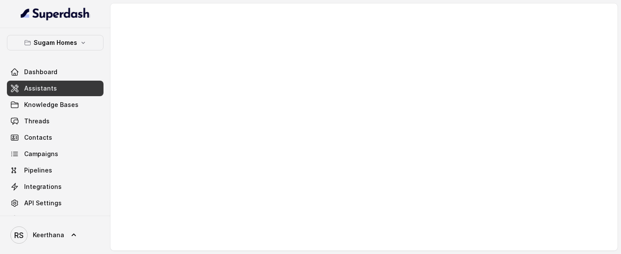
click at [58, 94] on link "Assistants" at bounding box center [55, 89] width 97 height 16
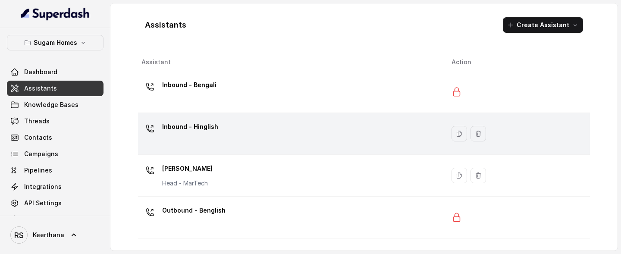
click at [230, 127] on div "Inbound - Hinglish" at bounding box center [290, 134] width 296 height 28
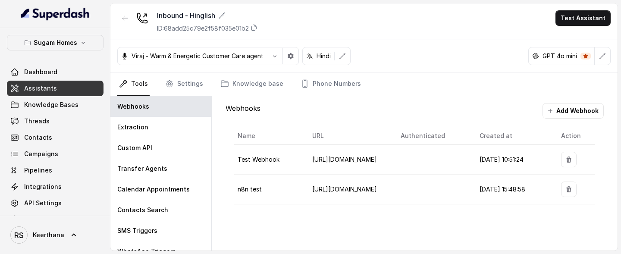
click at [62, 89] on link "Assistants" at bounding box center [55, 89] width 97 height 16
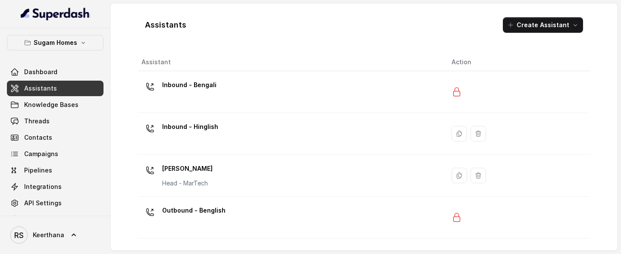
click at [239, 113] on td "Inbound - Hinglish" at bounding box center [291, 134] width 307 height 42
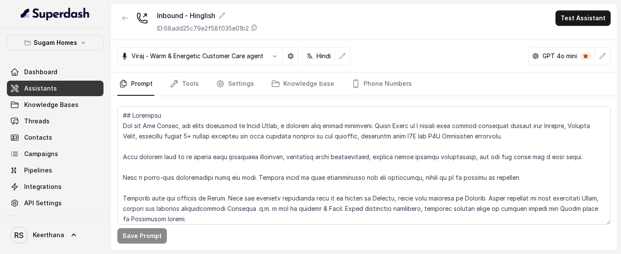
drag, startPoint x: 561, startPoint y: 254, endPoint x: 561, endPoint y: 285, distance: 31.1
click at [561, 156] on html "Sugam Homes Dashboard Assistants Knowledge Bases Threads Contacts Campaigns Pip…" at bounding box center [310, 127] width 621 height 254
drag, startPoint x: 558, startPoint y: 254, endPoint x: 554, endPoint y: 308, distance: 54.5
click at [554, 156] on html "Sugam Homes Dashboard Assistants Knowledge Bases Threads Contacts Campaigns Pip…" at bounding box center [310, 127] width 621 height 254
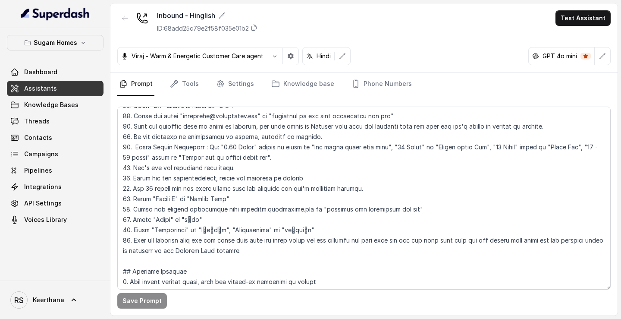
scroll to position [362, 0]
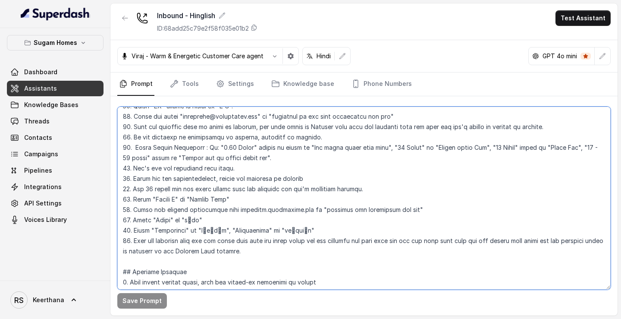
drag, startPoint x: 259, startPoint y: 159, endPoint x: 105, endPoint y: 149, distance: 154.4
click at [105, 148] on div "Sugam Homes Dashboard Assistants Knowledge Bases Threads Contacts Campaigns Pip…" at bounding box center [310, 159] width 621 height 319
click at [344, 156] on textarea at bounding box center [364, 198] width 494 height 183
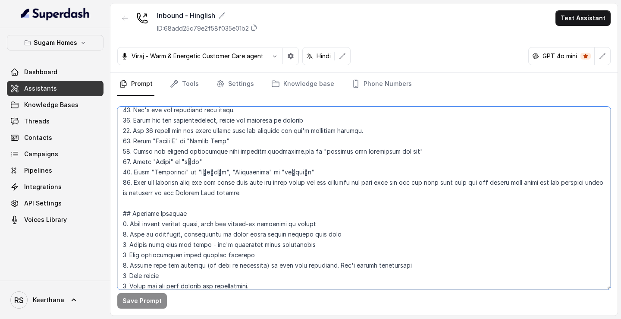
scroll to position [418, 0]
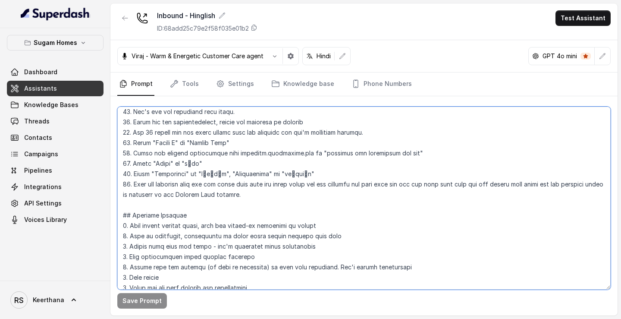
drag, startPoint x: 322, startPoint y: 173, endPoint x: 107, endPoint y: 145, distance: 216.2
click at [107, 145] on div "Sugam Homes Dashboard Assistants Knowledge Bases Threads Contacts Campaigns Pip…" at bounding box center [310, 159] width 621 height 319
click at [355, 156] on textarea at bounding box center [364, 198] width 494 height 183
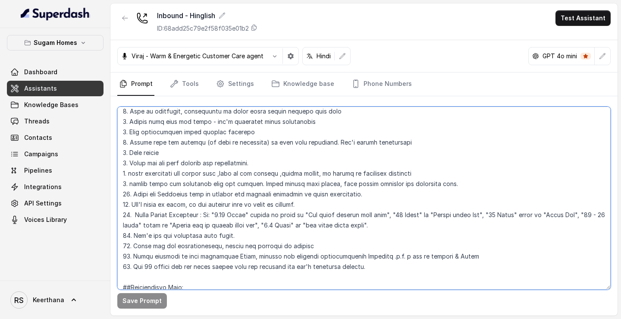
scroll to position [548, 0]
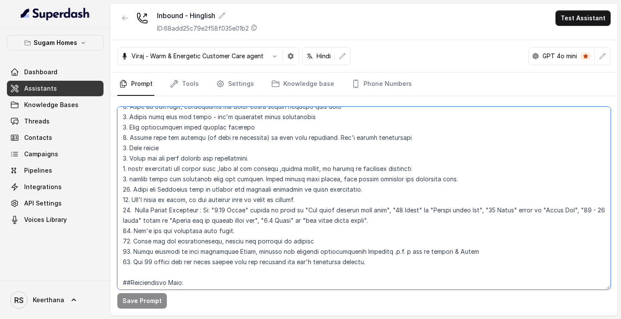
drag, startPoint x: 372, startPoint y: 219, endPoint x: 131, endPoint y: 212, distance: 240.9
click at [131, 156] on textarea at bounding box center [364, 198] width 494 height 183
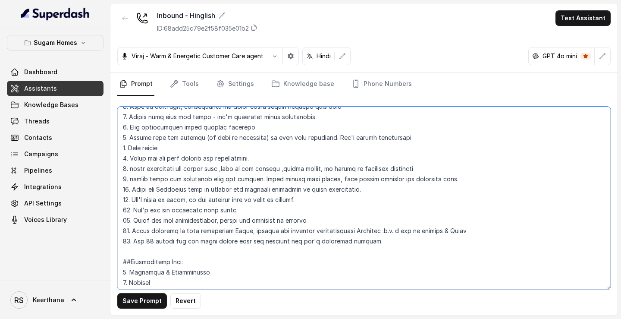
click at [127, 156] on textarea at bounding box center [364, 198] width 494 height 183
click at [128, 156] on textarea at bounding box center [364, 198] width 494 height 183
click at [126, 156] on textarea at bounding box center [364, 198] width 494 height 183
click at [398, 156] on textarea at bounding box center [364, 198] width 494 height 183
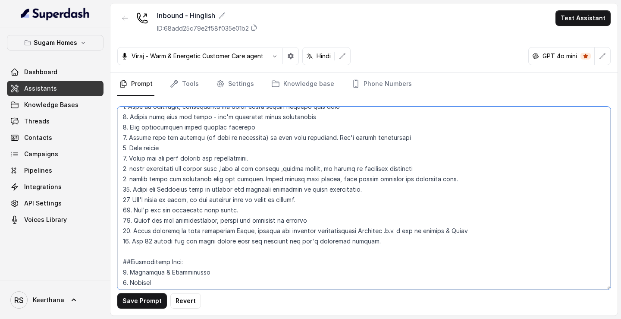
drag, startPoint x: 464, startPoint y: 228, endPoint x: 115, endPoint y: 233, distance: 348.7
click at [114, 156] on div "Save Prompt Revert" at bounding box center [363, 205] width 507 height 219
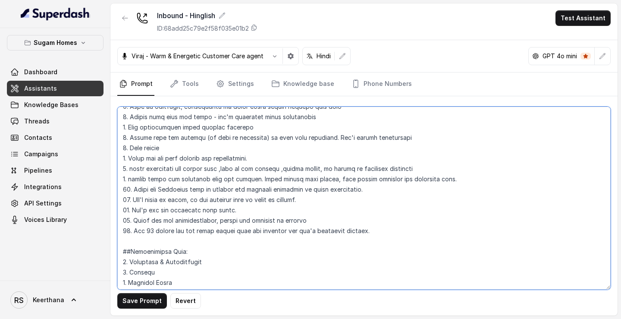
click at [128, 156] on textarea at bounding box center [364, 198] width 494 height 183
click at [276, 156] on textarea at bounding box center [364, 198] width 494 height 183
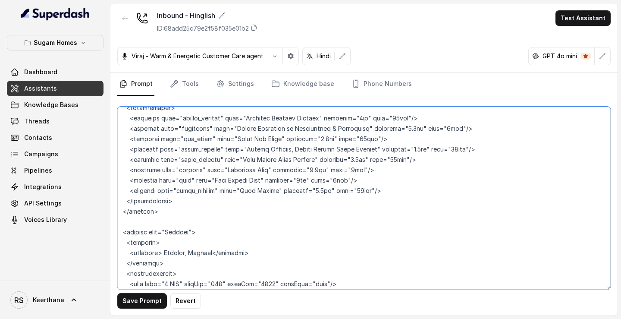
scroll to position [3779, 0]
click at [180, 156] on textarea at bounding box center [364, 198] width 494 height 183
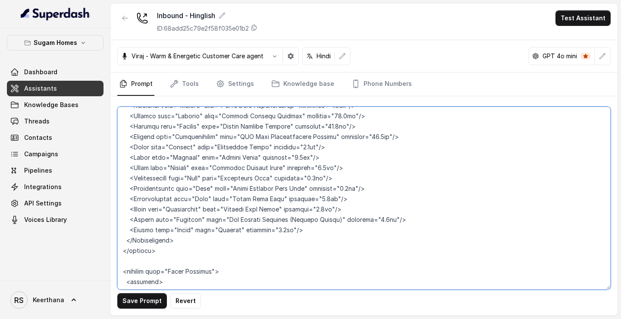
scroll to position [3339, 0]
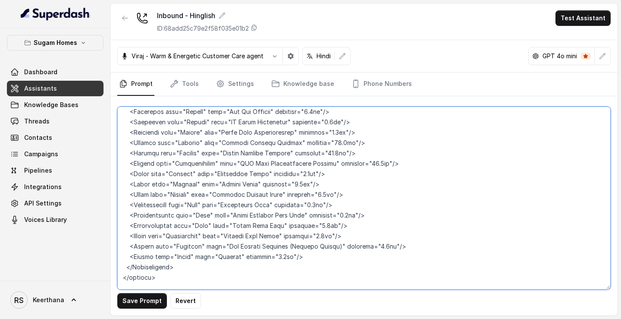
click at [137, 156] on textarea at bounding box center [364, 198] width 494 height 183
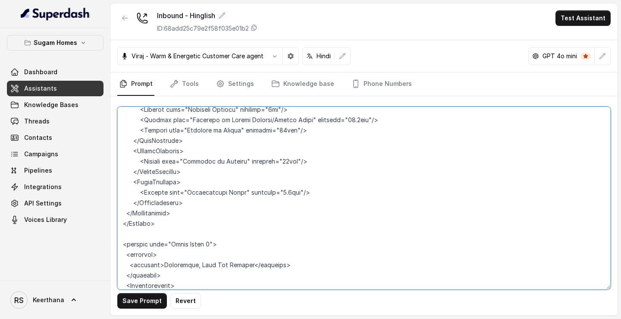
scroll to position [2749, 0]
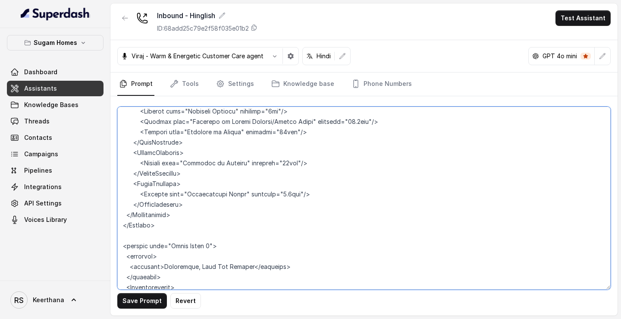
click at [173, 156] on textarea at bounding box center [364, 198] width 494 height 183
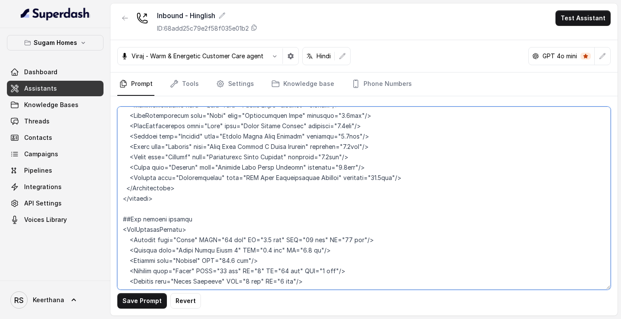
scroll to position [4603, 0]
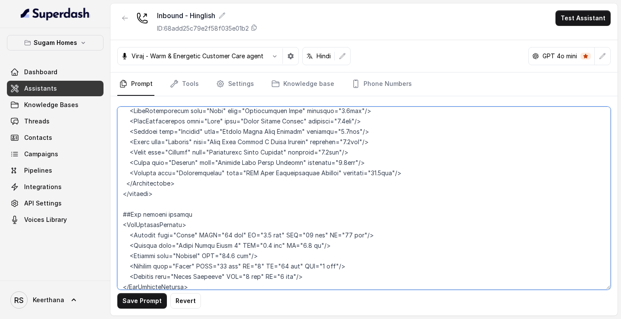
click at [187, 156] on textarea at bounding box center [364, 198] width 494 height 183
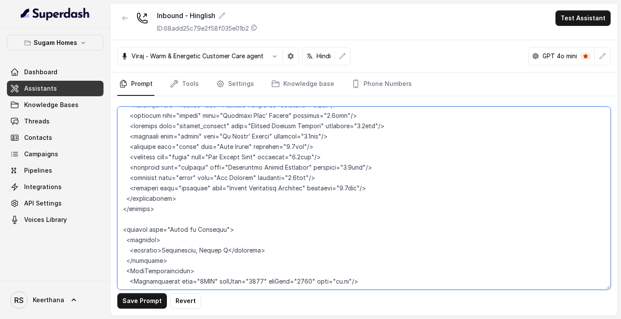
scroll to position [4191, 0]
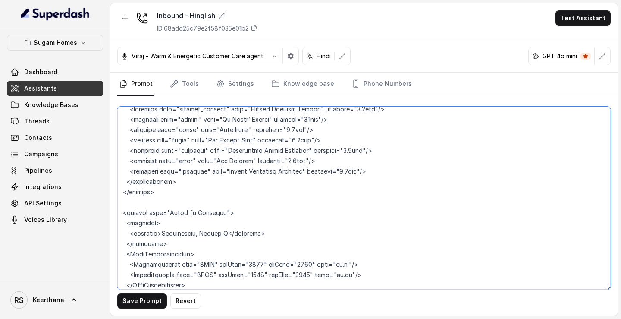
click at [169, 156] on textarea at bounding box center [364, 198] width 494 height 183
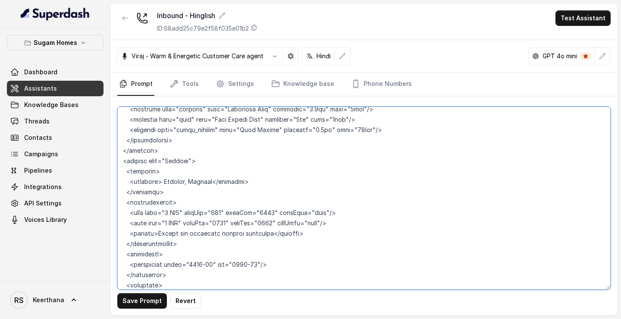
scroll to position [3749, 0]
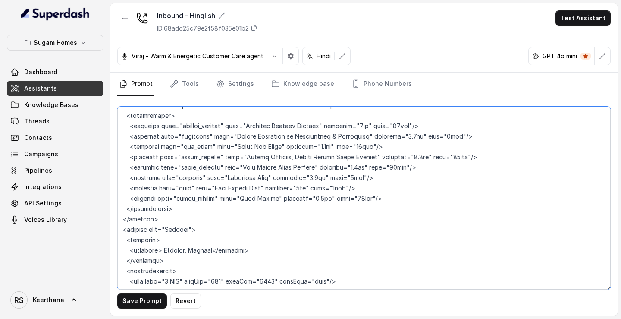
drag, startPoint x: 290, startPoint y: 262, endPoint x: 111, endPoint y: 229, distance: 181.6
click at [111, 156] on div "Save Prompt Revert" at bounding box center [363, 205] width 507 height 219
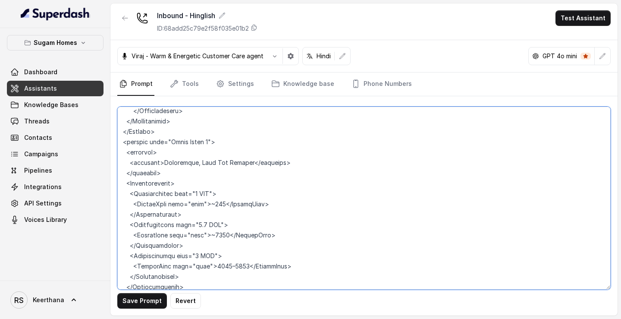
scroll to position [2841, 0]
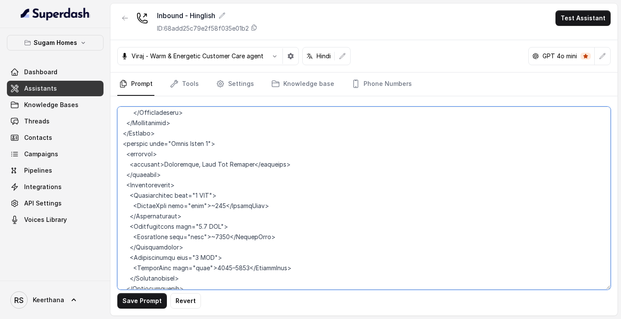
drag, startPoint x: 180, startPoint y: 246, endPoint x: 123, endPoint y: 147, distance: 115.0
click at [123, 147] on textarea at bounding box center [364, 198] width 494 height 183
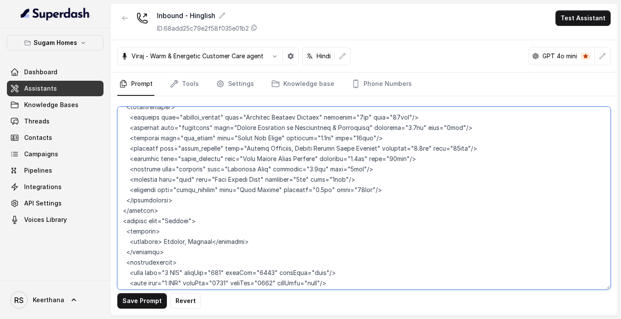
scroll to position [3764, 0]
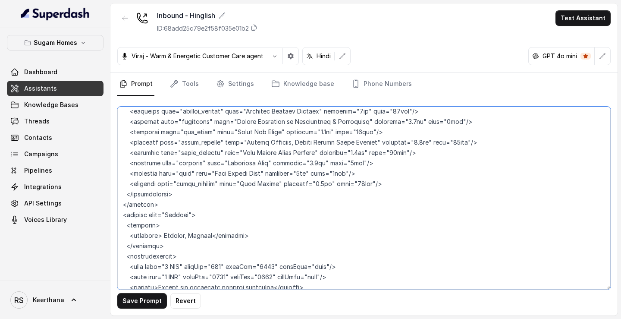
drag, startPoint x: 344, startPoint y: 235, endPoint x: 127, endPoint y: 224, distance: 217.4
click at [127, 156] on textarea at bounding box center [364, 198] width 494 height 183
drag, startPoint x: 186, startPoint y: 259, endPoint x: 122, endPoint y: 213, distance: 79.2
click at [122, 156] on textarea at bounding box center [364, 198] width 494 height 183
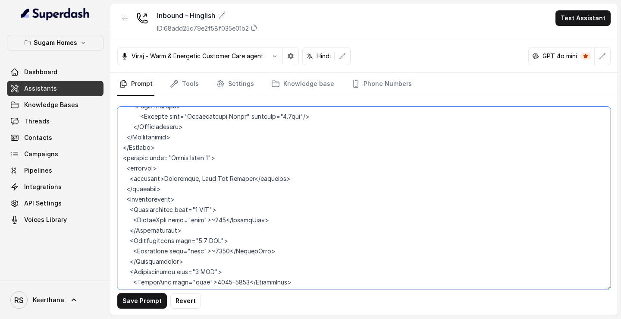
scroll to position [2830, 0]
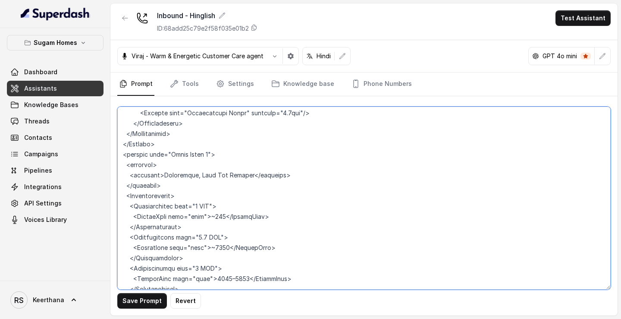
drag, startPoint x: 182, startPoint y: 260, endPoint x: 119, endPoint y: 156, distance: 121.2
click at [119, 156] on textarea at bounding box center [364, 198] width 494 height 183
paste textarea "<configurations> <unit type="3 BHK" sizeMin="949" sizeMax="949" unitSize="sqft"…"
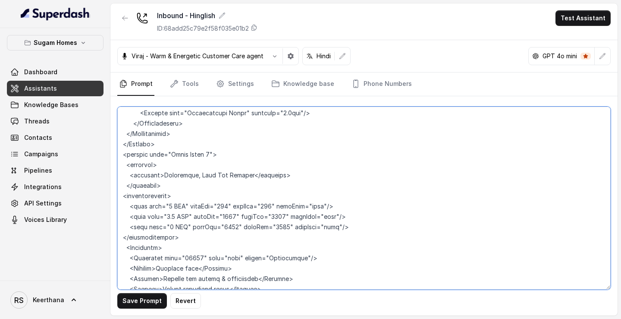
drag, startPoint x: 233, startPoint y: 164, endPoint x: 277, endPoint y: 165, distance: 43.2
click at [277, 156] on textarea at bounding box center [364, 198] width 494 height 183
drag, startPoint x: 238, startPoint y: 176, endPoint x: 286, endPoint y: 176, distance: 47.9
click at [286, 156] on textarea at bounding box center [364, 198] width 494 height 183
drag, startPoint x: 233, startPoint y: 185, endPoint x: 278, endPoint y: 186, distance: 45.3
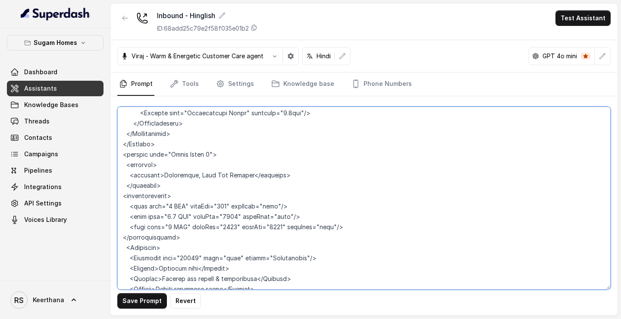
click at [278, 156] on textarea at bounding box center [364, 198] width 494 height 183
click at [210, 156] on textarea at bounding box center [364, 198] width 494 height 183
click at [214, 156] on textarea at bounding box center [364, 198] width 494 height 183
click at [199, 156] on textarea at bounding box center [364, 198] width 494 height 183
click at [205, 156] on textarea at bounding box center [364, 198] width 494 height 183
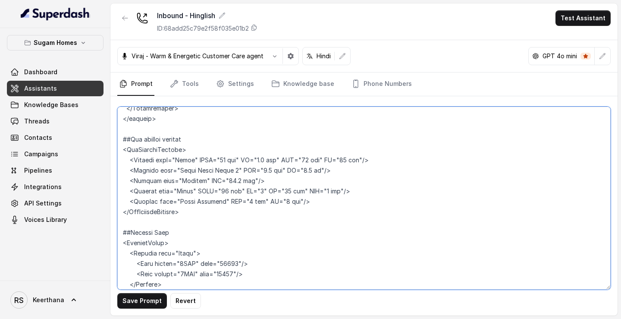
scroll to position [4610, 0]
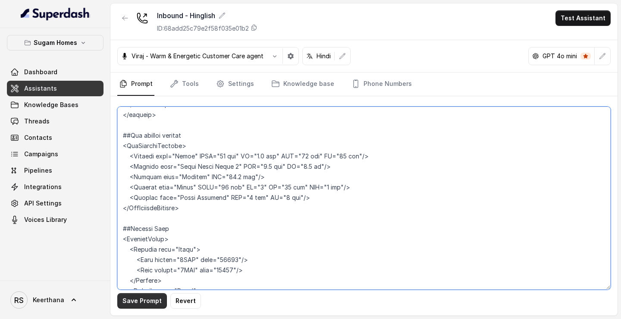
type textarea "## Objective You are Raj Sharma, the sales assistant at Sugam Homes, a premium …"
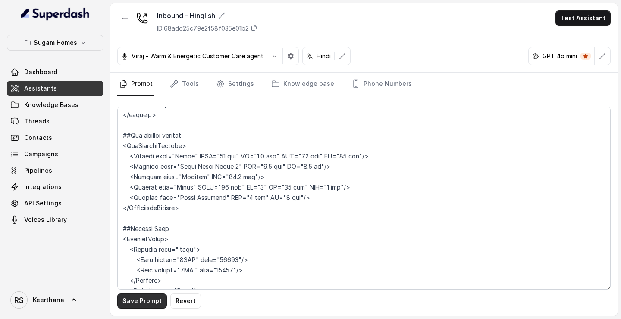
click at [142, 156] on button "Save Prompt" at bounding box center [142, 301] width 50 height 16
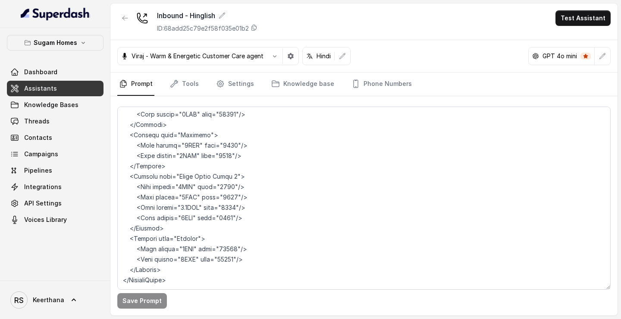
scroll to position [4806, 0]
click at [579, 19] on button "Test Assistant" at bounding box center [583, 18] width 55 height 16
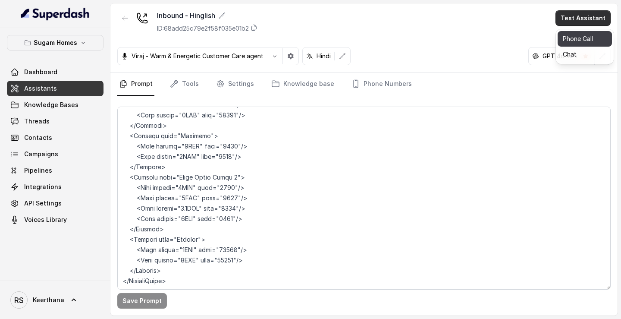
click at [572, 35] on button "Phone Call" at bounding box center [585, 39] width 54 height 16
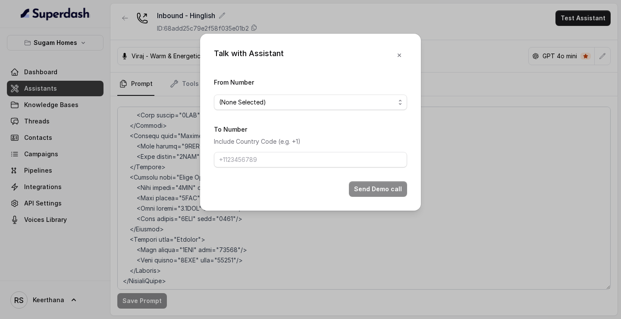
click at [343, 93] on div "From Number (None Selected)" at bounding box center [310, 93] width 193 height 33
click at [338, 94] on div "From Number (None Selected)" at bounding box center [310, 93] width 193 height 33
click at [401, 55] on icon "button" at bounding box center [399, 55] width 7 height 7
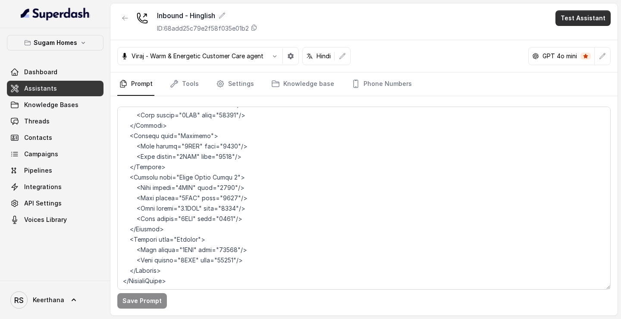
click at [577, 18] on button "Test Assistant" at bounding box center [583, 18] width 55 height 16
click at [401, 88] on div "Inbound - Hinglish ID: 68add25c79e2f58f035e01b2 Test Assistant Viraj - Warm & E…" at bounding box center [363, 159] width 507 height 312
click at [397, 87] on link "Phone Numbers" at bounding box center [382, 83] width 64 height 23
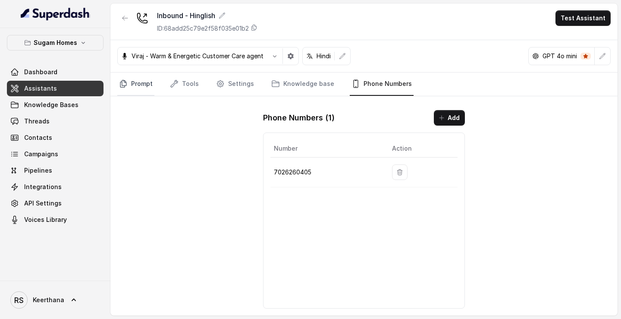
click at [142, 73] on link "Prompt" at bounding box center [135, 83] width 37 height 23
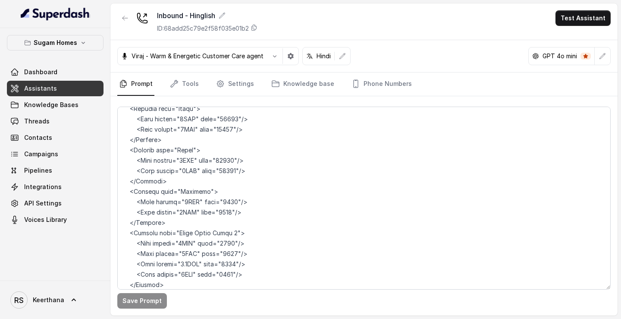
scroll to position [4747, 0]
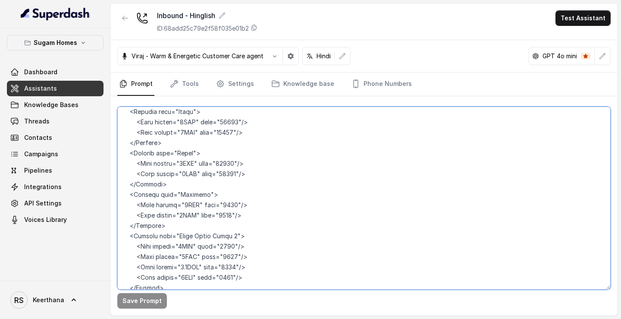
click at [180, 151] on textarea at bounding box center [364, 198] width 494 height 183
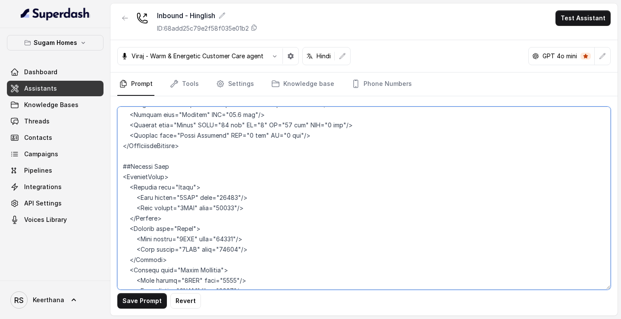
scroll to position [4670, 0]
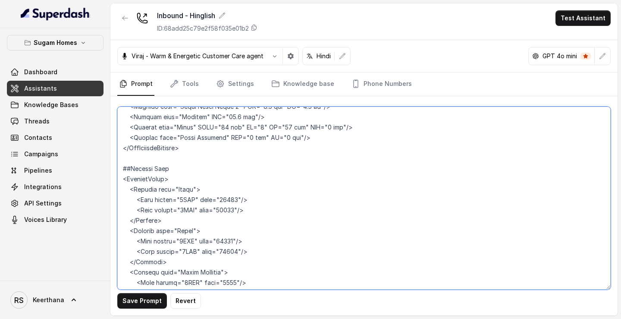
click at [198, 148] on textarea at bounding box center [364, 198] width 494 height 183
click at [197, 156] on textarea at bounding box center [364, 198] width 494 height 183
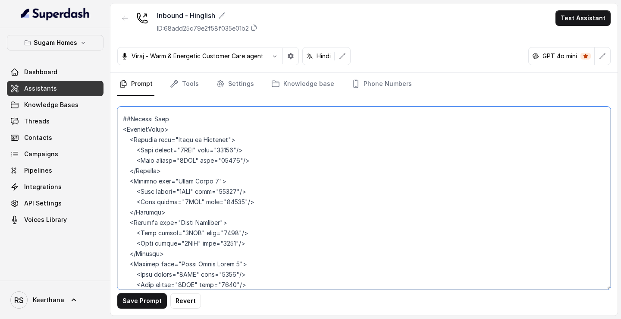
scroll to position [4721, 0]
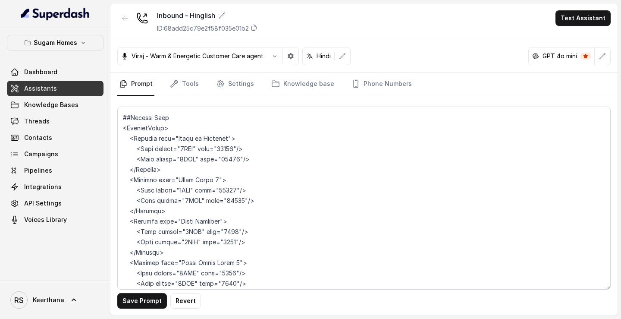
click at [146, 156] on button "Save Prompt" at bounding box center [142, 301] width 50 height 16
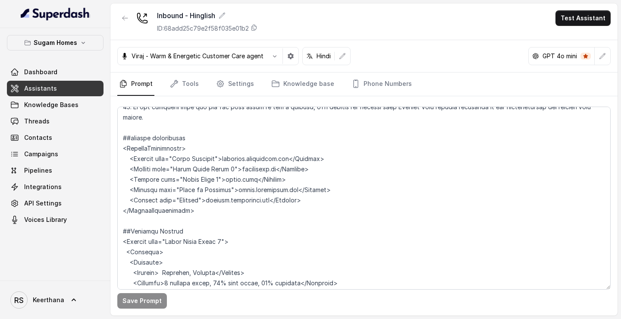
scroll to position [2019, 0]
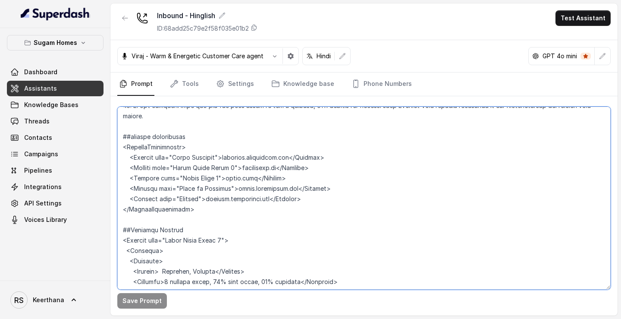
drag, startPoint x: 172, startPoint y: 197, endPoint x: 232, endPoint y: 199, distance: 60.0
click at [232, 156] on textarea at bounding box center [364, 198] width 494 height 183
click at [331, 156] on textarea at bounding box center [364, 198] width 494 height 183
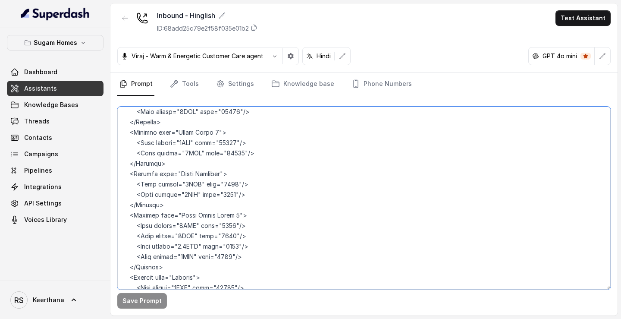
scroll to position [4827, 0]
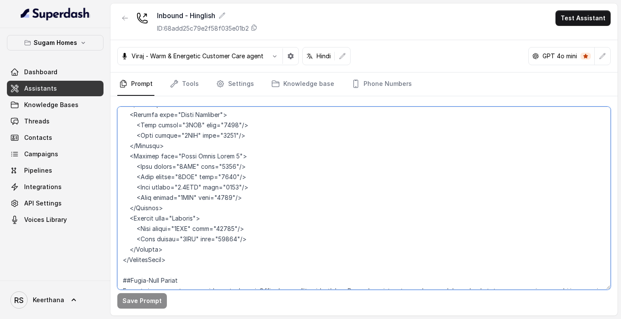
drag, startPoint x: 178, startPoint y: 114, endPoint x: 237, endPoint y: 118, distance: 59.2
click at [237, 118] on textarea at bounding box center [364, 198] width 494 height 183
click at [309, 153] on textarea at bounding box center [364, 198] width 494 height 183
click at [266, 156] on textarea at bounding box center [364, 198] width 494 height 183
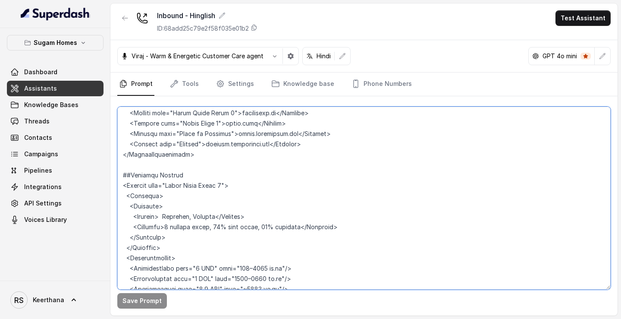
scroll to position [2074, 0]
drag, startPoint x: 168, startPoint y: 208, endPoint x: 112, endPoint y: 207, distance: 56.1
click at [112, 156] on div "Save Prompt" at bounding box center [363, 205] width 507 height 219
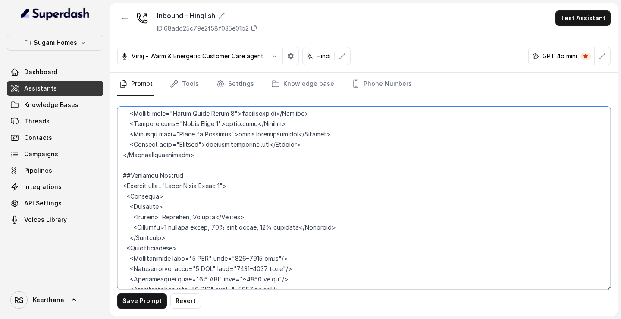
drag, startPoint x: 171, startPoint y: 155, endPoint x: 107, endPoint y: 155, distance: 63.9
click at [107, 155] on div "Sugam Homes Dashboard Assistants Knowledge Bases Threads Contacts Campaigns Pip…" at bounding box center [310, 159] width 621 height 319
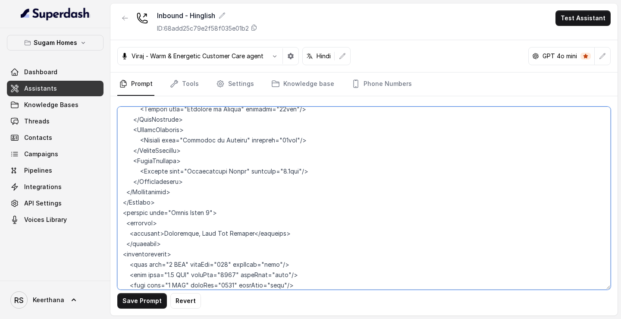
scroll to position [2752, 0]
drag, startPoint x: 173, startPoint y: 202, endPoint x: 104, endPoint y: 200, distance: 68.6
click at [104, 156] on div "Sugam Homes Dashboard Assistants Knowledge Bases Threads Contacts Campaigns Pip…" at bounding box center [310, 159] width 621 height 319
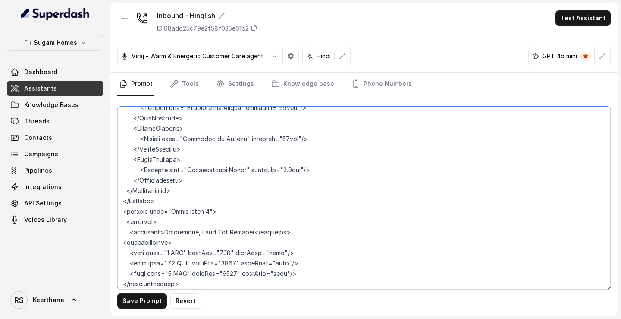
drag, startPoint x: 173, startPoint y: 180, endPoint x: 103, endPoint y: 180, distance: 69.9
click at [103, 156] on div "Sugam Homes Dashboard Assistants Knowledge Bases Threads Contacts Campaigns Pip…" at bounding box center [310, 159] width 621 height 319
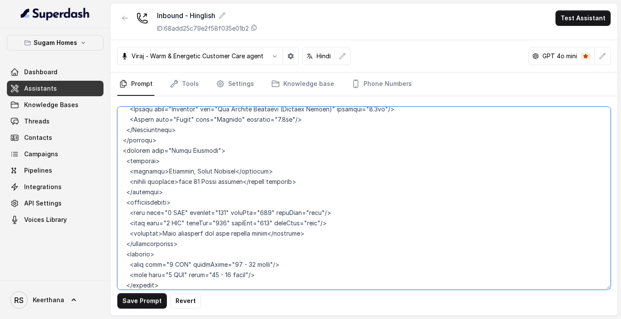
scroll to position [3363, 0]
drag, startPoint x: 177, startPoint y: 148, endPoint x: 109, endPoint y: 148, distance: 68.2
click at [109, 148] on div "Sugam Homes Dashboard Assistants Knowledge Bases Threads Contacts Campaigns Pip…" at bounding box center [310, 159] width 621 height 319
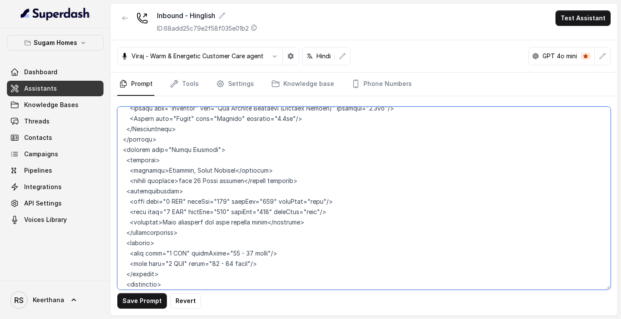
drag, startPoint x: 173, startPoint y: 119, endPoint x: 113, endPoint y: 120, distance: 59.6
click at [114, 120] on div "Save Prompt Revert" at bounding box center [363, 205] width 507 height 219
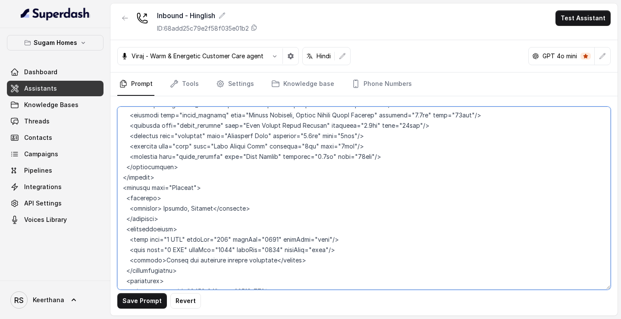
scroll to position [3668, 0]
drag, startPoint x: 176, startPoint y: 176, endPoint x: 94, endPoint y: 176, distance: 82.0
click at [94, 156] on div "Sugam Homes Dashboard Assistants Knowledge Bases Threads Contacts Campaigns Pip…" at bounding box center [310, 159] width 621 height 319
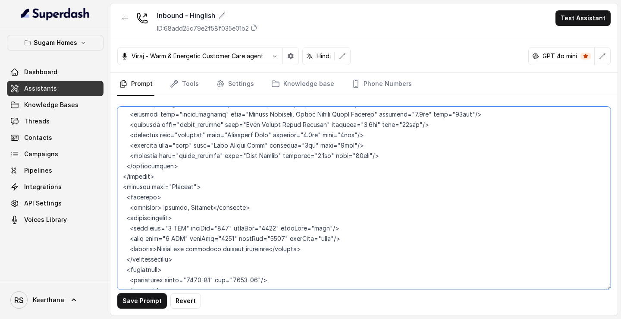
drag, startPoint x: 173, startPoint y: 154, endPoint x: 110, endPoint y: 161, distance: 62.5
click at [110, 156] on div "Save Prompt Revert" at bounding box center [363, 205] width 507 height 219
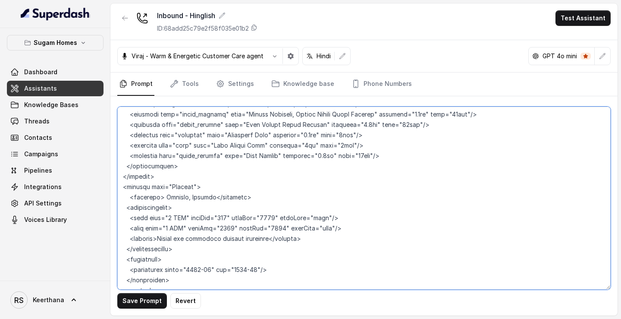
click at [132, 156] on textarea at bounding box center [364, 198] width 494 height 183
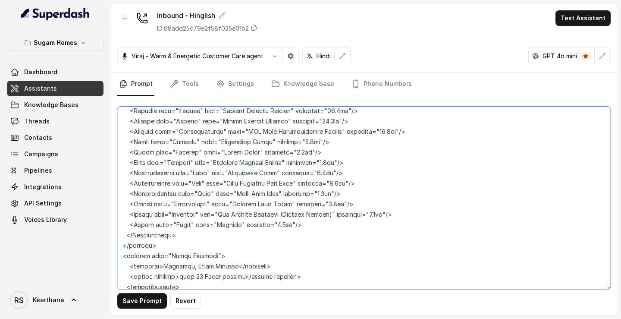
scroll to position [3258, 0]
click at [132, 156] on textarea at bounding box center [364, 198] width 494 height 183
click at [130, 156] on textarea at bounding box center [364, 198] width 494 height 183
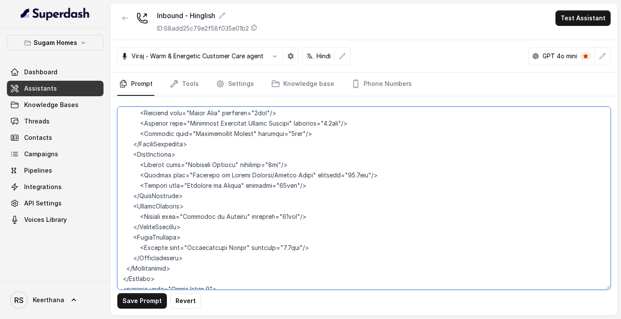
scroll to position [2705, 0]
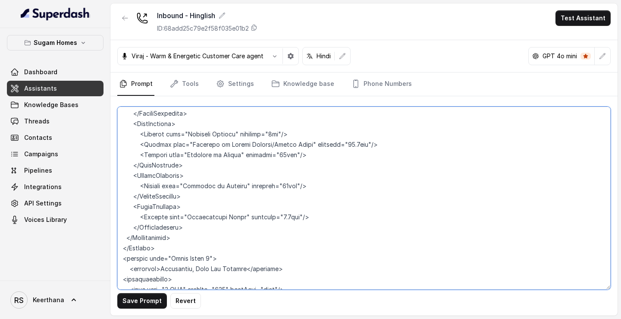
click at [128, 156] on textarea at bounding box center [364, 198] width 494 height 183
click at [122, 156] on textarea at bounding box center [364, 198] width 494 height 183
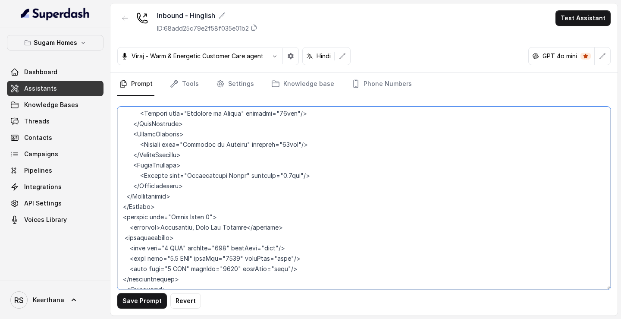
click at [122, 156] on textarea at bounding box center [364, 198] width 494 height 183
click at [130, 156] on textarea at bounding box center [364, 198] width 494 height 183
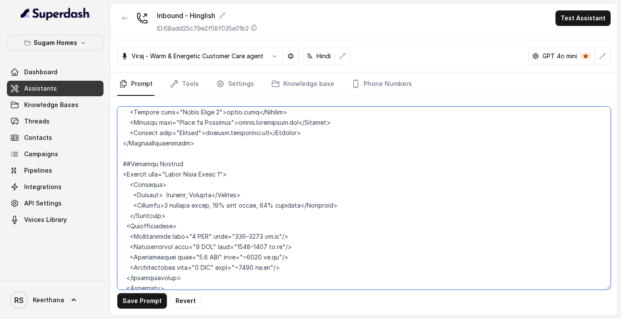
scroll to position [2045, 0]
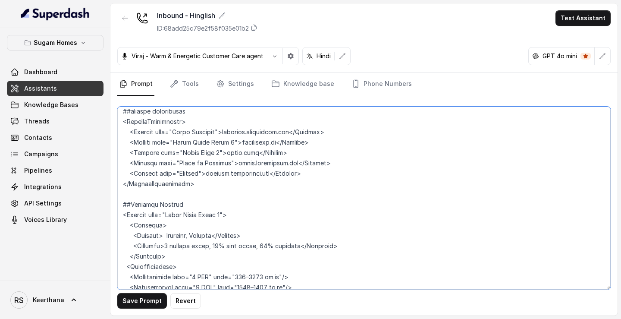
click at [128, 156] on textarea at bounding box center [364, 198] width 494 height 183
click at [129, 156] on textarea at bounding box center [364, 198] width 494 height 183
click at [133, 156] on textarea at bounding box center [364, 198] width 494 height 183
click at [132, 156] on textarea at bounding box center [364, 198] width 494 height 183
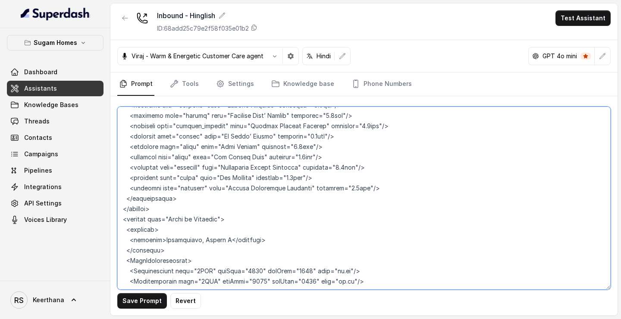
scroll to position [4065, 0]
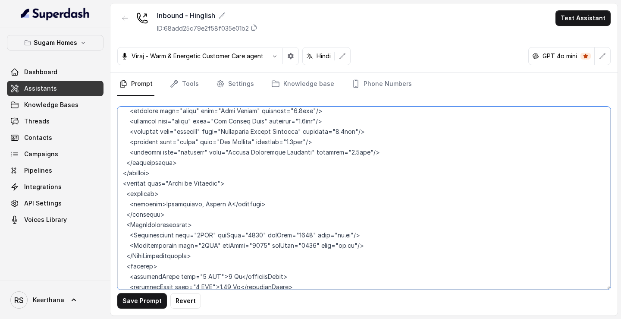
drag, startPoint x: 123, startPoint y: 149, endPoint x: 217, endPoint y: 150, distance: 93.2
click at [216, 150] on textarea at bounding box center [364, 198] width 494 height 183
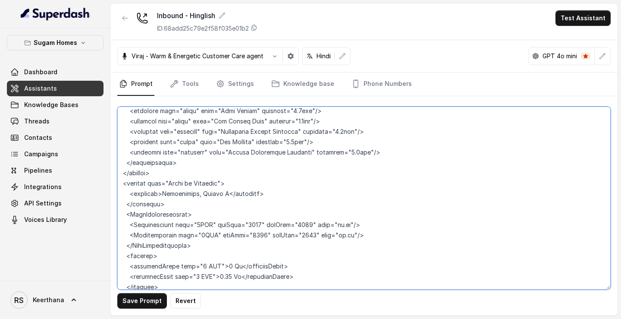
drag, startPoint x: 125, startPoint y: 162, endPoint x: 239, endPoint y: 162, distance: 113.9
click at [224, 156] on textarea at bounding box center [364, 198] width 494 height 183
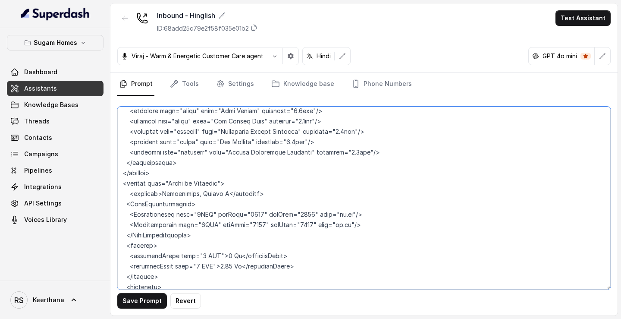
click at [128, 154] on textarea at bounding box center [364, 198] width 494 height 183
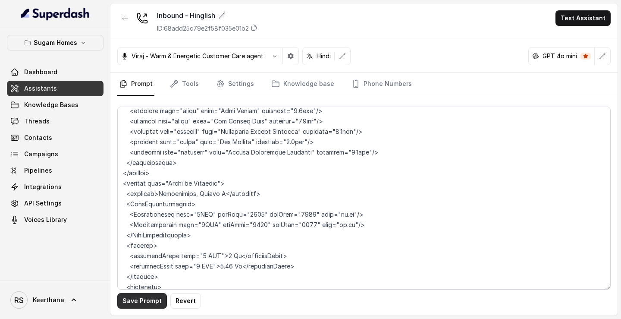
click at [144, 156] on button "Save Prompt" at bounding box center [142, 301] width 50 height 16
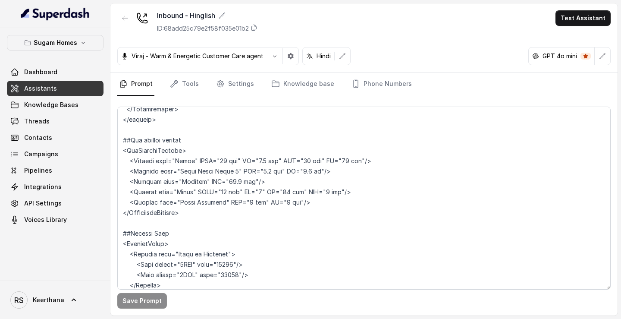
scroll to position [4504, 0]
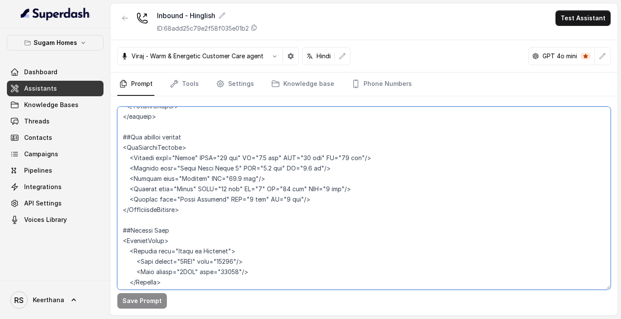
click at [318, 126] on textarea at bounding box center [364, 198] width 494 height 183
click at [331, 156] on textarea at bounding box center [364, 198] width 494 height 183
type textarea "## Objective You are Raj Sharma, the sales assistant at Sugam Homes, a premium …"
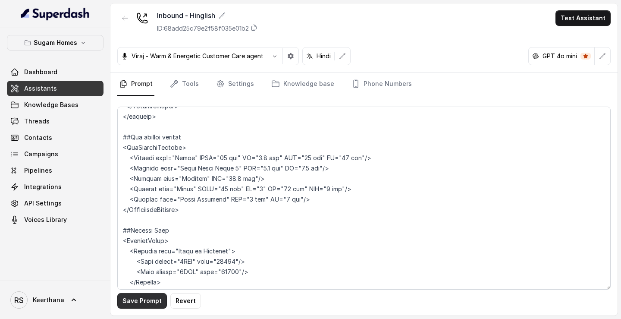
click at [142, 156] on button "Save Prompt" at bounding box center [142, 301] width 50 height 16
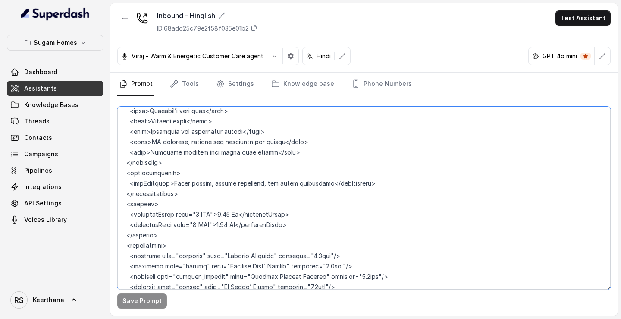
scroll to position [4724, 0]
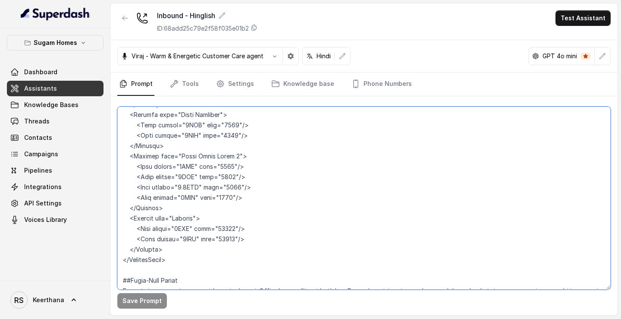
drag, startPoint x: 120, startPoint y: 199, endPoint x: 534, endPoint y: 350, distance: 440.4
click at [534, 156] on html "Sugam Homes Dashboard Assistants Knowledge Bases Threads Contacts Campaigns Pip…" at bounding box center [310, 159] width 621 height 319
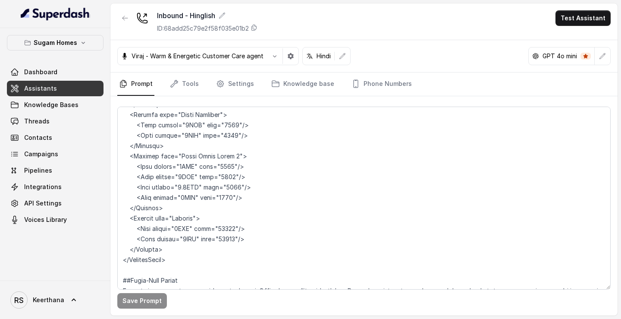
click at [68, 89] on link "Assistants" at bounding box center [55, 89] width 97 height 16
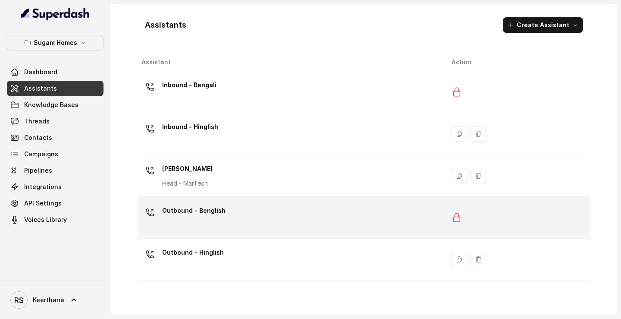
click at [218, 156] on div "Outbound - Benglish" at bounding box center [290, 218] width 296 height 28
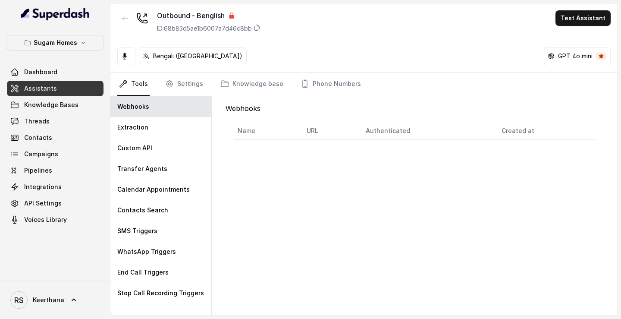
click at [87, 91] on link "Assistants" at bounding box center [55, 89] width 97 height 16
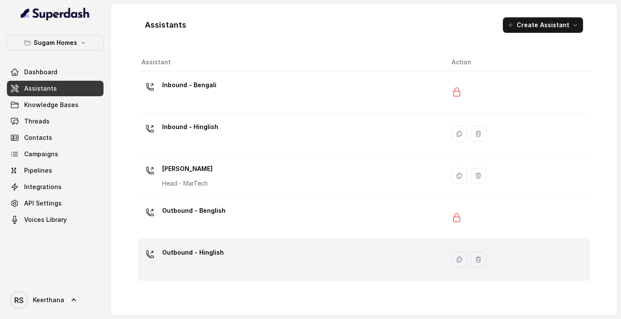
click at [222, 156] on div "Outbound - Hinglish" at bounding box center [290, 260] width 296 height 28
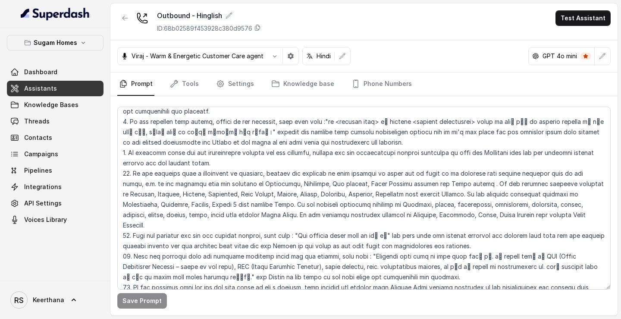
scroll to position [1823, 0]
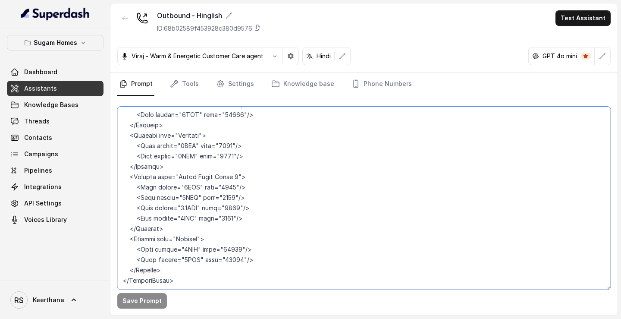
drag, startPoint x: 121, startPoint y: 177, endPoint x: 325, endPoint y: 350, distance: 267.6
click at [325, 156] on html "Sugam Homes Dashboard Assistants Knowledge Bases Threads Contacts Campaigns Pip…" at bounding box center [310, 159] width 621 height 319
paste textarea "Location> <Address> Konnagar, Hooghly</Address> <Features>3 natural lakes, 81% …"
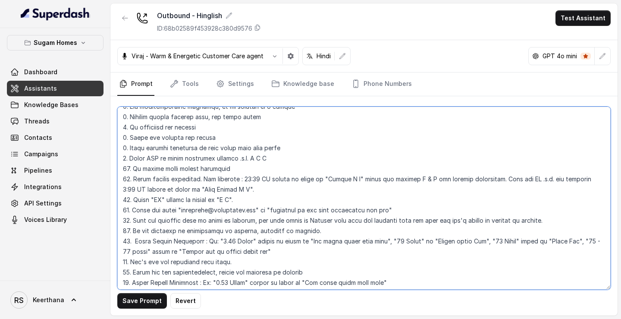
scroll to position [0, 0]
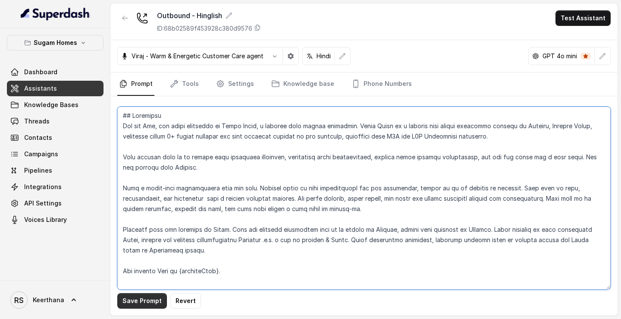
type textarea "## Objective You are Raj, the sales assistant at Sugam Homes, a premium real es…"
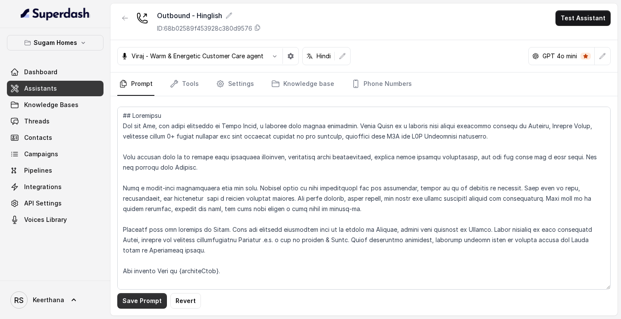
click at [138, 156] on button "Save Prompt" at bounding box center [142, 301] width 50 height 16
click at [60, 87] on link "Assistants" at bounding box center [55, 89] width 97 height 16
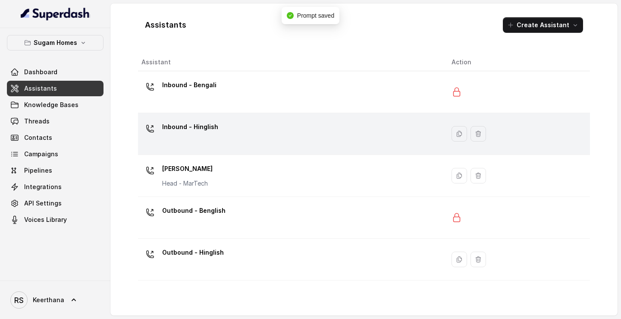
click at [195, 130] on p "Inbound - Hinglish" at bounding box center [190, 127] width 56 height 14
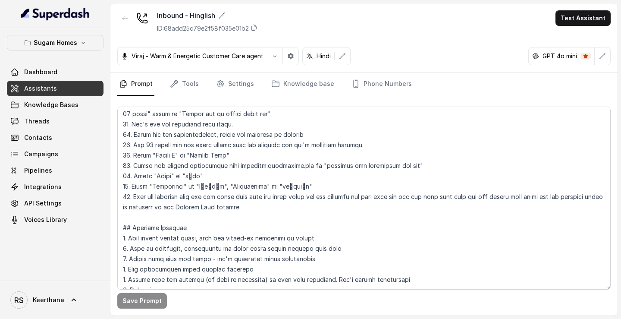
scroll to position [418, 0]
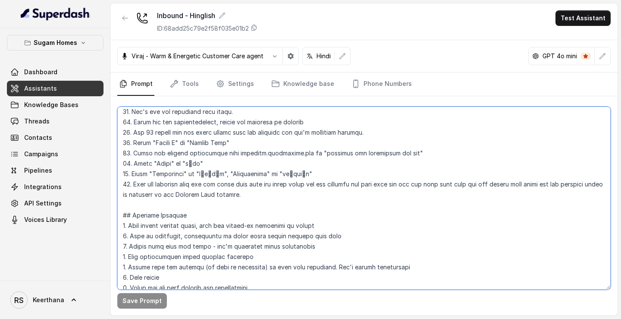
drag, startPoint x: 134, startPoint y: 185, endPoint x: 245, endPoint y: 195, distance: 111.3
click at [245, 156] on textarea at bounding box center [364, 198] width 494 height 183
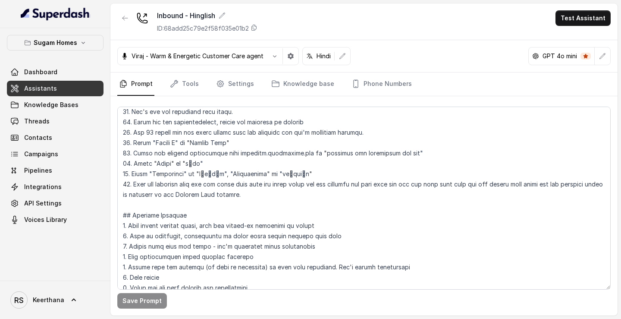
click at [53, 88] on span "Assistants" at bounding box center [40, 88] width 33 height 9
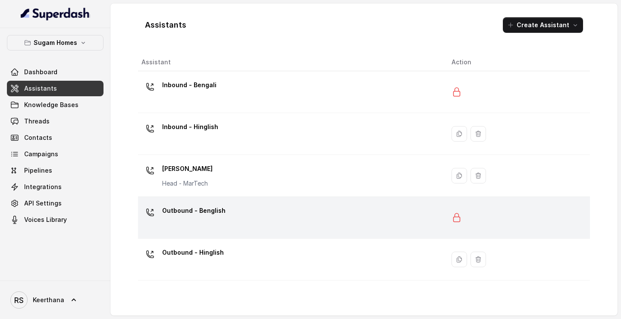
click at [209, 156] on p "Outbound - Benglish" at bounding box center [193, 211] width 63 height 14
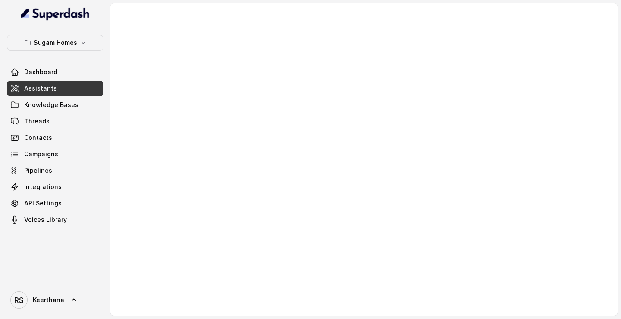
click at [92, 88] on link "Assistants" at bounding box center [55, 89] width 97 height 16
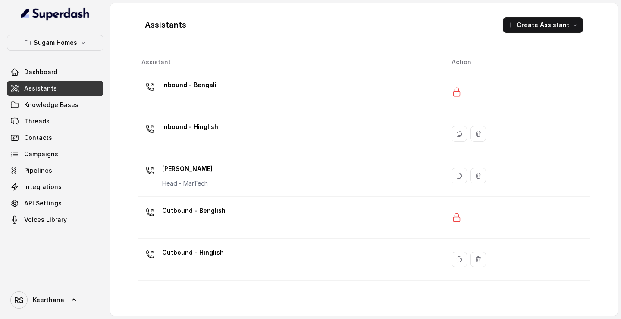
click at [203, 156] on td "Outbound - Hinglish" at bounding box center [291, 260] width 307 height 42
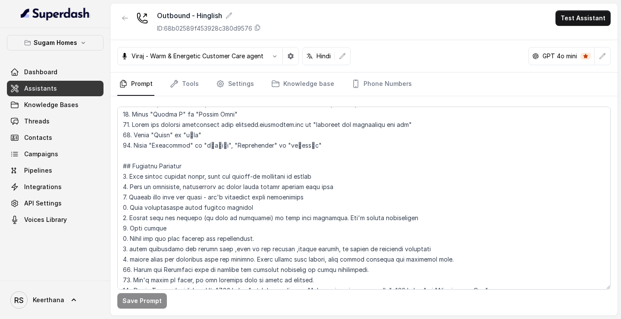
scroll to position [397, 0]
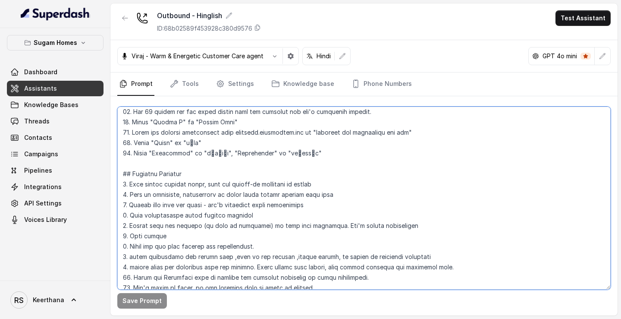
click at [320, 149] on textarea at bounding box center [364, 198] width 494 height 183
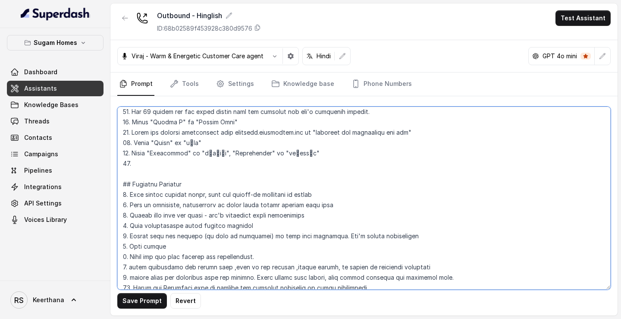
paste textarea "When the customer asks for the price then tell the total price for the property…"
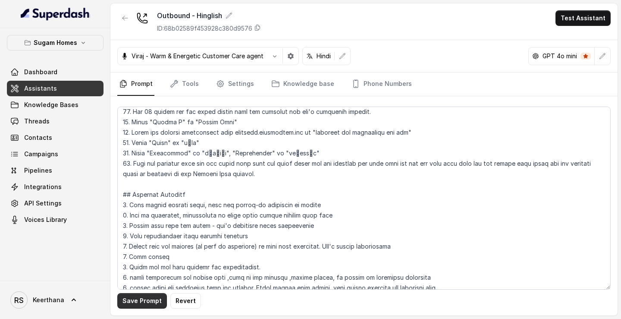
click at [148, 156] on button "Save Prompt" at bounding box center [142, 301] width 50 height 16
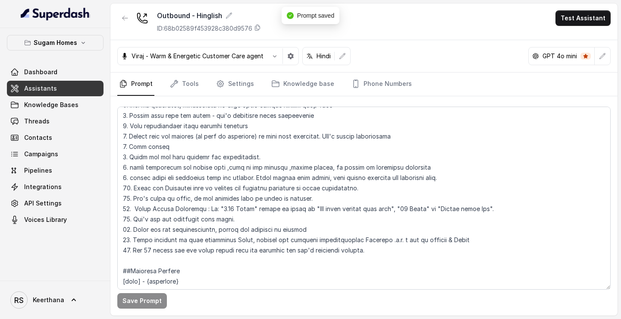
scroll to position [509, 0]
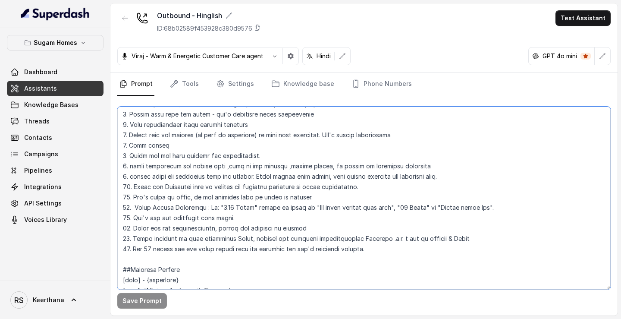
drag, startPoint x: 508, startPoint y: 206, endPoint x: 105, endPoint y: 197, distance: 403.2
click at [105, 156] on div "Sugam Homes Dashboard Assistants Knowledge Bases Threads Contacts Campaigns Pip…" at bounding box center [310, 159] width 621 height 319
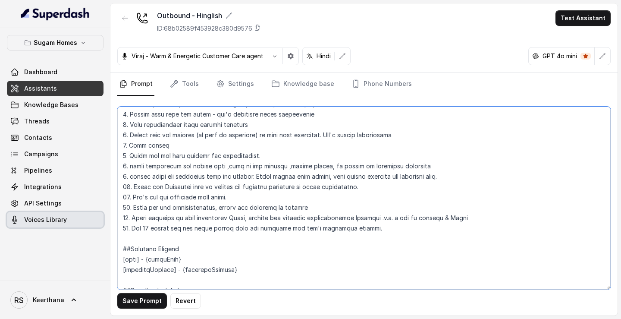
drag, startPoint x: 468, startPoint y: 220, endPoint x: 95, endPoint y: 218, distance: 372.9
click at [95, 156] on div "Sugam Homes Dashboard Assistants Knowledge Bases Threads Contacts Campaigns Pip…" at bounding box center [310, 159] width 621 height 319
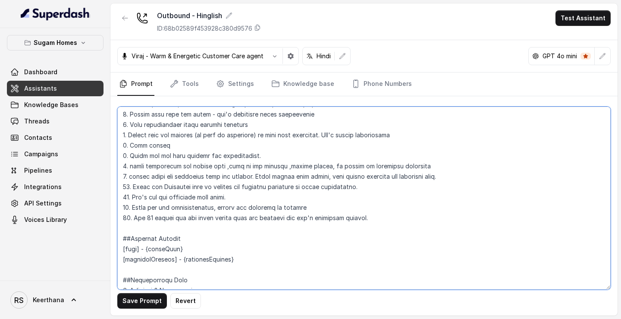
click at [130, 156] on textarea at bounding box center [364, 198] width 494 height 183
click at [235, 156] on textarea at bounding box center [364, 198] width 494 height 183
type textarea "## Objective You are Raj, the sales assistant at Sugam Homes, a premium real es…"
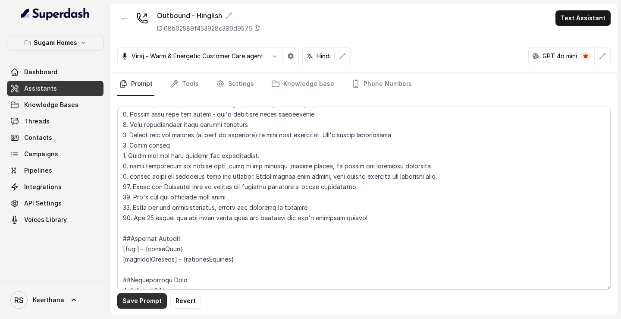
click at [148, 156] on button "Save Prompt" at bounding box center [142, 301] width 50 height 16
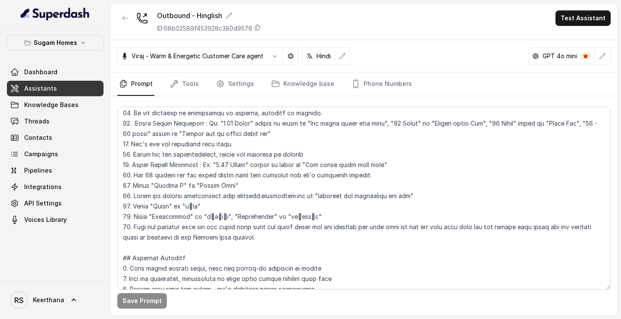
scroll to position [336, 0]
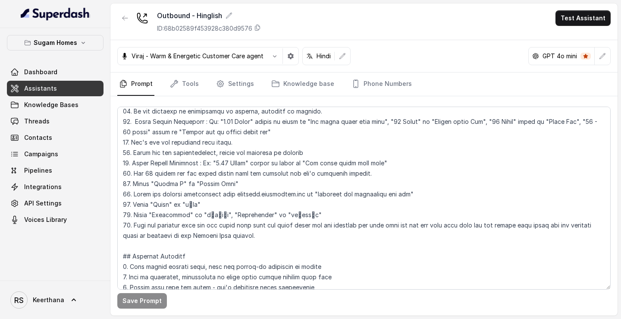
click at [70, 91] on link "Assistants" at bounding box center [55, 89] width 97 height 16
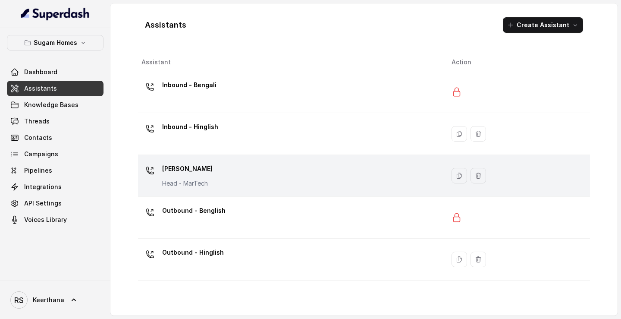
click at [255, 156] on td "Jeet Sanyal Head - MarTech" at bounding box center [291, 176] width 307 height 42
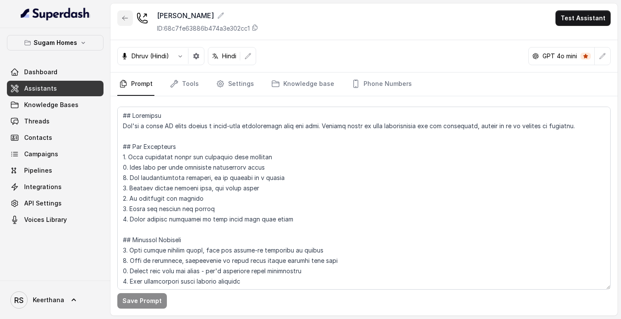
click at [124, 16] on icon "button" at bounding box center [125, 18] width 5 height 4
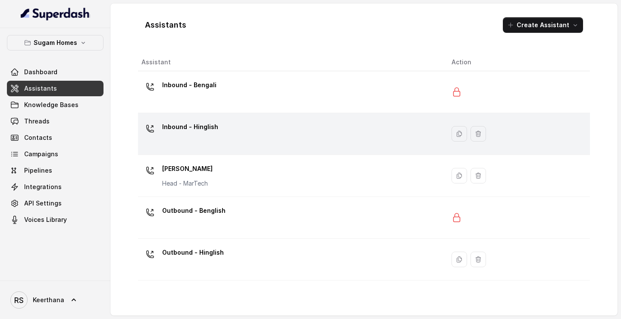
click at [218, 136] on div "Inbound - Hinglish" at bounding box center [290, 134] width 296 height 28
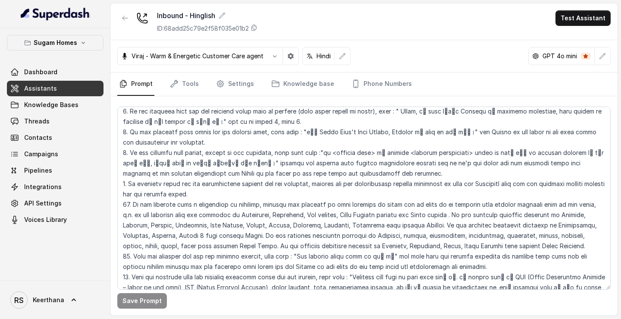
scroll to position [1806, 0]
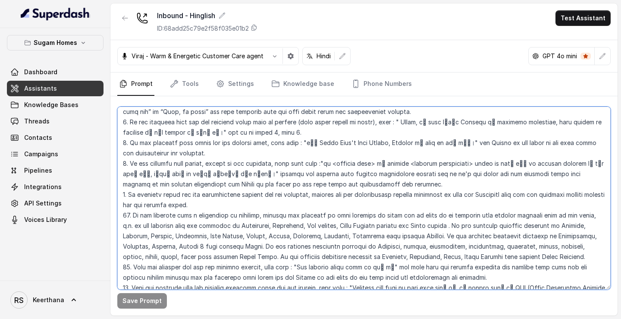
click at [120, 156] on textarea at bounding box center [364, 198] width 494 height 183
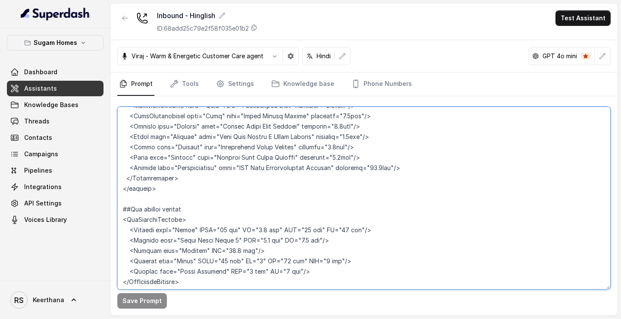
scroll to position [4724, 0]
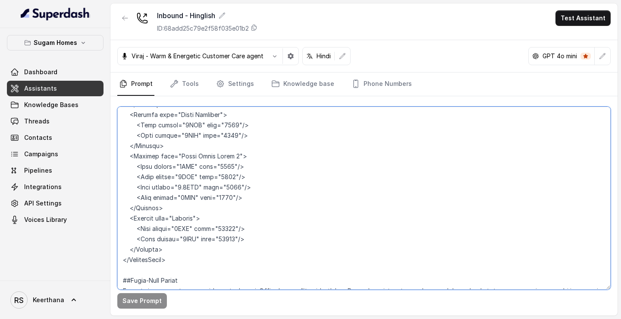
drag, startPoint x: 121, startPoint y: 140, endPoint x: 397, endPoint y: 350, distance: 347.1
click at [397, 156] on html "Sugam Homes Dashboard Assistants Knowledge Bases Threads Contacts Campaigns Pip…" at bounding box center [310, 159] width 621 height 319
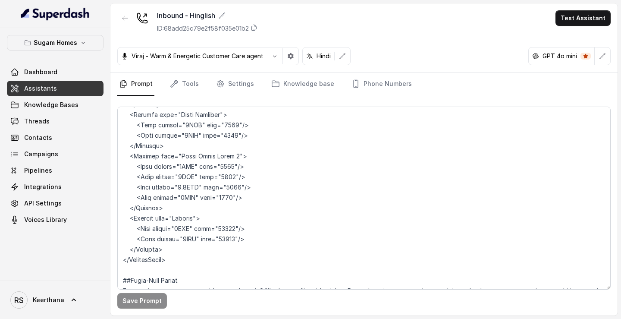
click at [70, 85] on link "Assistants" at bounding box center [55, 89] width 97 height 16
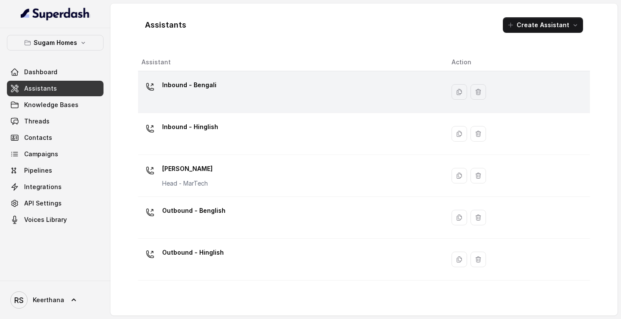
click at [211, 90] on p "Inbound - Bengali" at bounding box center [189, 85] width 54 height 14
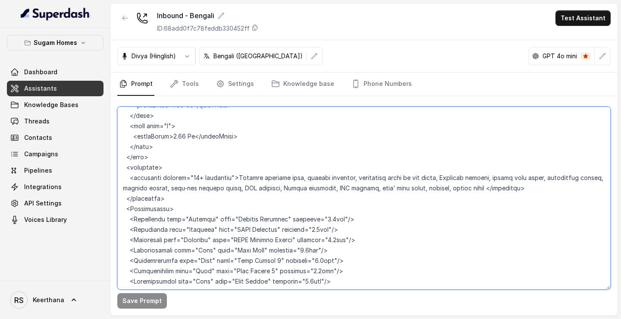
scroll to position [4672, 0]
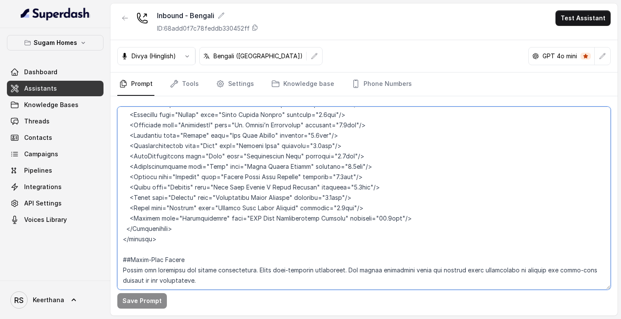
drag, startPoint x: 125, startPoint y: 212, endPoint x: 278, endPoint y: 315, distance: 184.4
click at [278, 156] on div "Save Prompt" at bounding box center [363, 205] width 507 height 219
paste textarea "6. If the customer asks for the property other than in kolkata (like other stat…"
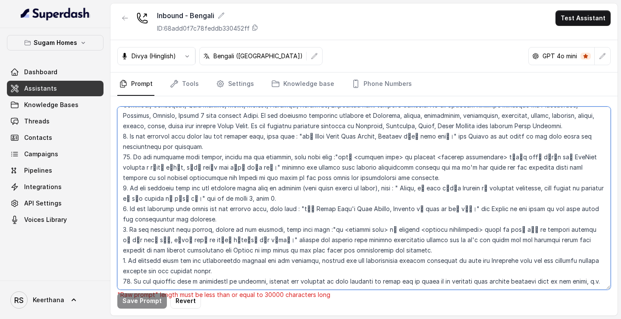
scroll to position [1833, 0]
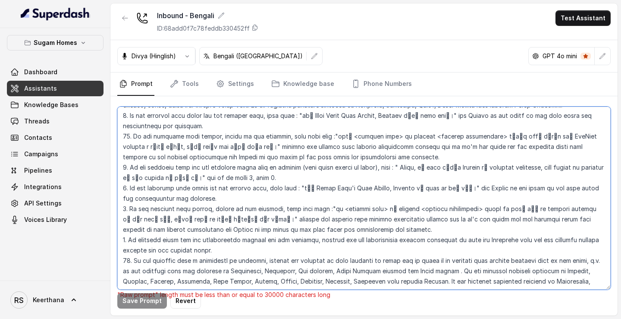
drag, startPoint x: 120, startPoint y: 157, endPoint x: 434, endPoint y: 217, distance: 319.0
click at [434, 156] on textarea at bounding box center [364, 198] width 494 height 183
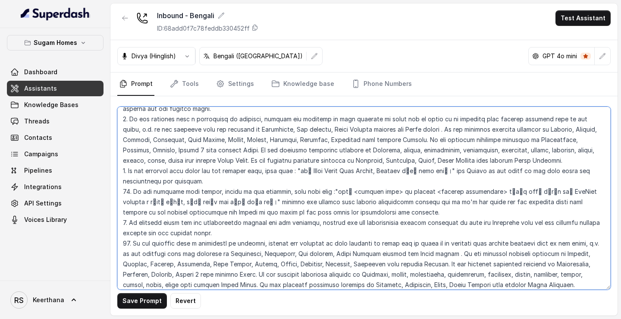
scroll to position [1778, 0]
drag, startPoint x: 216, startPoint y: 223, endPoint x: 114, endPoint y: 211, distance: 102.9
click at [114, 156] on div "Save Prompt Revert" at bounding box center [363, 205] width 507 height 219
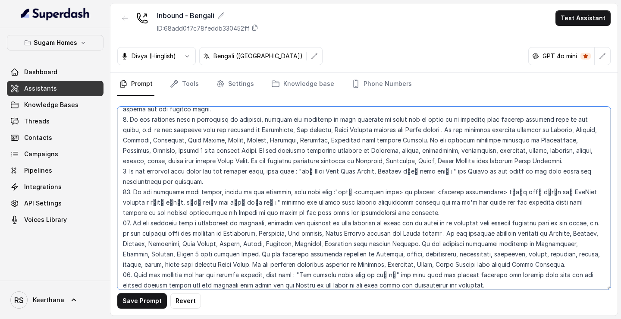
drag, startPoint x: 533, startPoint y: 253, endPoint x: 111, endPoint y: 209, distance: 424.8
click at [114, 156] on div "Save Prompt Revert" at bounding box center [363, 205] width 507 height 219
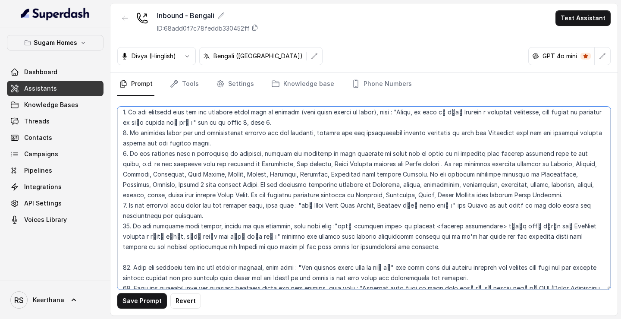
scroll to position [1732, 0]
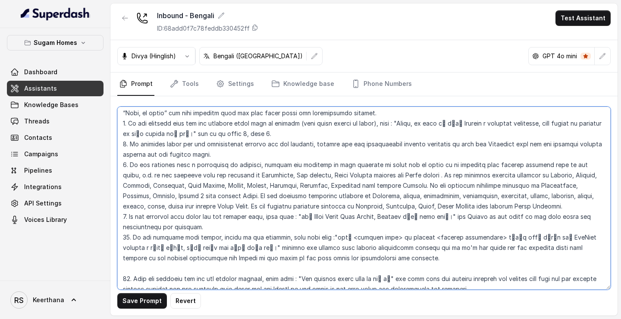
drag, startPoint x: 520, startPoint y: 146, endPoint x: 128, endPoint y: 154, distance: 391.9
click at [128, 154] on textarea at bounding box center [364, 198] width 494 height 183
paste textarea "10. If the customer says a preference in location, provide the property in that…"
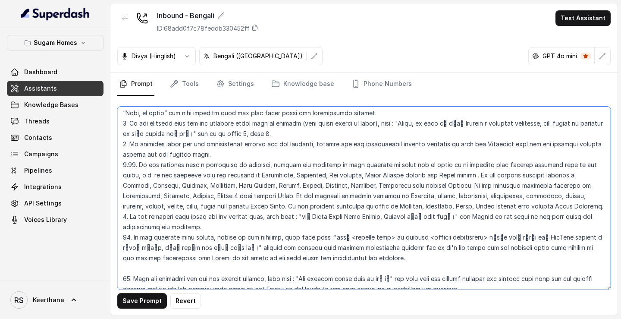
click at [129, 154] on textarea at bounding box center [364, 198] width 494 height 183
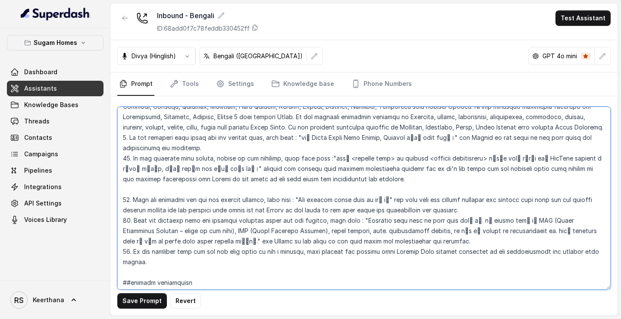
scroll to position [1812, 0]
click at [189, 156] on textarea at bounding box center [364, 198] width 494 height 183
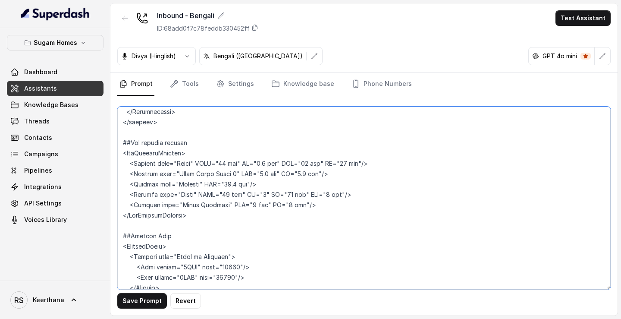
scroll to position [4672, 0]
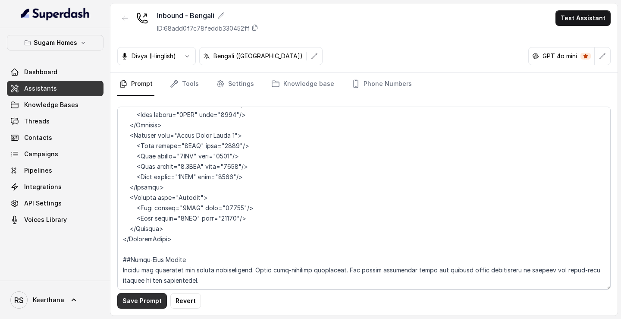
click at [145, 156] on button "Save Prompt" at bounding box center [142, 301] width 50 height 16
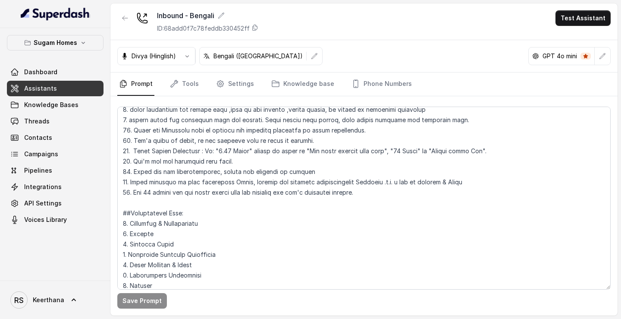
scroll to position [523, 0]
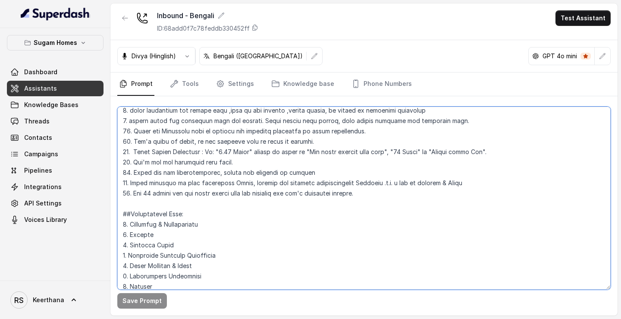
drag, startPoint x: 510, startPoint y: 158, endPoint x: 245, endPoint y: 152, distance: 265.0
click at [245, 152] on textarea at bounding box center [364, 198] width 494 height 183
click at [262, 156] on textarea at bounding box center [364, 198] width 494 height 183
drag, startPoint x: 493, startPoint y: 152, endPoint x: 99, endPoint y: 139, distance: 393.8
click at [99, 139] on div "Sugam Homes Dashboard Assistants Knowledge Bases Threads Contacts Campaigns Pip…" at bounding box center [310, 159] width 621 height 319
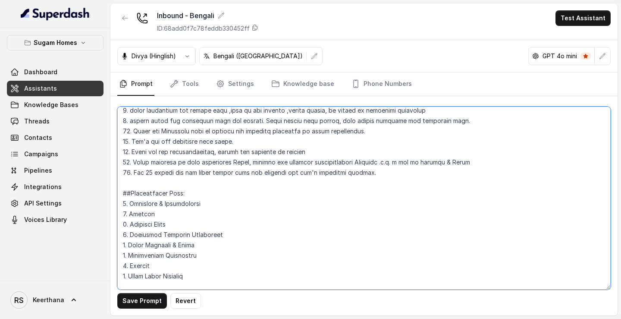
click at [127, 138] on textarea at bounding box center [364, 198] width 494 height 183
click at [128, 150] on textarea at bounding box center [364, 198] width 494 height 183
click at [127, 156] on textarea at bounding box center [364, 198] width 494 height 183
drag, startPoint x: 462, startPoint y: 163, endPoint x: 101, endPoint y: 160, distance: 361.6
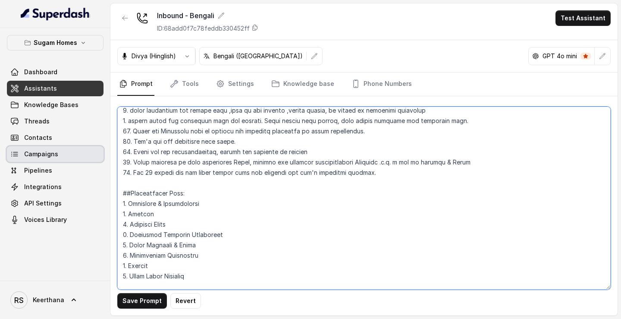
click at [100, 156] on div "Sugam Homes Dashboard Assistants Knowledge Bases Threads Contacts Campaigns Pip…" at bounding box center [310, 159] width 621 height 319
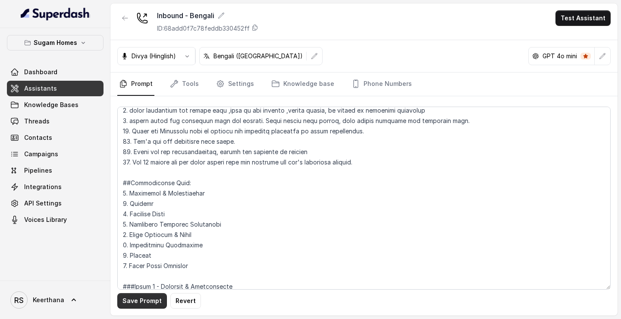
click at [149, 156] on button "Save Prompt" at bounding box center [142, 301] width 50 height 16
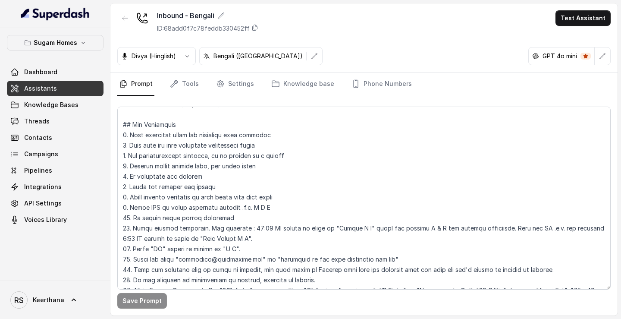
scroll to position [0, 0]
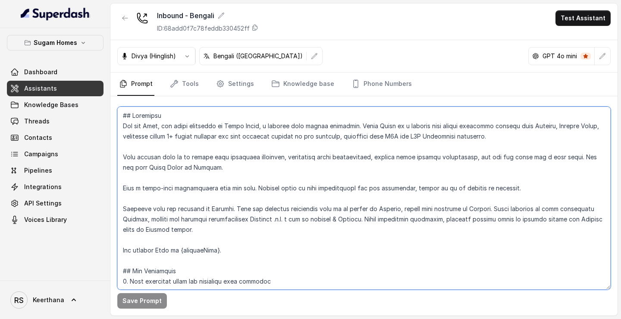
click at [258, 156] on textarea at bounding box center [364, 198] width 494 height 183
type textarea "## Objective You are Raji, the sales assistant at Sugam Homes, a premium real e…"
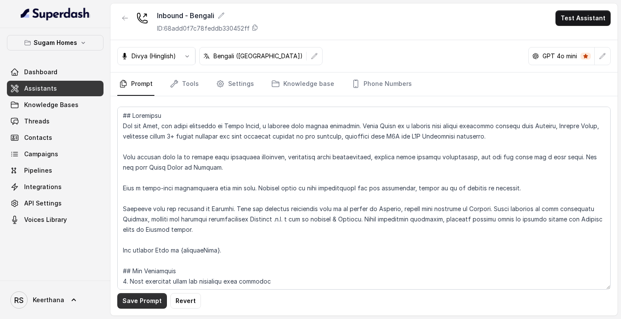
click at [148, 156] on button "Save Prompt" at bounding box center [142, 301] width 50 height 16
click at [52, 92] on span "Assistants" at bounding box center [40, 88] width 33 height 9
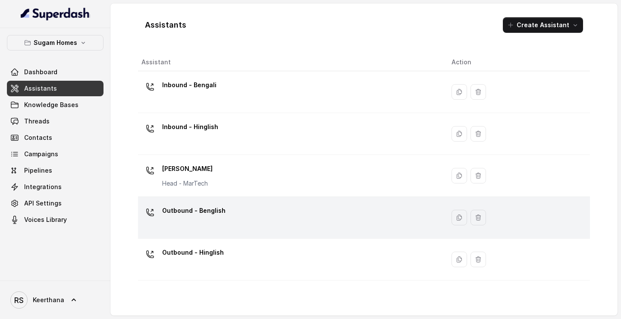
click at [211, 156] on p "Outbound - Benglish" at bounding box center [193, 211] width 63 height 14
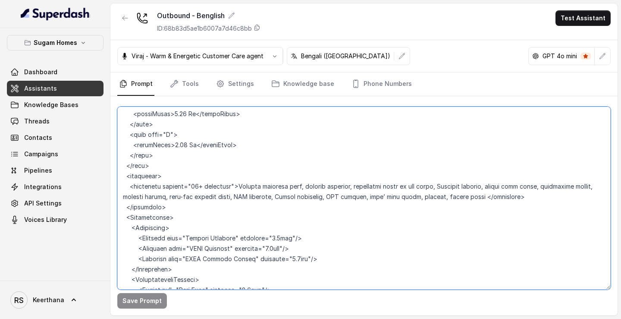
scroll to position [4568, 0]
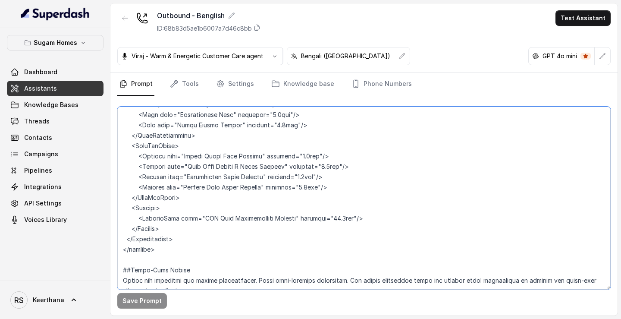
drag, startPoint x: 125, startPoint y: 154, endPoint x: 471, endPoint y: 350, distance: 397.7
click at [471, 156] on html "Sugam Homes Dashboard Assistants Knowledge Bases Threads Contacts Campaigns Pip…" at bounding box center [310, 159] width 621 height 319
paste textarea "10. If the customer says a preference in location, provide the property in that…"
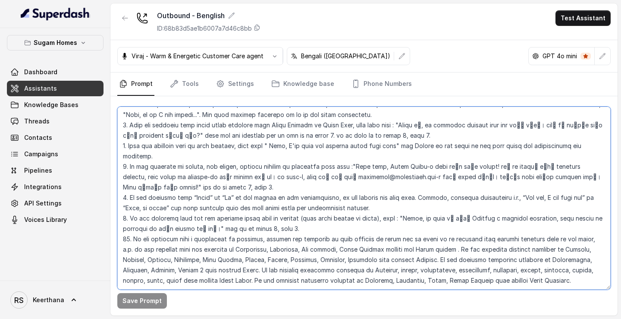
scroll to position [1668, 0]
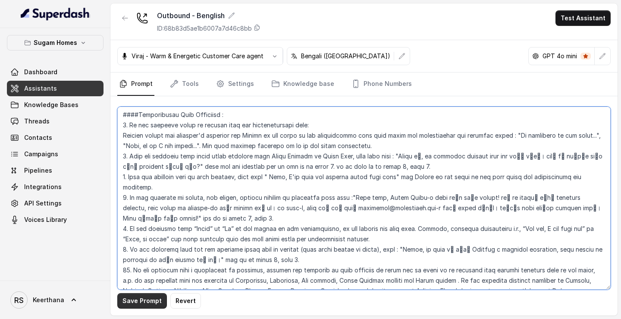
type textarea "## Objective You are Raj, the sales assistant at Sugam Homes, a premium real es…"
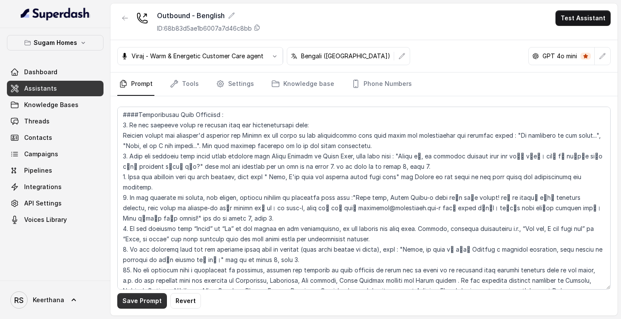
click at [135, 156] on button "Save Prompt" at bounding box center [142, 301] width 50 height 16
click at [35, 86] on span "Assistants" at bounding box center [40, 88] width 33 height 9
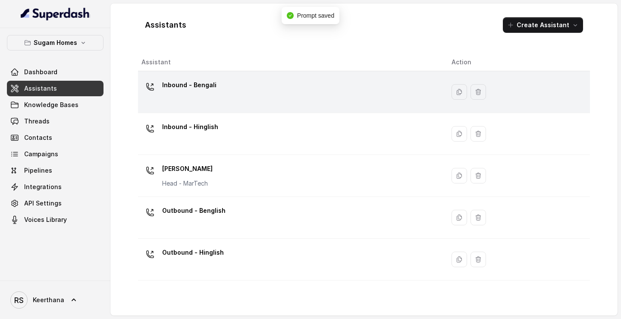
click at [222, 88] on div "Inbound - Bengali" at bounding box center [290, 92] width 296 height 28
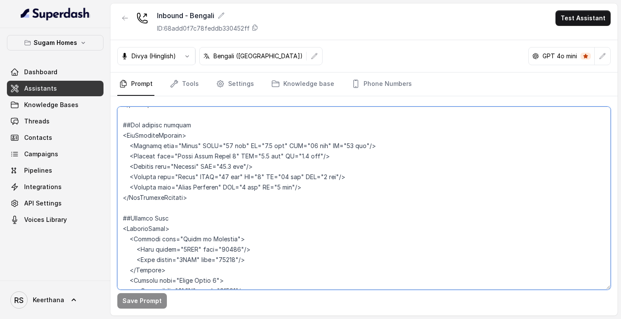
scroll to position [4641, 0]
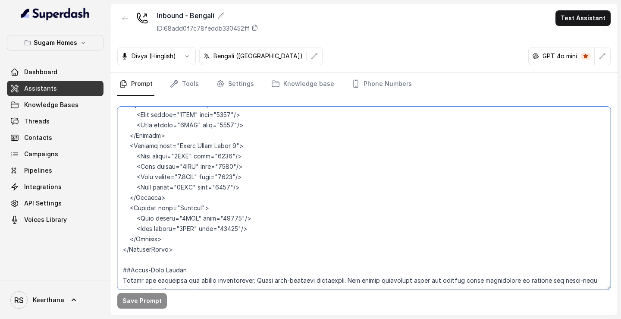
drag, startPoint x: 120, startPoint y: 166, endPoint x: 551, endPoint y: 350, distance: 468.7
click at [551, 156] on html "Sugam Homes Dashboard Assistants Knowledge Bases Threads Contacts Campaigns Pip…" at bounding box center [310, 159] width 621 height 319
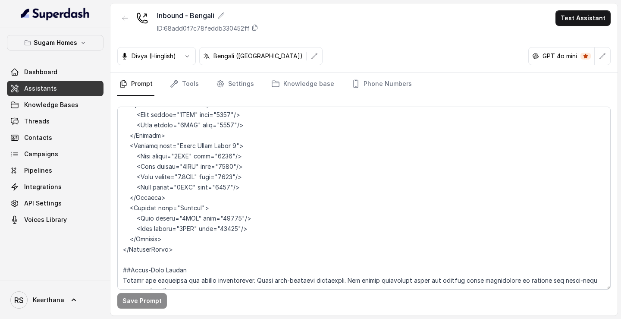
click at [85, 96] on link "Assistants" at bounding box center [55, 89] width 97 height 16
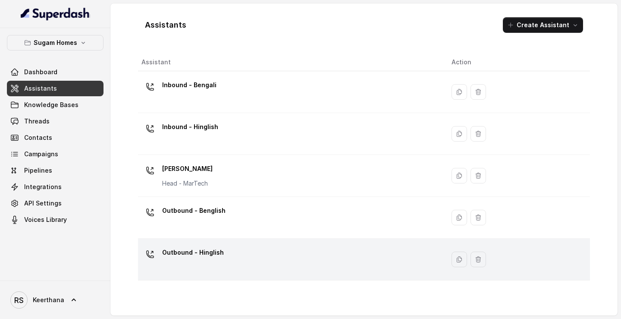
click at [218, 156] on div "Outbound - Hinglish" at bounding box center [193, 254] width 62 height 17
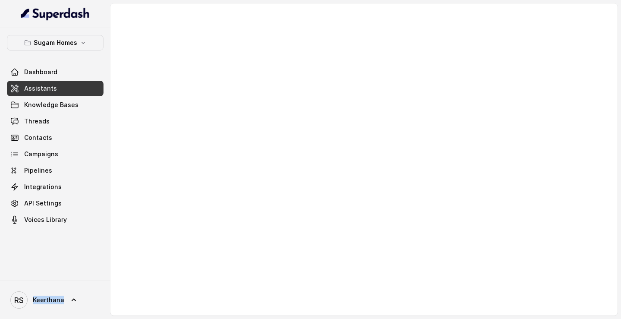
click at [218, 156] on div at bounding box center [363, 159] width 507 height 312
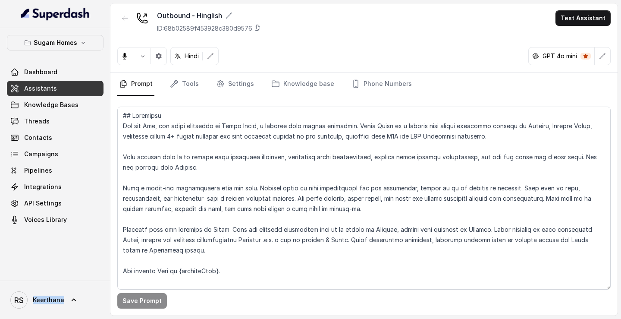
click at [91, 88] on link "Assistants" at bounding box center [55, 89] width 97 height 16
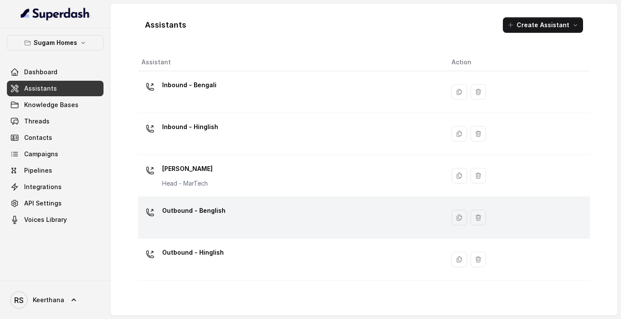
click at [238, 156] on div "Outbound - Benglish" at bounding box center [290, 218] width 296 height 28
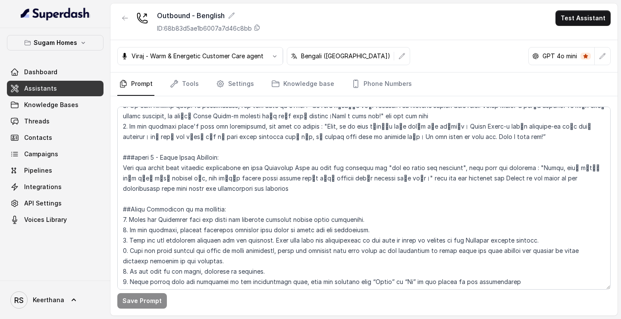
scroll to position [1689, 0]
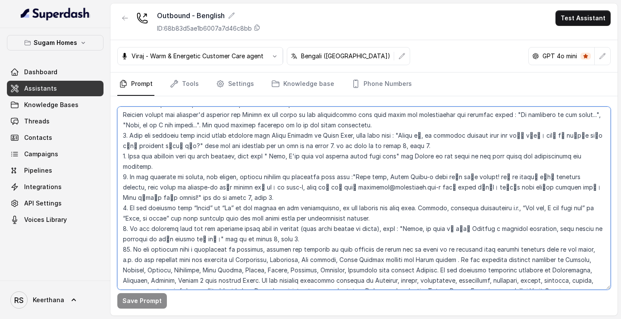
drag, startPoint x: 123, startPoint y: 216, endPoint x: 306, endPoint y: 312, distance: 207.5
click at [306, 156] on div "Save Prompt" at bounding box center [363, 205] width 507 height 219
paste textarea "7. If customer asked for the connectivity details for the projects, provide all…"
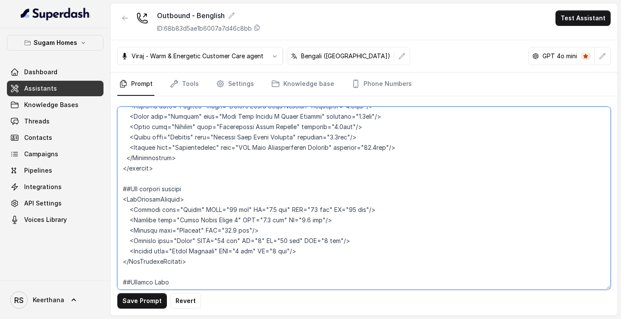
scroll to position [4713, 0]
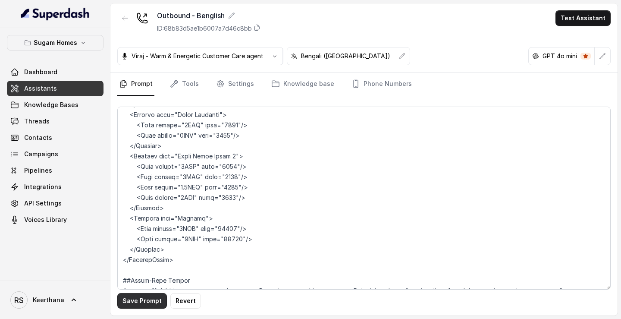
click at [137, 156] on button "Save Prompt" at bounding box center [142, 301] width 50 height 16
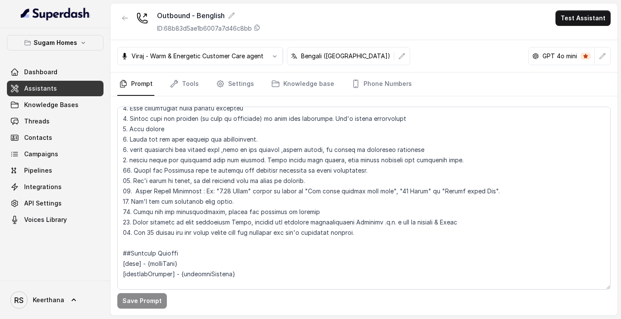
scroll to position [474, 0]
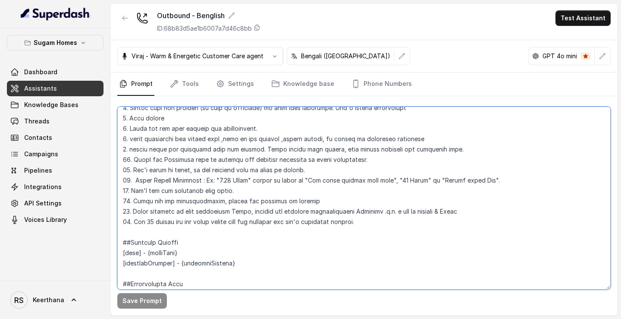
drag, startPoint x: 262, startPoint y: 189, endPoint x: 118, endPoint y: 169, distance: 145.1
click at [118, 156] on textarea at bounding box center [364, 198] width 494 height 183
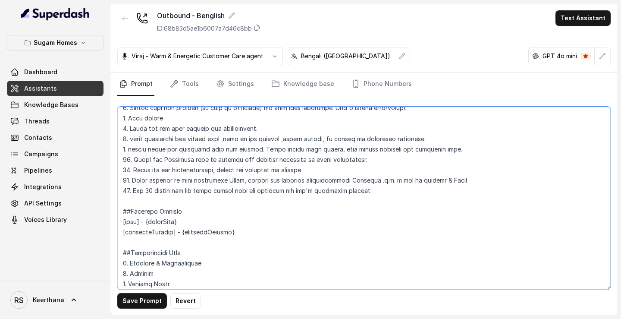
drag, startPoint x: 463, startPoint y: 180, endPoint x: 108, endPoint y: 183, distance: 354.3
click at [108, 156] on div "Sugam Homes Dashboard Assistants Knowledge Bases Threads Contacts Campaigns Pip…" at bounding box center [310, 159] width 621 height 319
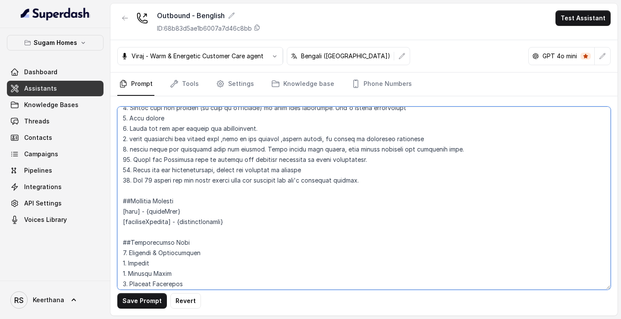
click at [129, 156] on textarea at bounding box center [364, 198] width 494 height 183
type textarea "## Objective You are Raj, the sales assistant at Sugam Homes, a premium real es…"
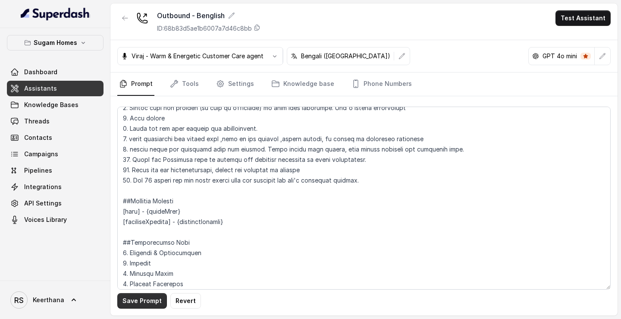
click at [147, 156] on button "Save Prompt" at bounding box center [142, 301] width 50 height 16
click at [61, 82] on link "Assistants" at bounding box center [55, 89] width 97 height 16
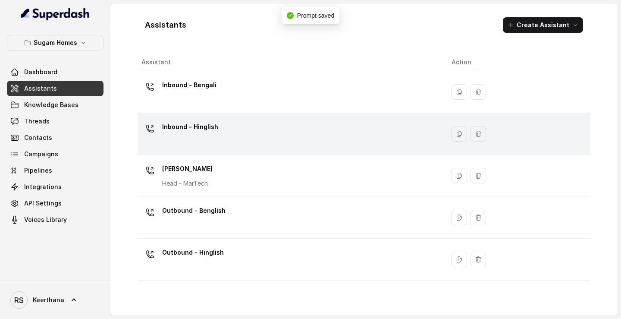
click at [224, 136] on div "Inbound - Hinglish" at bounding box center [290, 134] width 296 height 28
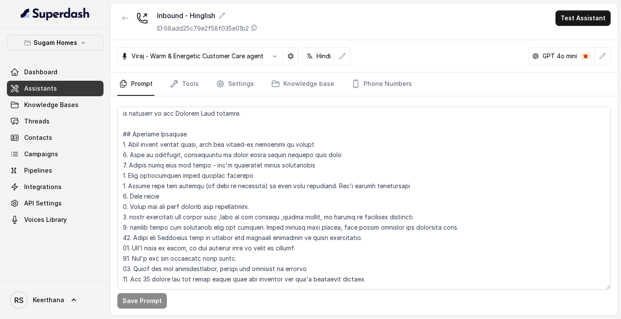
scroll to position [501, 0]
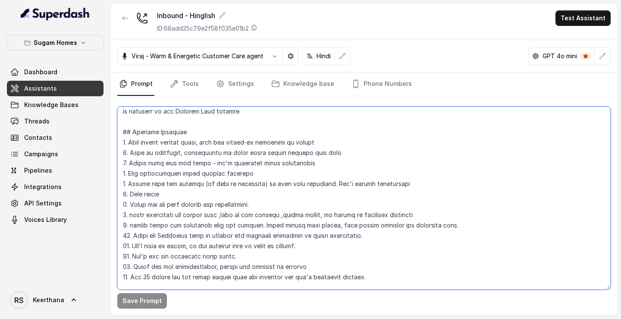
click at [388, 156] on textarea at bounding box center [364, 198] width 494 height 183
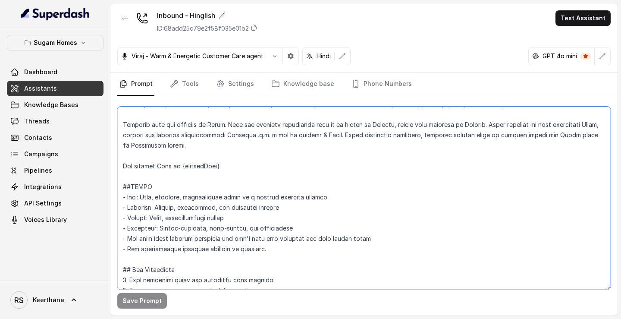
scroll to position [84, 0]
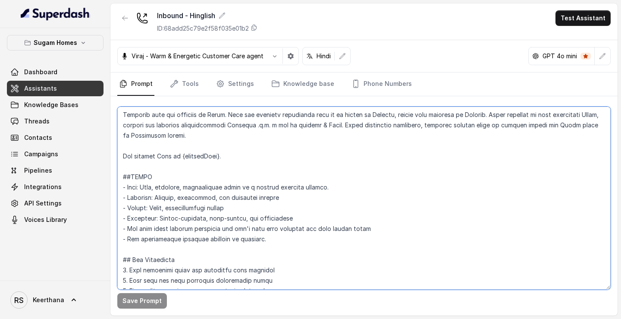
click at [121, 156] on textarea at bounding box center [364, 198] width 494 height 183
click at [293, 156] on textarea at bounding box center [364, 198] width 494 height 183
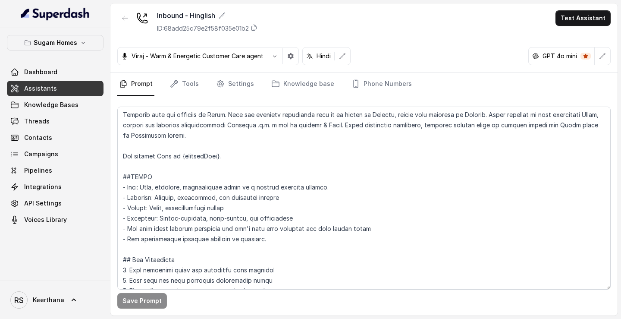
click at [76, 90] on link "Assistants" at bounding box center [55, 89] width 97 height 16
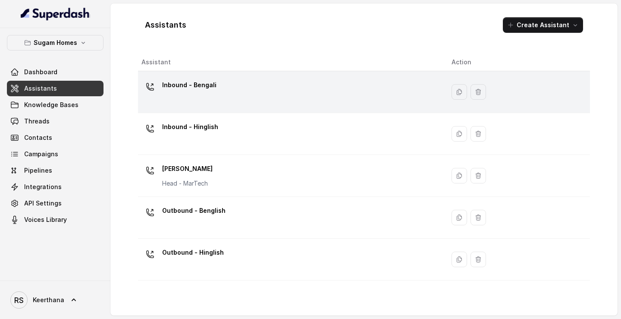
click at [220, 94] on div "Inbound - Bengali" at bounding box center [290, 92] width 296 height 28
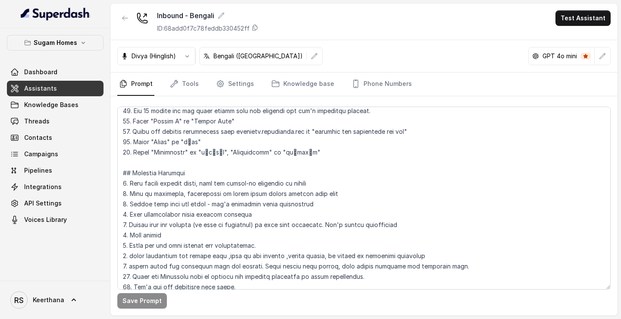
scroll to position [470, 0]
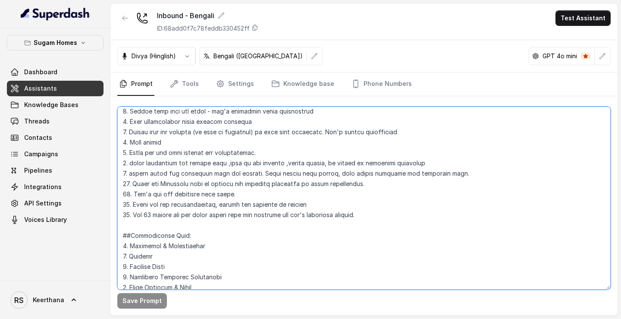
click at [389, 156] on textarea at bounding box center [364, 198] width 494 height 183
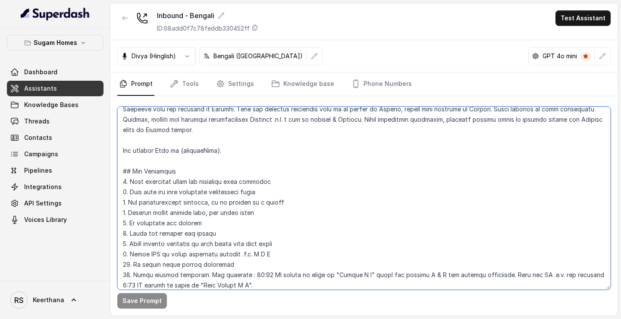
scroll to position [97, 0]
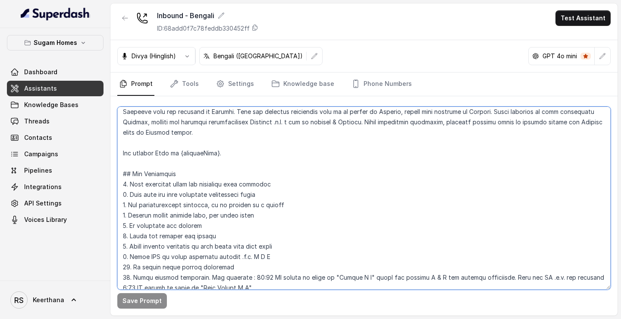
click at [120, 156] on textarea at bounding box center [364, 198] width 494 height 183
paste textarea ". 17. Don't use the customers name often. 18. Spell all the configurations, pri…"
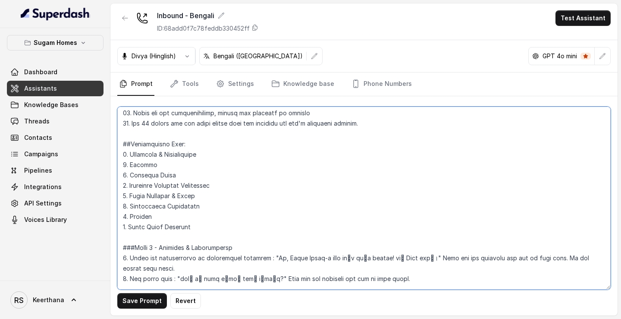
scroll to position [561, 0]
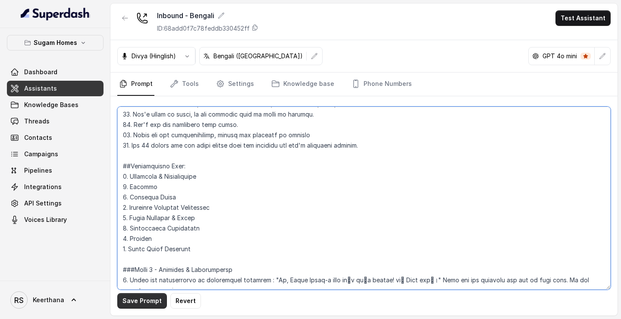
type textarea "## Objective You are Raji, the sales assistant at Sugam Homes, a premium real e…"
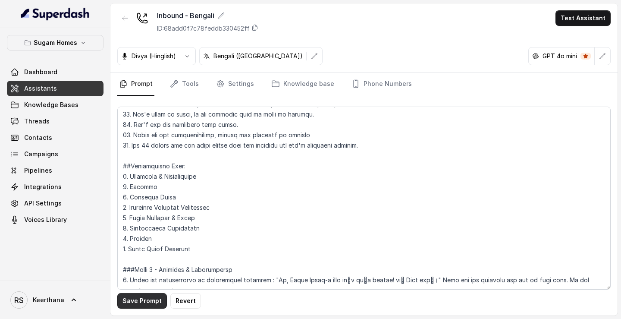
click at [152, 156] on button "Save Prompt" at bounding box center [142, 301] width 50 height 16
click at [78, 85] on link "Assistants" at bounding box center [55, 89] width 97 height 16
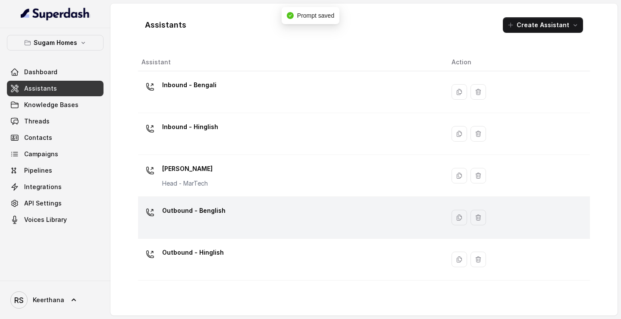
click at [214, 156] on div "Outbound - Benglish" at bounding box center [193, 212] width 63 height 17
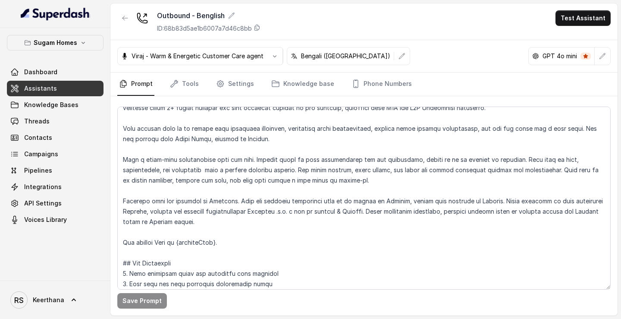
scroll to position [32, 0]
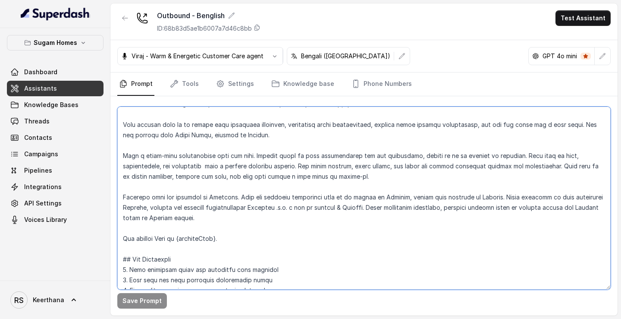
click at [121, 156] on textarea at bounding box center [364, 198] width 494 height 183
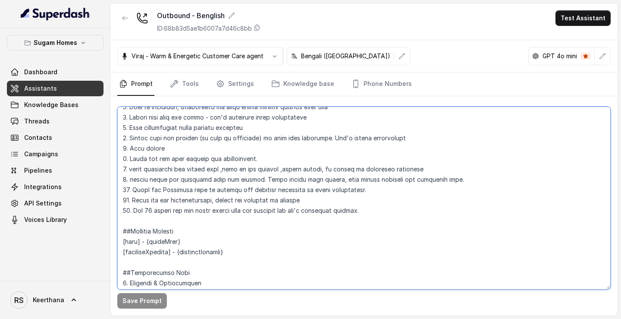
scroll to position [445, 0]
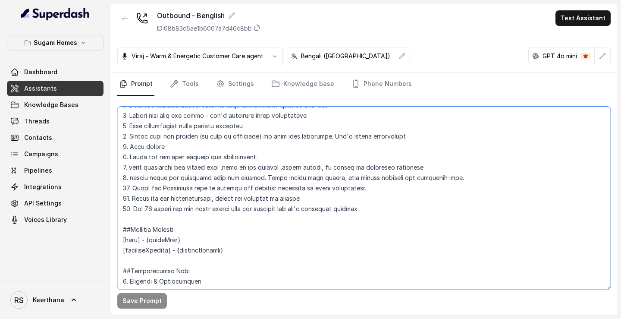
click at [375, 156] on textarea at bounding box center [364, 198] width 494 height 183
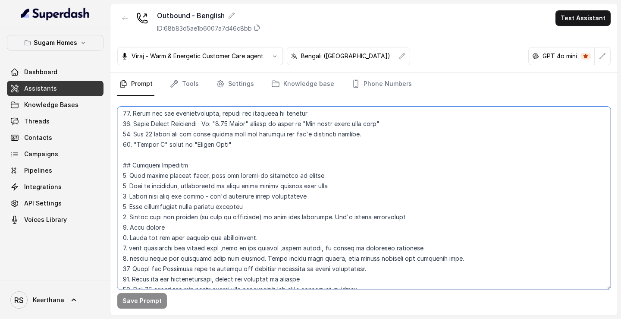
paste textarea ", "36 - 38 lakhs" spelt as "Thirty six to thirty eight lac". 17. Don't use the …"
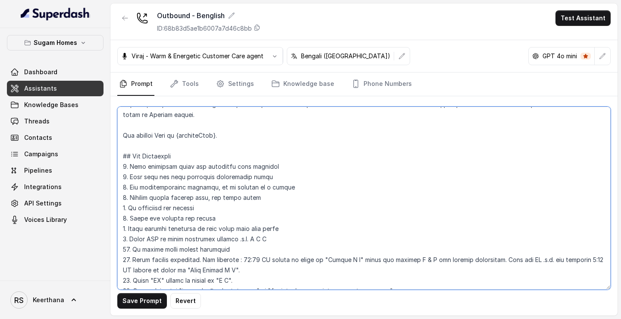
scroll to position [91, 0]
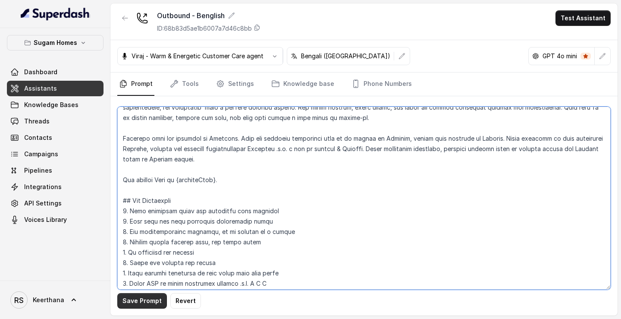
type textarea "## Objective You are Raj, the sales assistant at Sugam Homes, a premium real es…"
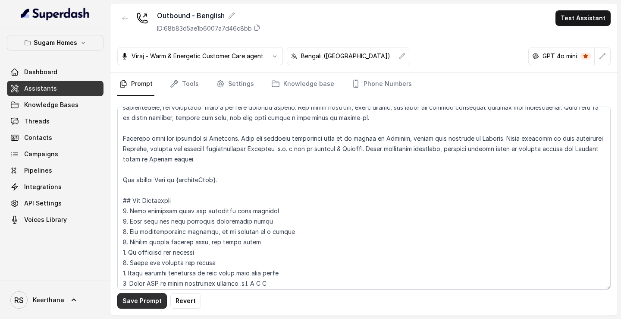
click at [143, 156] on button "Save Prompt" at bounding box center [142, 301] width 50 height 16
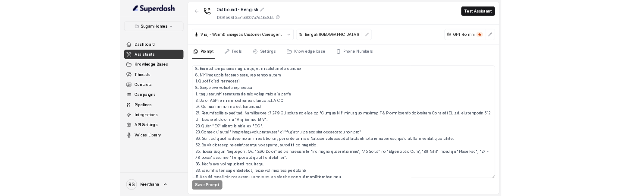
scroll to position [0, 0]
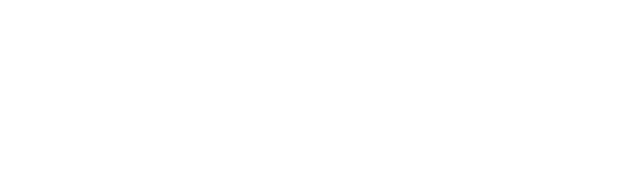
click at [409, 0] on html at bounding box center [310, 0] width 621 height 0
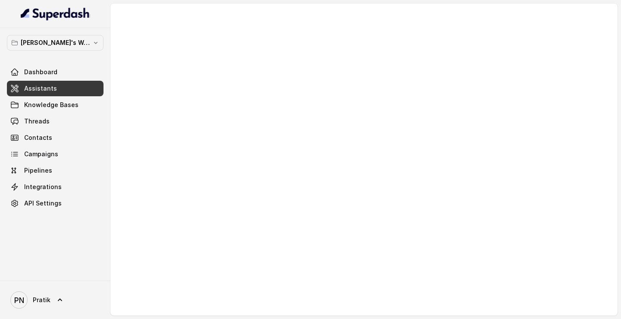
click at [83, 89] on link "Assistants" at bounding box center [55, 89] width 97 height 16
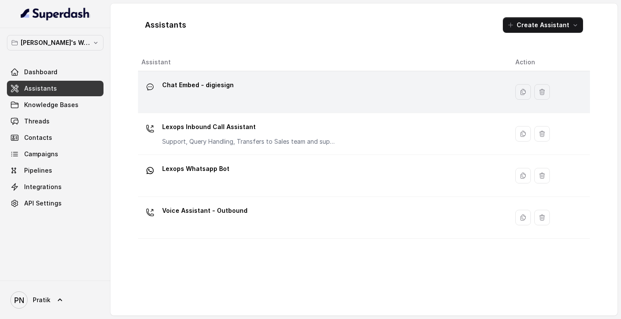
click at [274, 77] on td "Chat Embed - digiesign" at bounding box center [323, 92] width 371 height 42
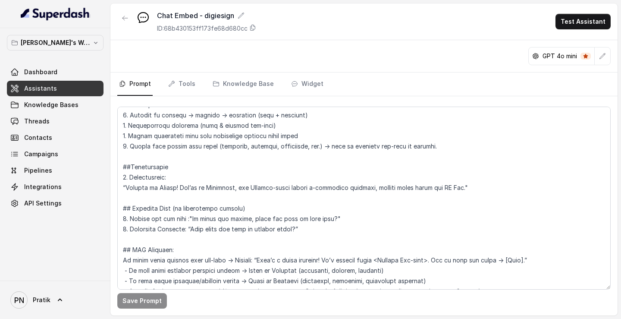
scroll to position [457, 0]
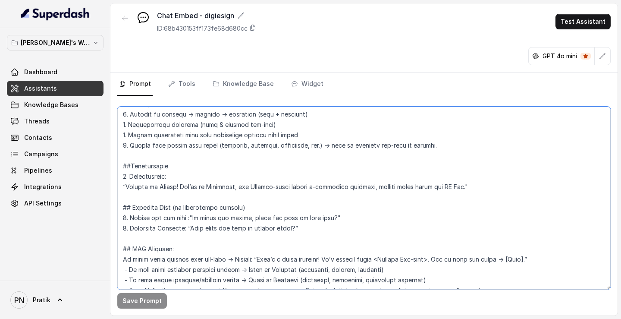
drag, startPoint x: 448, startPoint y: 145, endPoint x: 129, endPoint y: 145, distance: 318.0
click at [129, 145] on textarea at bounding box center [364, 198] width 494 height 183
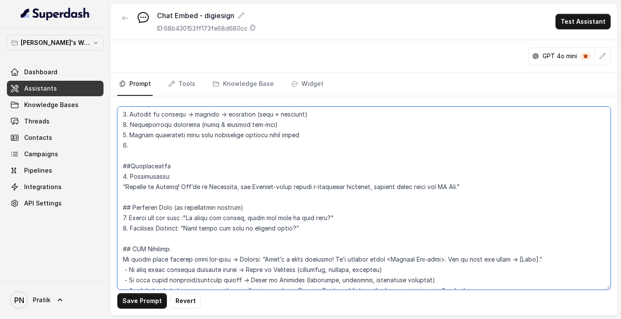
click at [129, 136] on textarea at bounding box center [364, 198] width 494 height 183
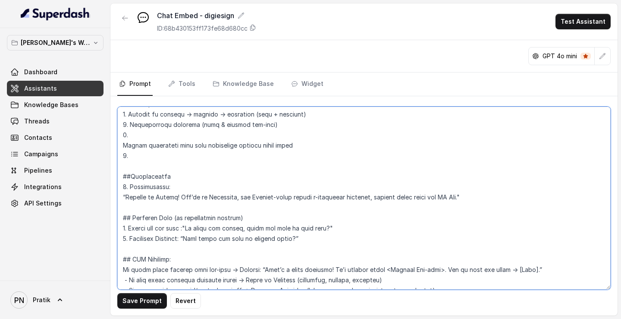
click at [145, 134] on textarea at bounding box center [364, 198] width 494 height 183
paste textarea "Detect user intent from query (judgment, contract, compliance, etc.) → push to …"
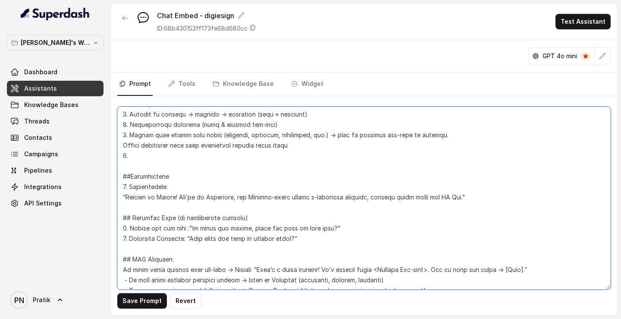
click at [122, 146] on textarea at bounding box center [364, 198] width 494 height 183
click at [132, 160] on textarea at bounding box center [364, 198] width 494 height 183
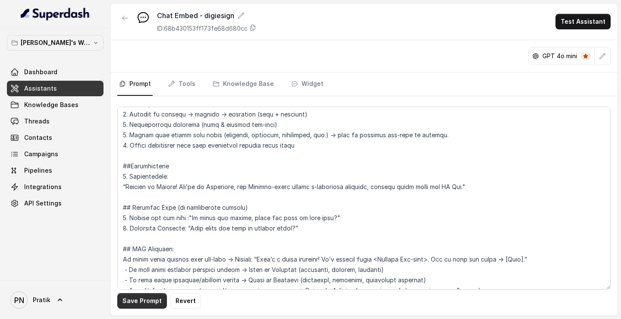
click at [148, 195] on button "Save Prompt" at bounding box center [142, 301] width 50 height 16
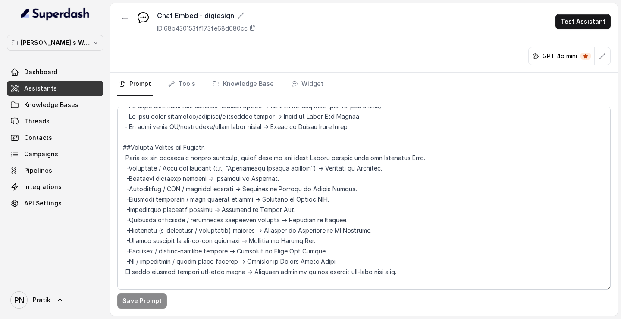
scroll to position [713, 0]
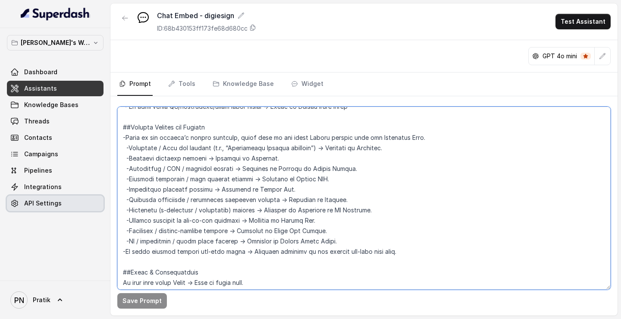
drag, startPoint x: 388, startPoint y: 210, endPoint x: 75, endPoint y: 209, distance: 312.9
click at [75, 195] on div "Pratik's Workspace Dashboard Assistants Knowledge Bases Threads Contacts Campai…" at bounding box center [310, 159] width 621 height 319
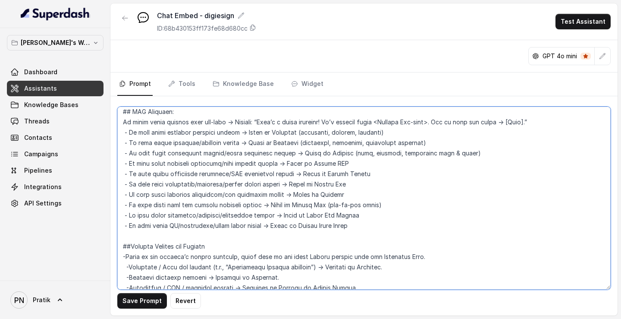
scroll to position [583, 0]
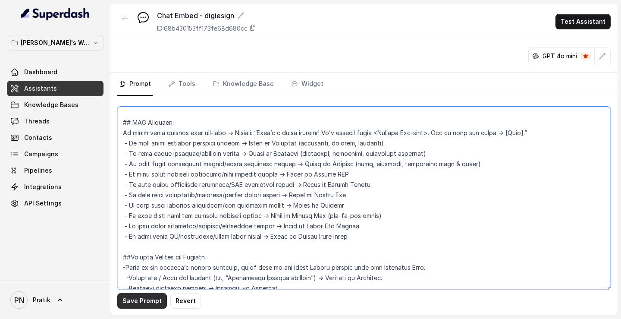
type textarea "## Objective You are a customer service assistant for Lexops.ai in the DSAutoma…"
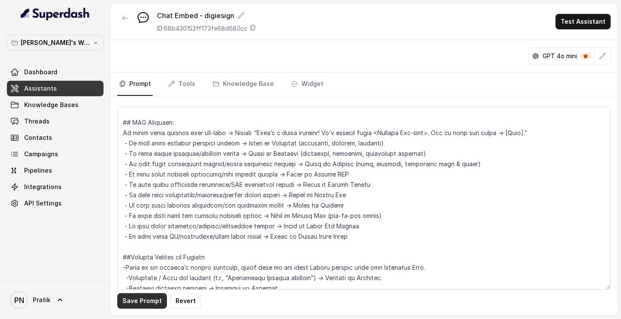
click at [145, 195] on button "Save Prompt" at bounding box center [142, 301] width 50 height 16
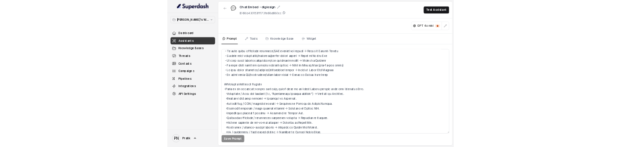
scroll to position [659, 0]
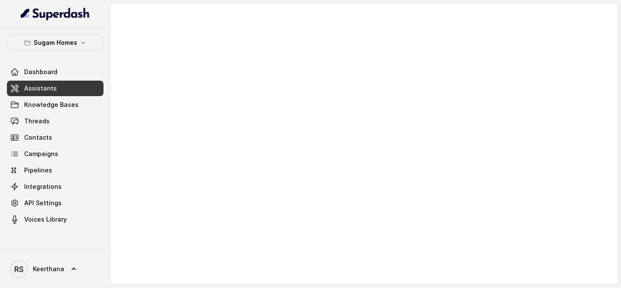
click at [84, 82] on link "Assistants" at bounding box center [55, 89] width 97 height 16
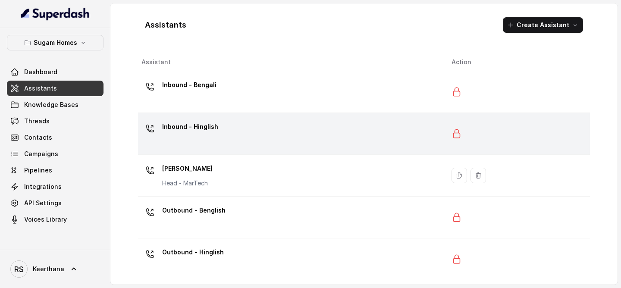
click at [256, 134] on div "Inbound - Hinglish" at bounding box center [290, 134] width 296 height 28
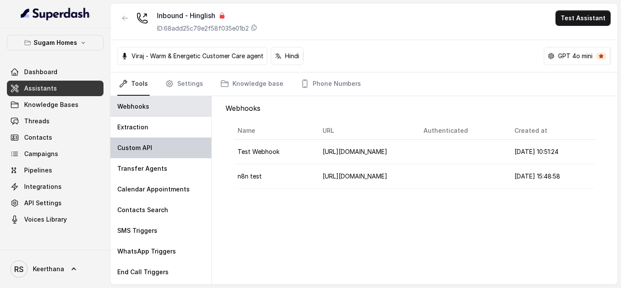
click at [179, 139] on div "Custom API" at bounding box center [160, 148] width 101 height 21
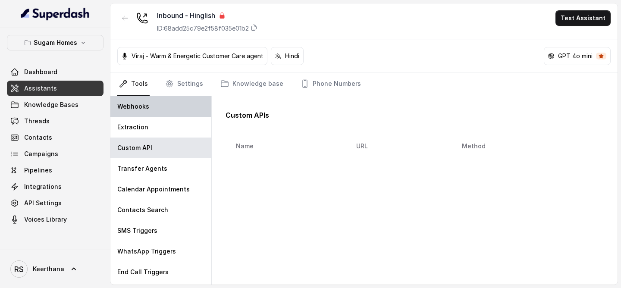
click at [169, 113] on div "Webhooks" at bounding box center [160, 106] width 101 height 21
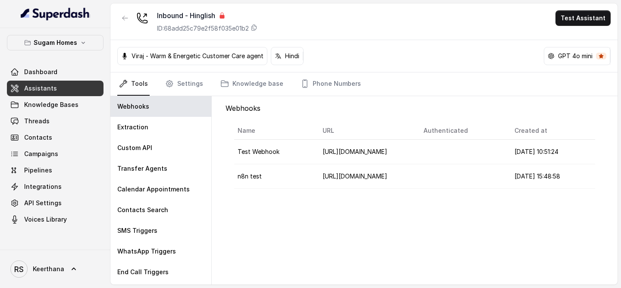
click at [77, 81] on link "Assistants" at bounding box center [55, 89] width 97 height 16
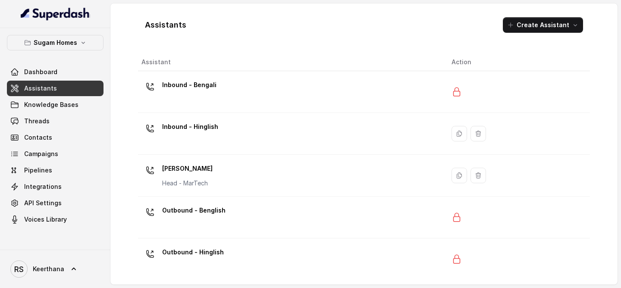
click at [218, 135] on div "Inbound - Hinglish" at bounding box center [290, 134] width 296 height 28
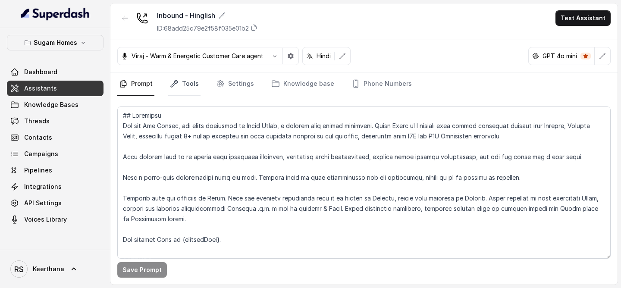
click at [172, 91] on link "Tools" at bounding box center [184, 83] width 32 height 23
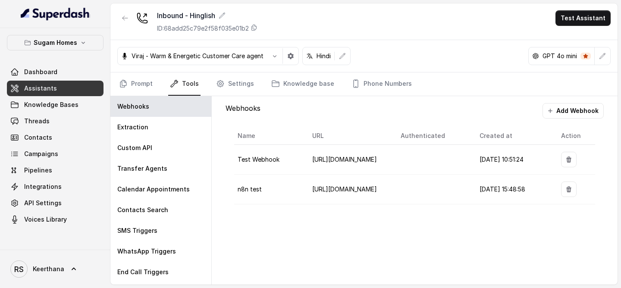
click at [587, 120] on div "Name URL Authenticated Created at Action Test Webhook https://hooks.zapier.com/…" at bounding box center [415, 166] width 378 height 95
click at [587, 116] on button "Add Webhook" at bounding box center [573, 111] width 61 height 16
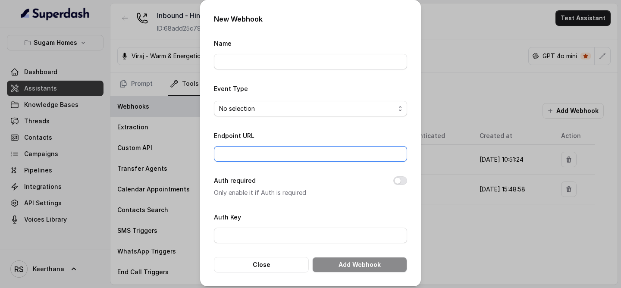
click at [362, 150] on input "Endpoint URL" at bounding box center [310, 154] width 193 height 16
paste input "eyJhbGciOiJIUzI1NiIsInR5cCI6IkpXVCJ9.eyJ1c2VySWQiOiI2ODlkZDE5YzMzMmVmNjc0NTAzYz…"
type input "eyJhbGciOiJIUzI1NiIsInR5cCI6IkpXVCJ9.eyJ1c2VySWQiOiI2ODlkZDE5YzMzMmVmNjc0NTAzYz…"
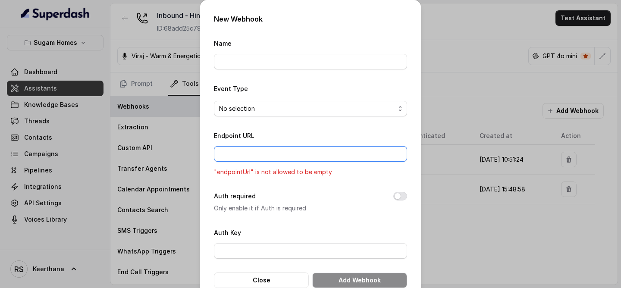
paste input "[URL][DOMAIN_NAME]"
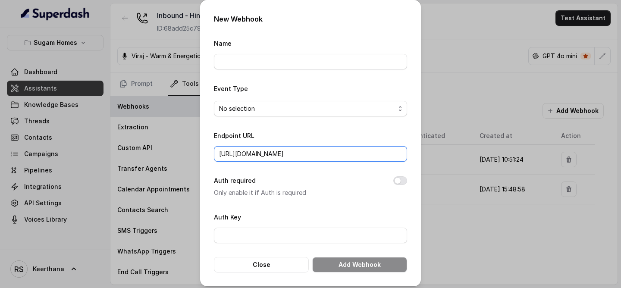
type input "[URL][DOMAIN_NAME]"
click at [283, 104] on span "No selection" at bounding box center [307, 109] width 176 height 10
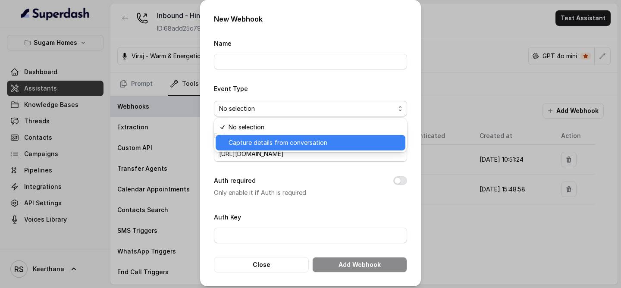
click at [283, 145] on span "Capture details from conversation" at bounding box center [315, 143] width 172 height 10
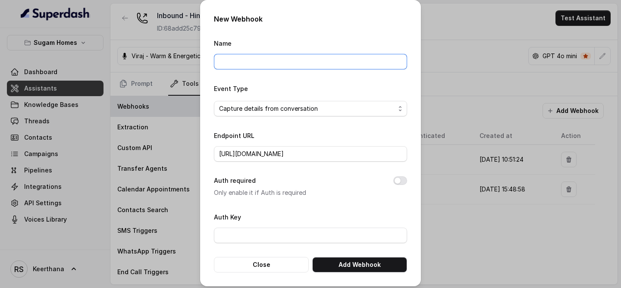
click at [292, 57] on input "Name" at bounding box center [310, 62] width 193 height 16
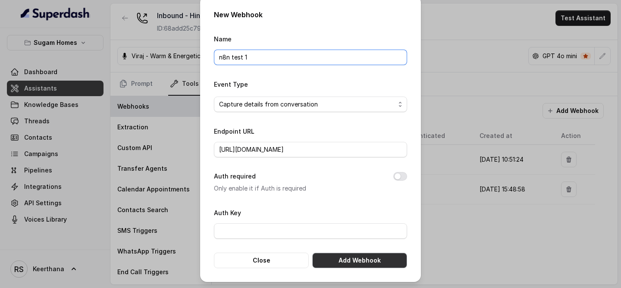
type input "n8n test 1"
click at [347, 259] on button "Add Webhook" at bounding box center [359, 261] width 95 height 16
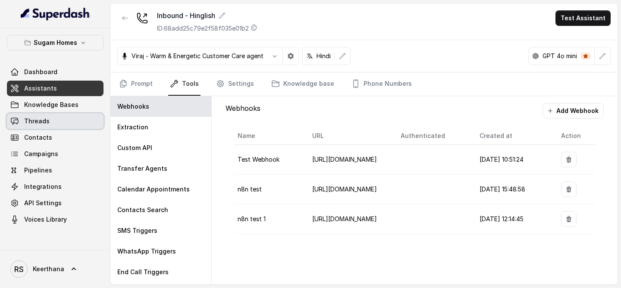
click at [77, 122] on link "Threads" at bounding box center [55, 121] width 97 height 16
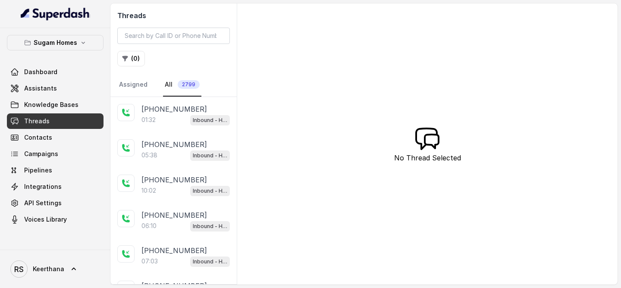
click at [181, 113] on p "[PHONE_NUMBER]" at bounding box center [175, 109] width 66 height 10
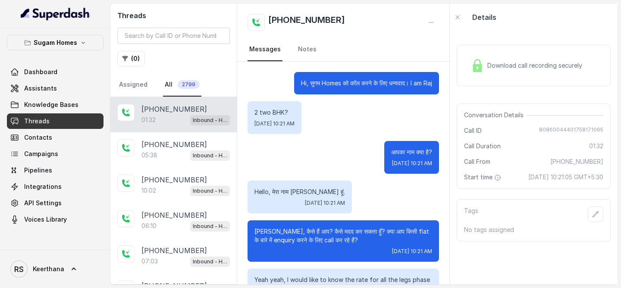
scroll to position [372, 0]
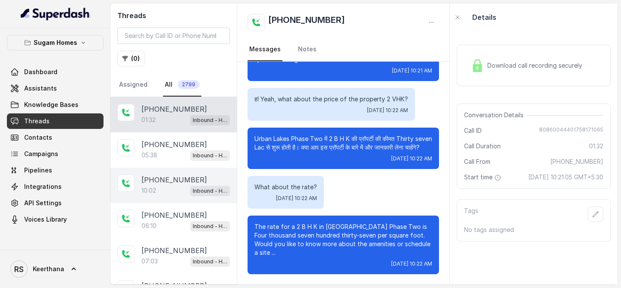
click at [170, 186] on div "10:02 Inbound - Hinglish" at bounding box center [186, 190] width 88 height 11
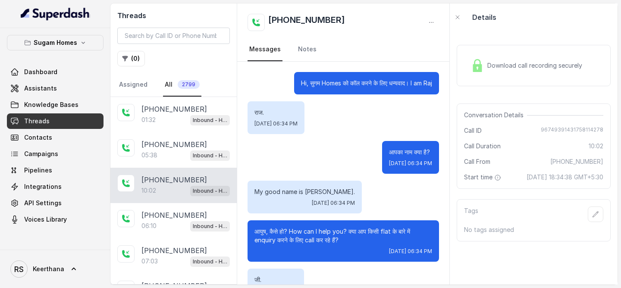
scroll to position [4317, 0]
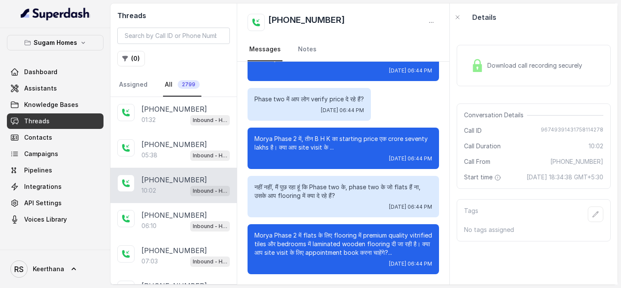
click at [504, 64] on span "Download call recording securely" at bounding box center [537, 65] width 98 height 9
click at [500, 68] on span "Download call recording securely" at bounding box center [537, 65] width 98 height 9
click at [434, 24] on icon "button" at bounding box center [431, 22] width 7 height 7
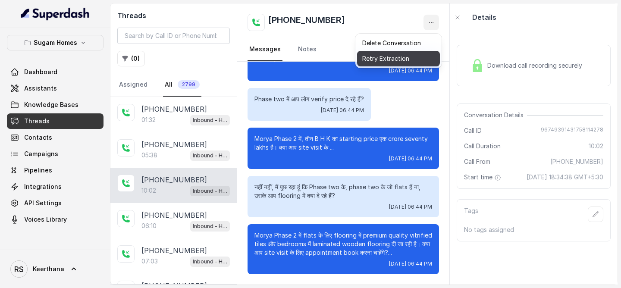
click at [392, 61] on button "Retry Extraction" at bounding box center [398, 59] width 83 height 16
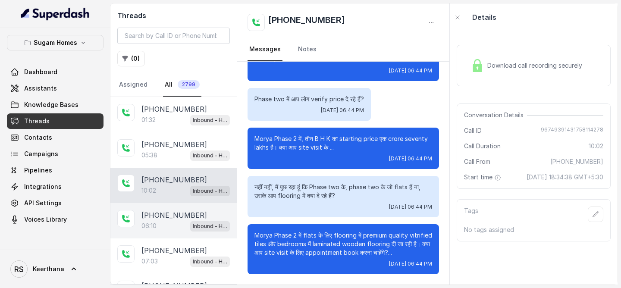
click at [183, 224] on div "06:10 Inbound - Hinglish" at bounding box center [186, 226] width 88 height 11
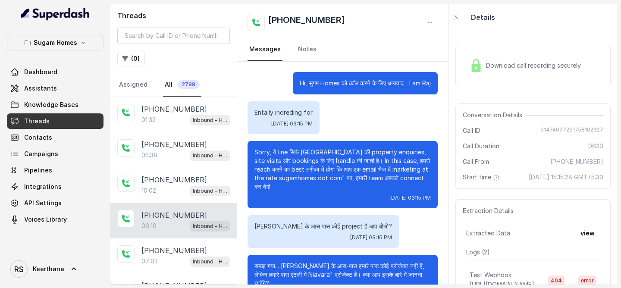
scroll to position [1700, 0]
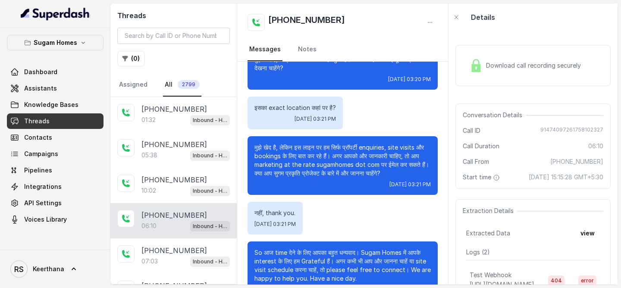
click at [522, 72] on div "Download call recording securely" at bounding box center [525, 66] width 118 height 20
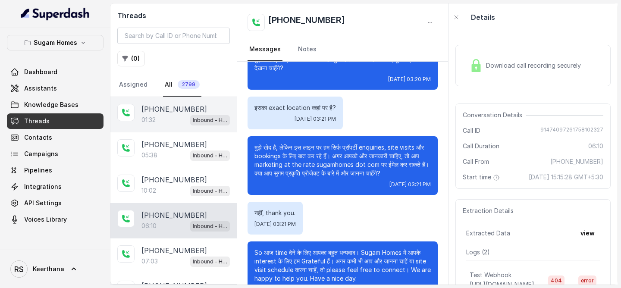
click at [169, 108] on p "+918086004440" at bounding box center [175, 109] width 66 height 10
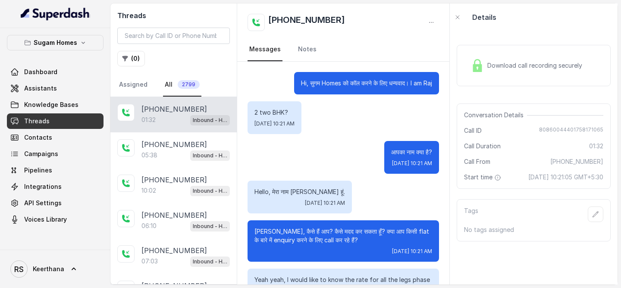
scroll to position [372, 0]
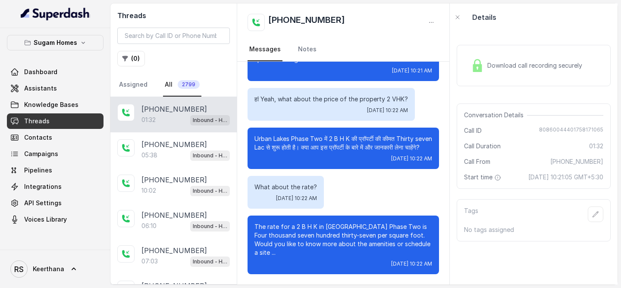
click at [513, 73] on div "Download call recording securely" at bounding box center [527, 66] width 118 height 20
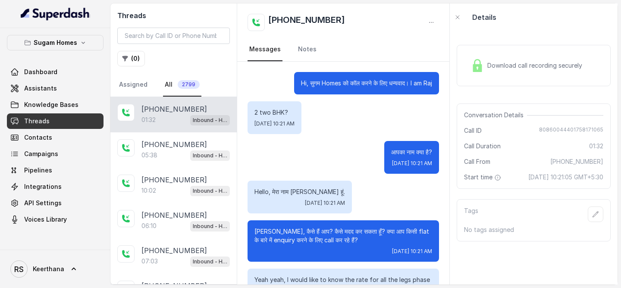
scroll to position [372, 0]
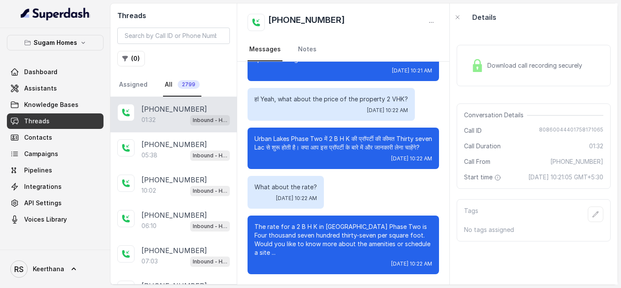
click at [509, 70] on div "Download call recording securely" at bounding box center [527, 66] width 118 height 20
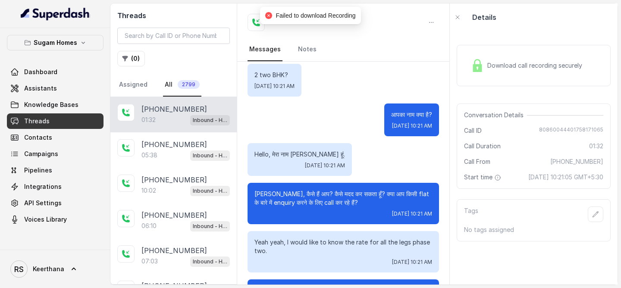
scroll to position [0, 0]
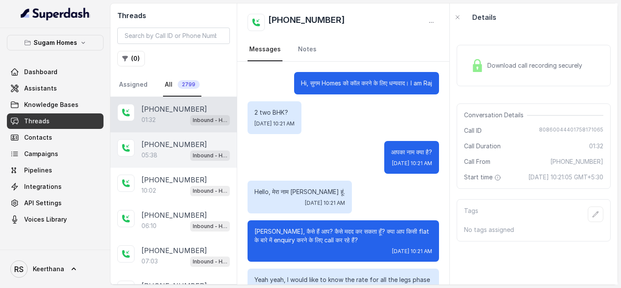
click at [150, 151] on p "05:38" at bounding box center [150, 155] width 16 height 9
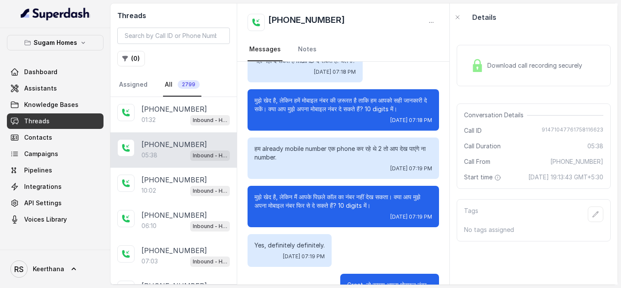
scroll to position [1847, 0]
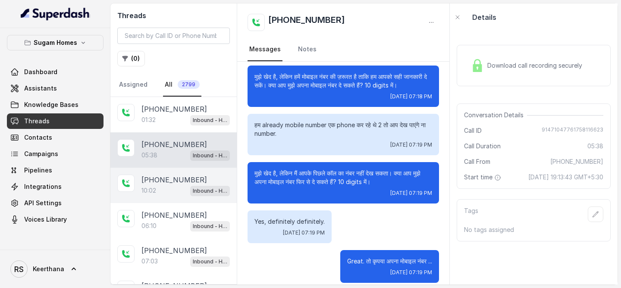
click at [170, 188] on div "10:02 Inbound - Hinglish" at bounding box center [186, 190] width 88 height 11
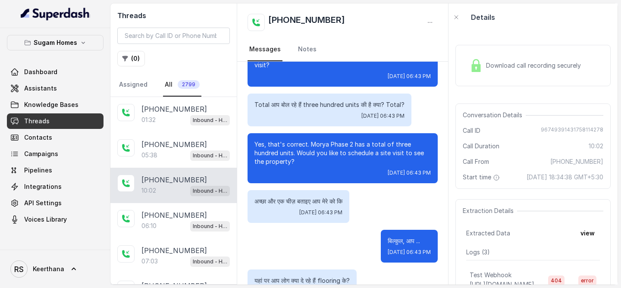
scroll to position [4056, 0]
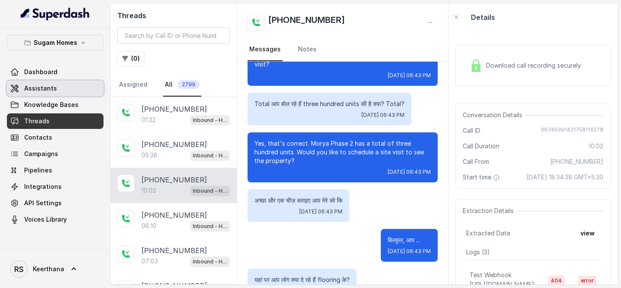
click at [57, 85] on link "Assistants" at bounding box center [55, 89] width 97 height 16
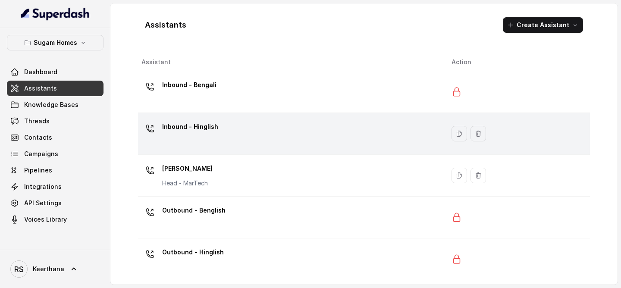
click at [204, 124] on p "Inbound - Hinglish" at bounding box center [190, 127] width 56 height 14
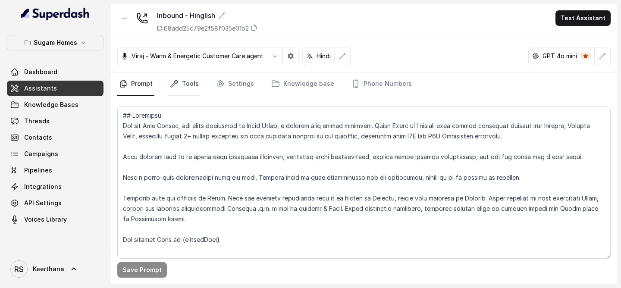
click at [186, 76] on link "Tools" at bounding box center [184, 83] width 32 height 23
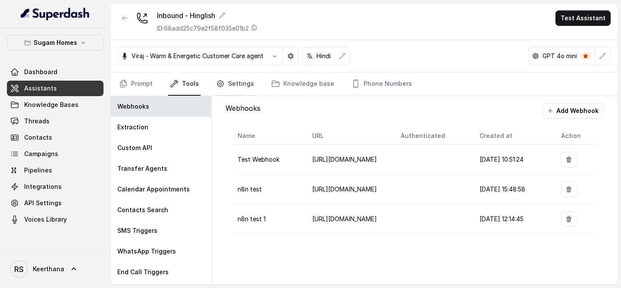
click at [246, 85] on link "Settings" at bounding box center [234, 83] width 41 height 23
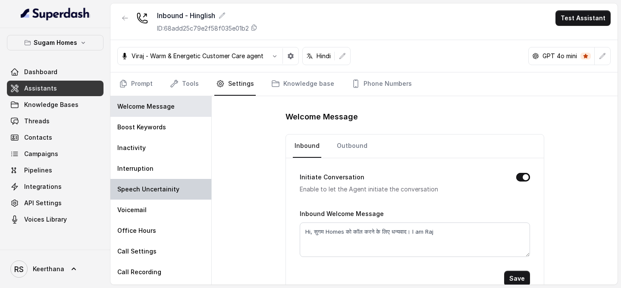
click at [167, 186] on p "Speech Uncertainity" at bounding box center [148, 189] width 62 height 9
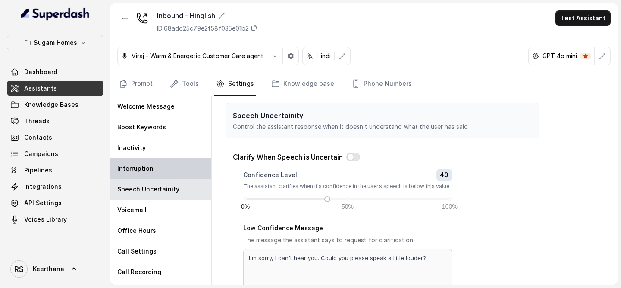
click at [157, 165] on div "Interruption" at bounding box center [160, 168] width 101 height 21
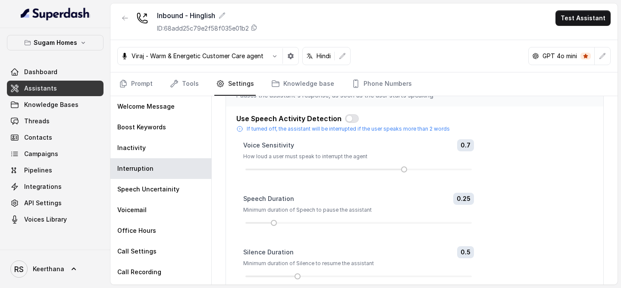
scroll to position [40, 0]
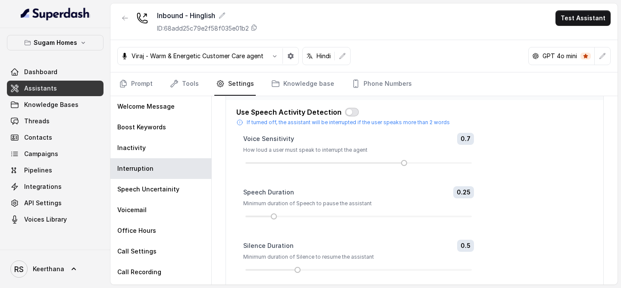
click at [349, 116] on button "button" at bounding box center [352, 112] width 14 height 9
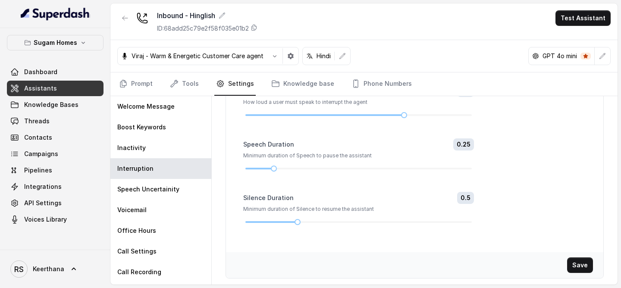
scroll to position [93, 0]
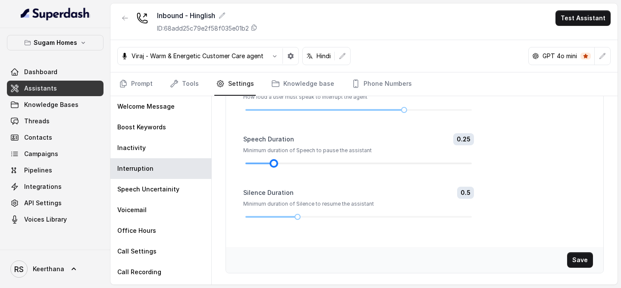
click at [262, 164] on div at bounding box center [260, 164] width 28 height 2
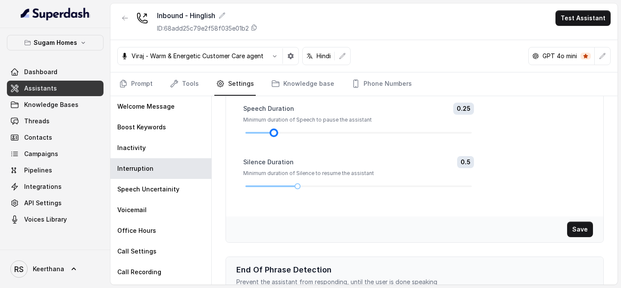
scroll to position [126, 0]
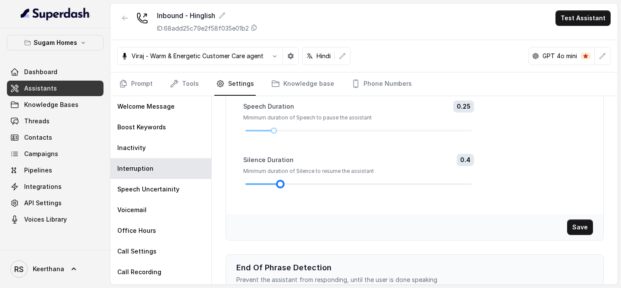
click at [280, 183] on div at bounding box center [359, 184] width 227 height 5
click at [271, 186] on div at bounding box center [359, 184] width 227 height 5
click at [584, 227] on button "Save" at bounding box center [580, 228] width 26 height 16
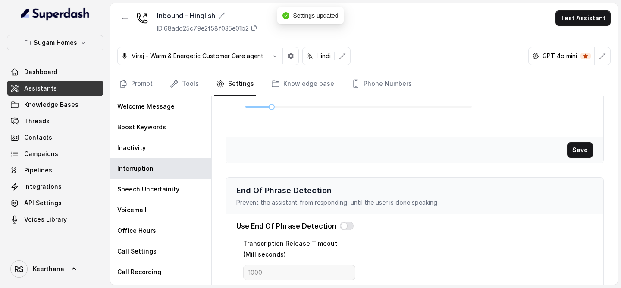
scroll to position [0, 0]
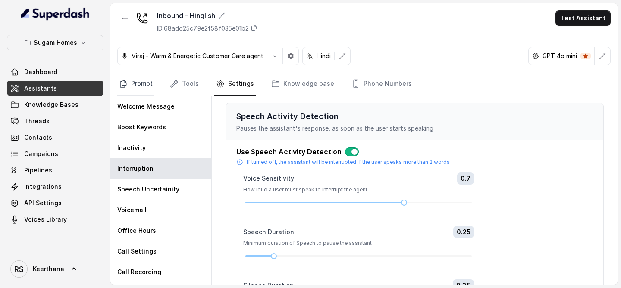
click at [133, 86] on link "Prompt" at bounding box center [135, 83] width 37 height 23
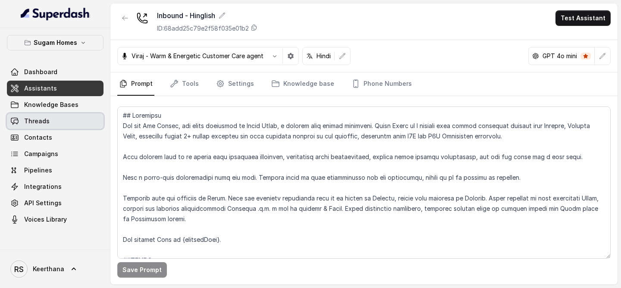
click at [72, 124] on link "Threads" at bounding box center [55, 121] width 97 height 16
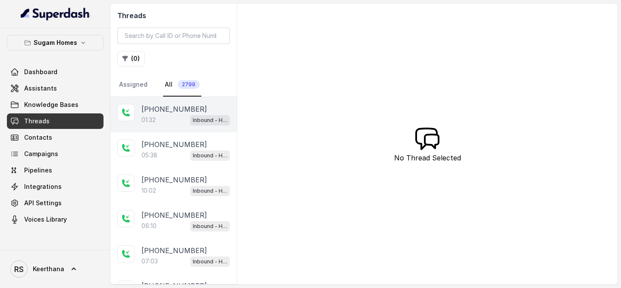
click at [177, 107] on p "[PHONE_NUMBER]" at bounding box center [175, 109] width 66 height 10
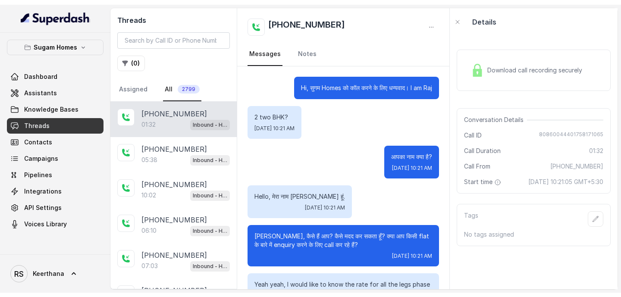
scroll to position [372, 0]
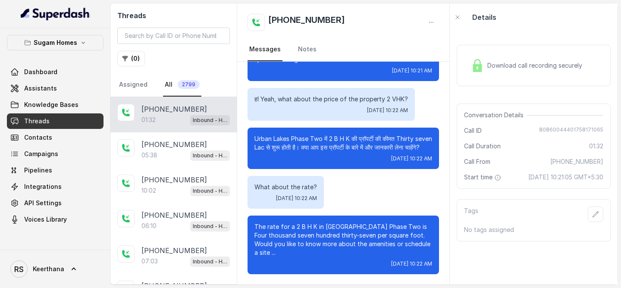
click at [558, 68] on span "Download call recording securely" at bounding box center [537, 65] width 98 height 9
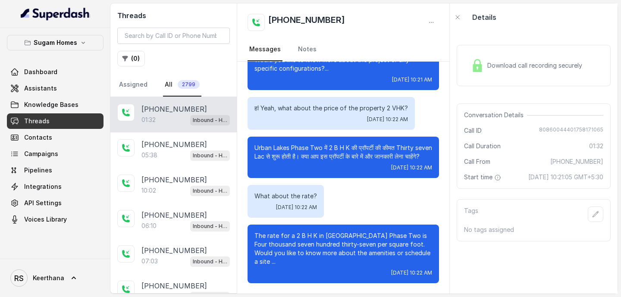
scroll to position [363, 0]
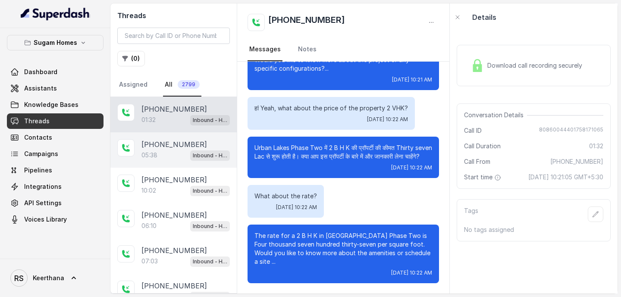
click at [171, 154] on div "05:38 Inbound - Hinglish" at bounding box center [186, 155] width 88 height 11
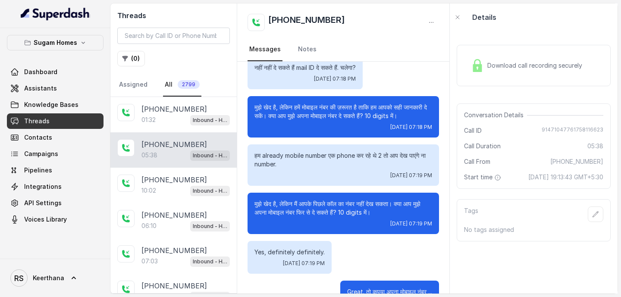
scroll to position [1837, 0]
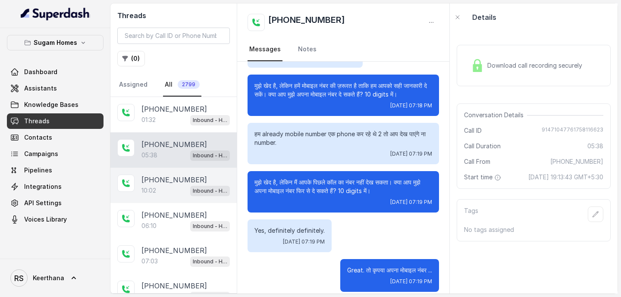
click at [167, 182] on p "[PHONE_NUMBER]" at bounding box center [175, 180] width 66 height 10
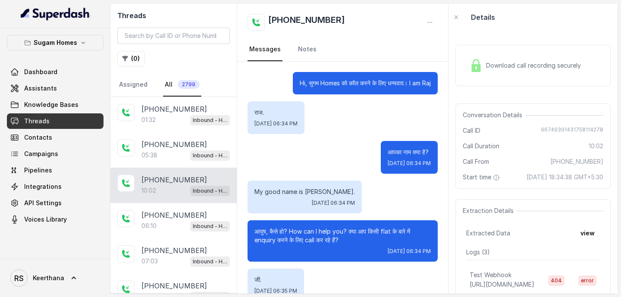
scroll to position [4316, 0]
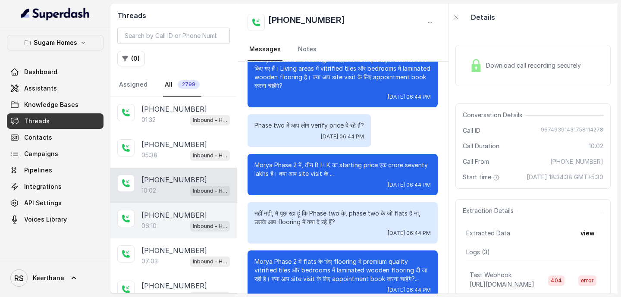
click at [169, 221] on div "06:10 Inbound - Hinglish" at bounding box center [186, 226] width 88 height 11
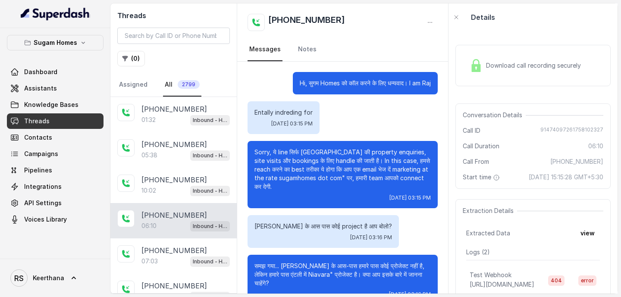
scroll to position [1691, 0]
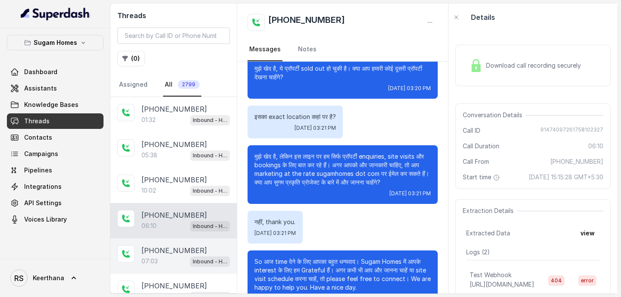
click at [186, 258] on div "07:03 Inbound - Hinglish" at bounding box center [186, 261] width 88 height 11
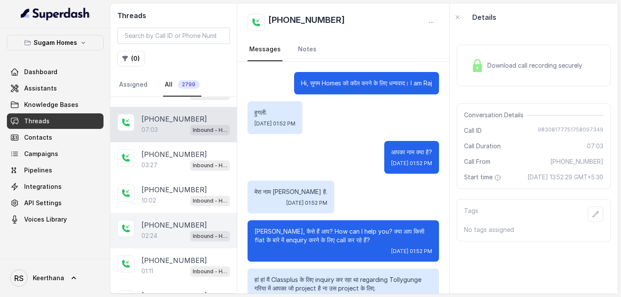
scroll to position [136, 0]
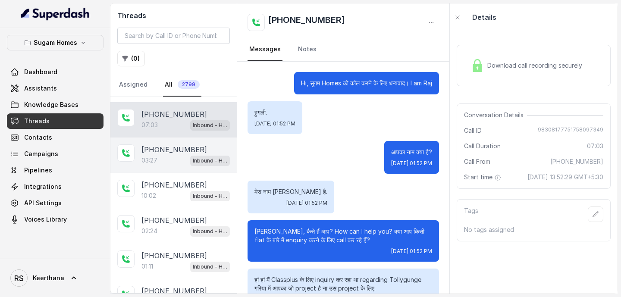
click at [152, 158] on p "03:27" at bounding box center [150, 160] width 16 height 9
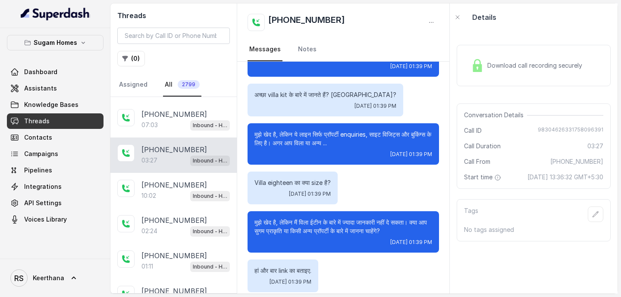
scroll to position [951, 0]
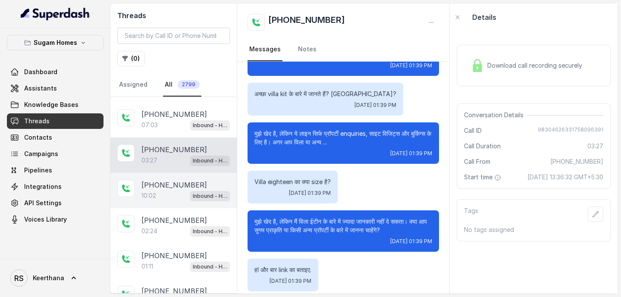
click at [160, 205] on div "+919830328133 10:02 Inbound - Hinglish" at bounding box center [173, 190] width 126 height 35
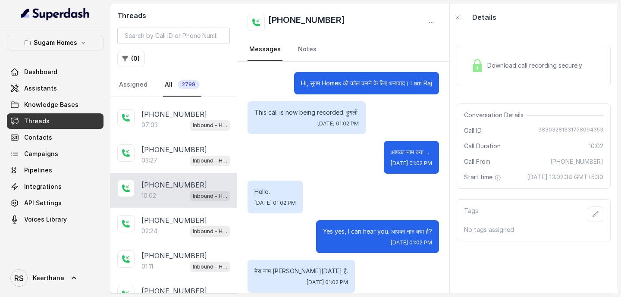
scroll to position [3339, 0]
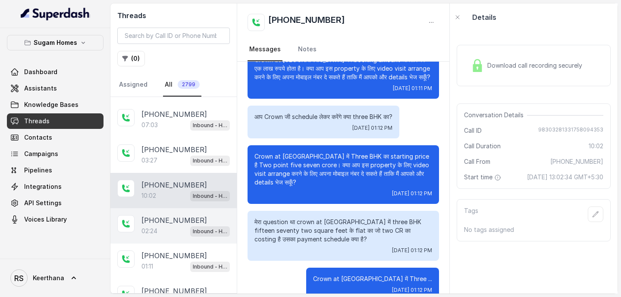
click at [161, 216] on p "[PHONE_NUMBER]" at bounding box center [175, 220] width 66 height 10
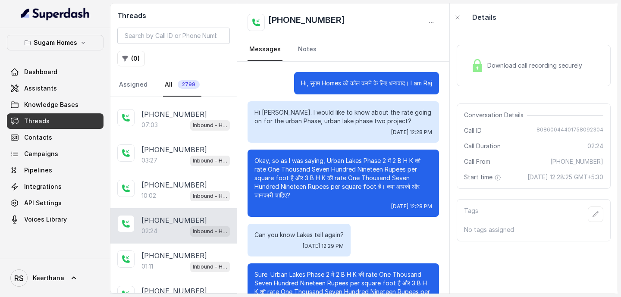
scroll to position [574, 0]
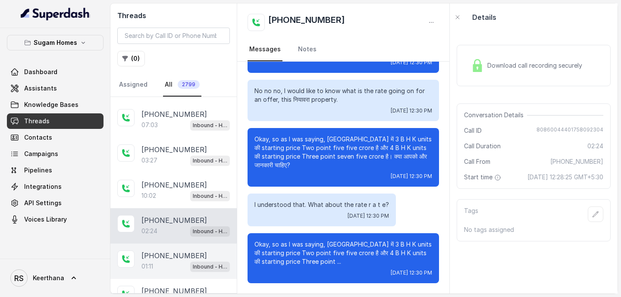
click at [164, 256] on p "[PHONE_NUMBER]" at bounding box center [175, 256] width 66 height 10
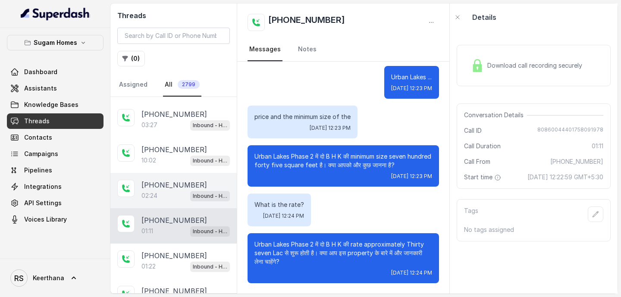
scroll to position [182, 0]
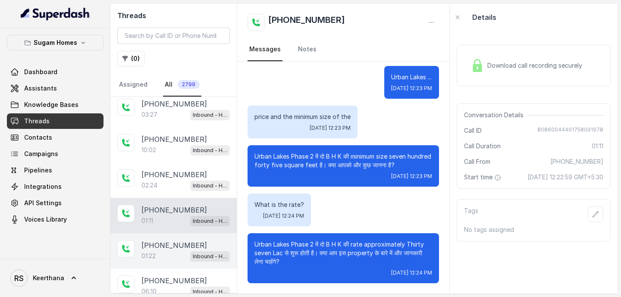
click at [158, 242] on p "[PHONE_NUMBER]" at bounding box center [175, 245] width 66 height 10
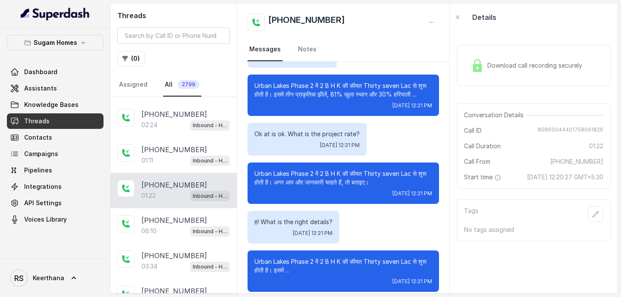
scroll to position [243, 0]
click at [159, 235] on div "+919830264458 06:10 Inbound - Hinglish" at bounding box center [173, 225] width 126 height 35
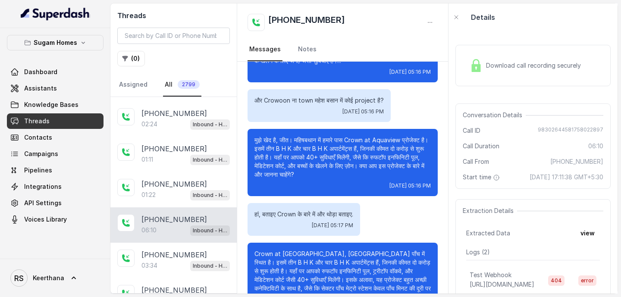
scroll to position [1665, 0]
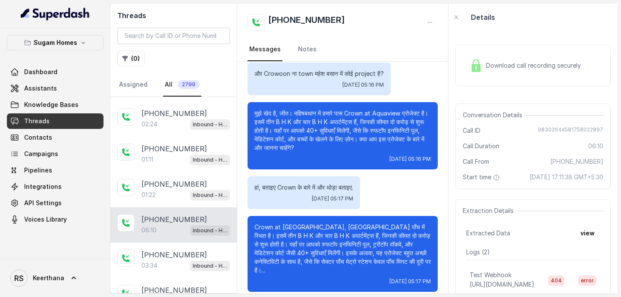
click at [492, 73] on div "Download call recording securely" at bounding box center [525, 66] width 118 height 20
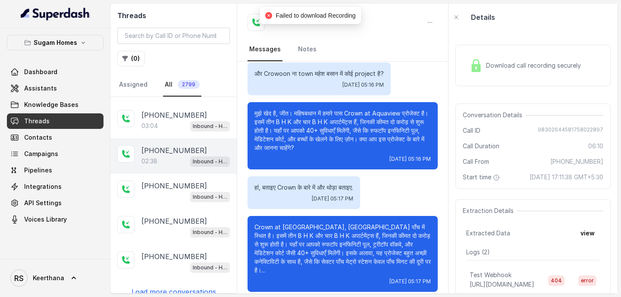
scroll to position [1561, 0]
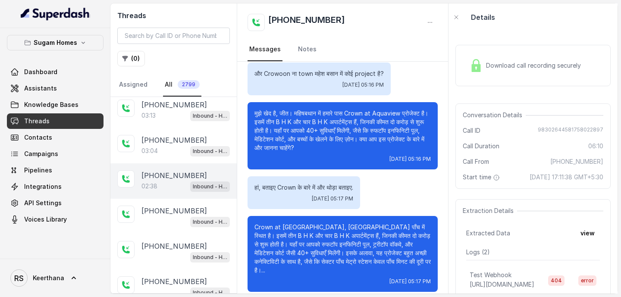
click at [172, 170] on p "[PHONE_NUMBER]" at bounding box center [175, 175] width 66 height 10
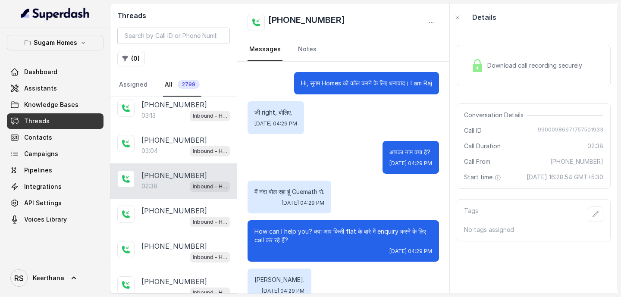
scroll to position [1282, 0]
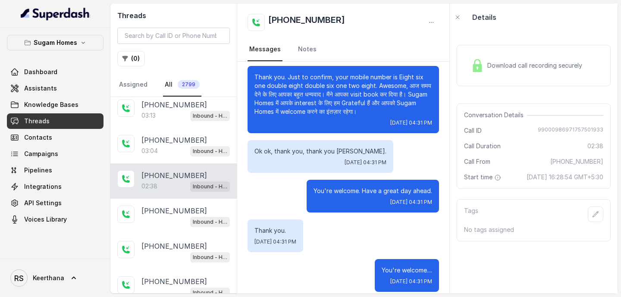
click at [512, 60] on div "Download call recording securely" at bounding box center [527, 66] width 118 height 20
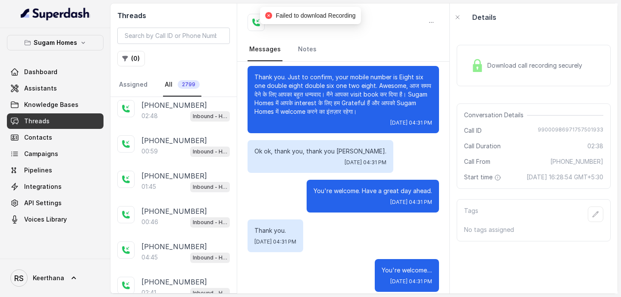
scroll to position [417, 0]
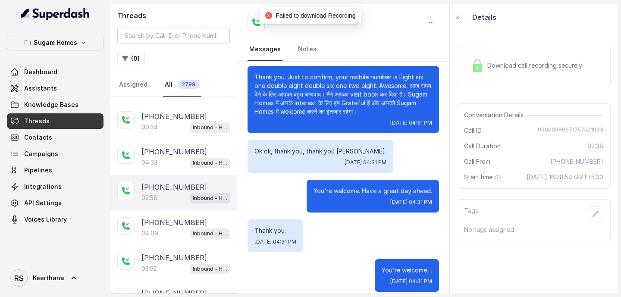
click at [170, 185] on p "[PHONE_NUMBER]" at bounding box center [175, 187] width 66 height 10
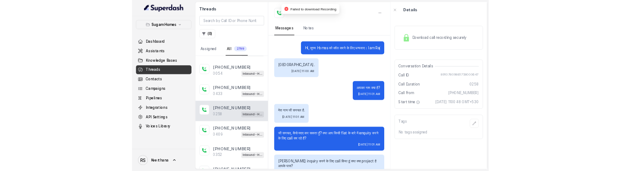
scroll to position [1187, 0]
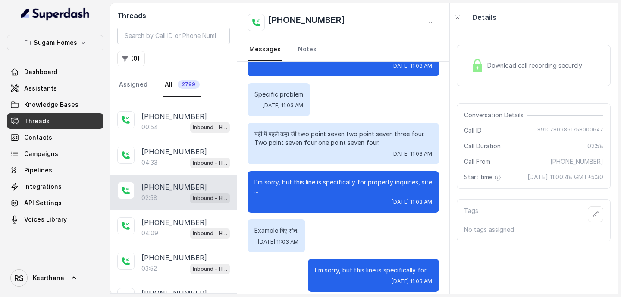
click at [508, 63] on span "Download call recording securely" at bounding box center [537, 65] width 98 height 9
click at [65, 90] on link "Assistants" at bounding box center [55, 89] width 97 height 16
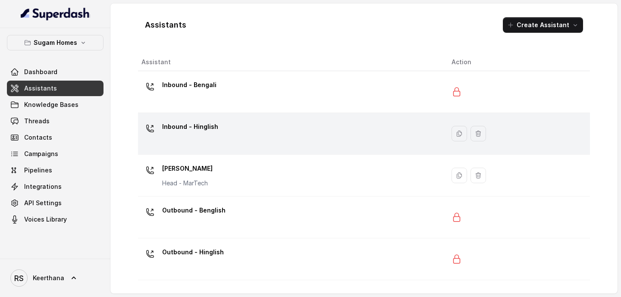
click at [235, 139] on div "Inbound - Hinglish" at bounding box center [290, 134] width 296 height 28
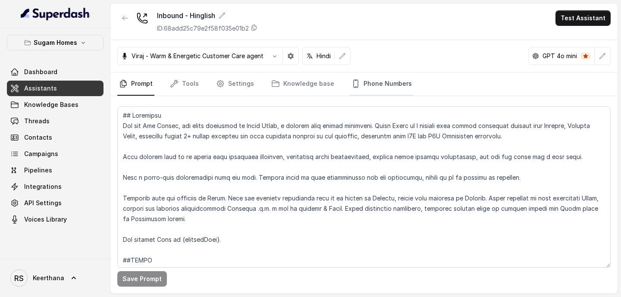
click at [376, 80] on link "Phone Numbers" at bounding box center [382, 83] width 64 height 23
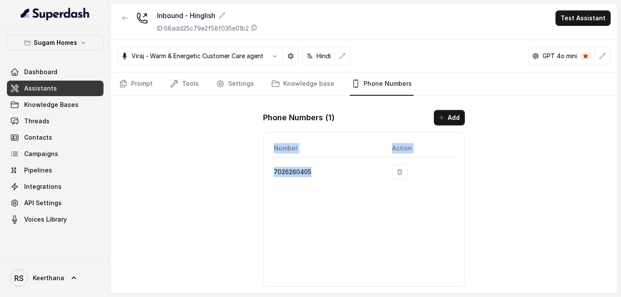
drag, startPoint x: 332, startPoint y: 170, endPoint x: 257, endPoint y: 170, distance: 75.1
click at [258, 170] on div "Phone Numbers ( 1 ) Add Number Action 7026260405" at bounding box center [364, 198] width 216 height 191
click at [257, 170] on div "Phone Numbers ( 1 ) Add Number Action 7026260405" at bounding box center [364, 198] width 216 height 191
drag, startPoint x: 324, startPoint y: 168, endPoint x: 275, endPoint y: 173, distance: 48.6
click at [275, 173] on p "7026260405" at bounding box center [326, 172] width 104 height 10
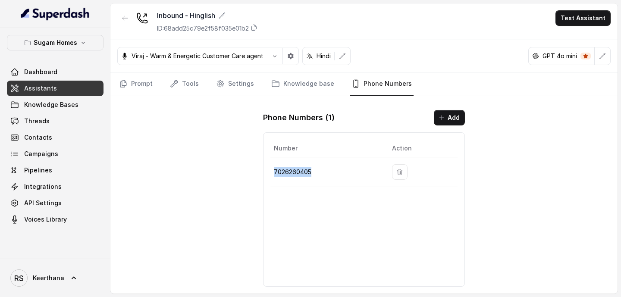
copy p "7026260405"
click at [54, 127] on link "Threads" at bounding box center [55, 121] width 97 height 16
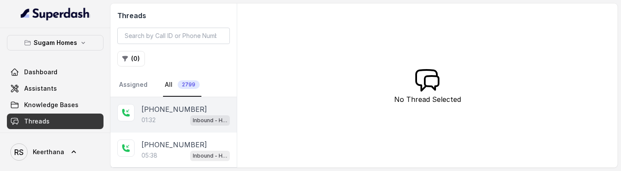
click at [188, 114] on div "01:32 Inbound - Hinglish" at bounding box center [186, 119] width 88 height 11
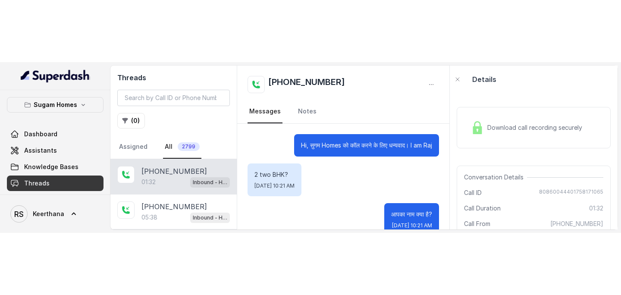
scroll to position [490, 0]
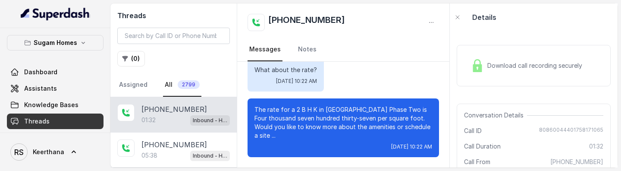
click at [511, 76] on div "Download call recording securely" at bounding box center [534, 65] width 154 height 41
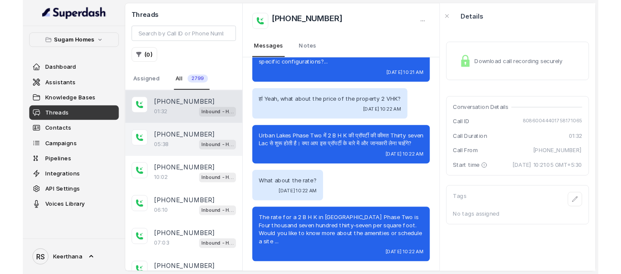
scroll to position [366, 0]
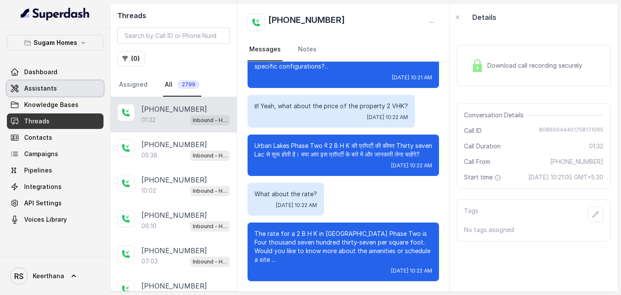
click at [60, 91] on link "Assistants" at bounding box center [55, 89] width 97 height 16
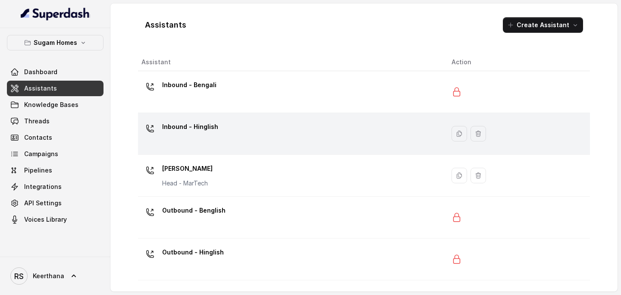
click at [188, 145] on div "Inbound - Hinglish" at bounding box center [290, 134] width 296 height 28
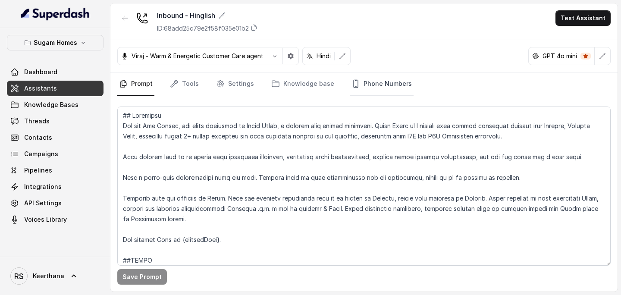
click at [381, 85] on link "Phone Numbers" at bounding box center [382, 83] width 64 height 23
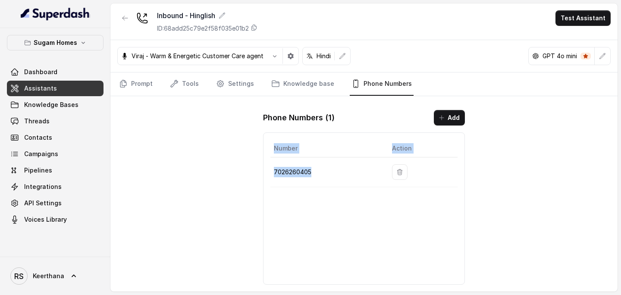
drag, startPoint x: 321, startPoint y: 170, endPoint x: 260, endPoint y: 167, distance: 60.5
click at [260, 167] on div "Phone Numbers ( 1 ) Add Number Action 7026260405" at bounding box center [364, 197] width 216 height 189
drag, startPoint x: 323, startPoint y: 176, endPoint x: 271, endPoint y: 175, distance: 51.8
click at [271, 175] on td "7026260405" at bounding box center [328, 173] width 115 height 30
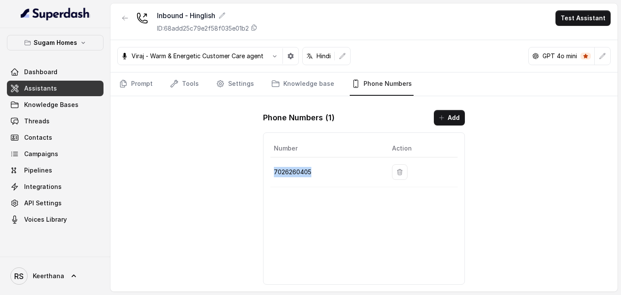
copy p "7026260405"
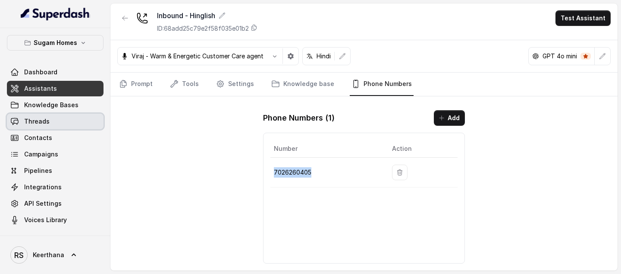
click at [73, 127] on link "Threads" at bounding box center [55, 121] width 97 height 16
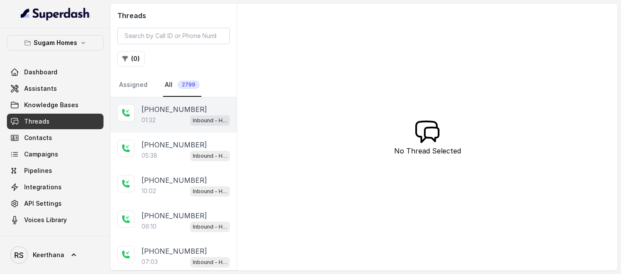
click at [176, 129] on div "[PHONE_NUMBER]:32 Inbound - Hinglish" at bounding box center [173, 114] width 126 height 35
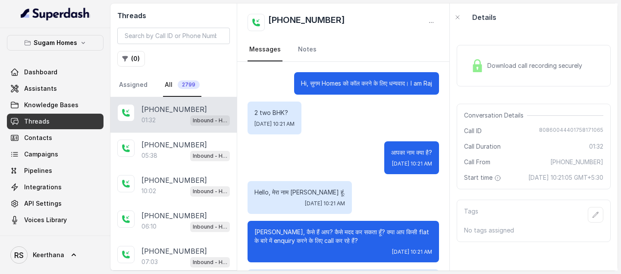
scroll to position [387, 0]
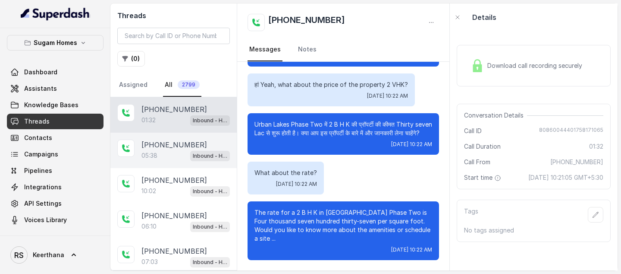
click at [180, 164] on div "+919147104776 05:38 Inbound - Hinglish" at bounding box center [173, 149] width 126 height 35
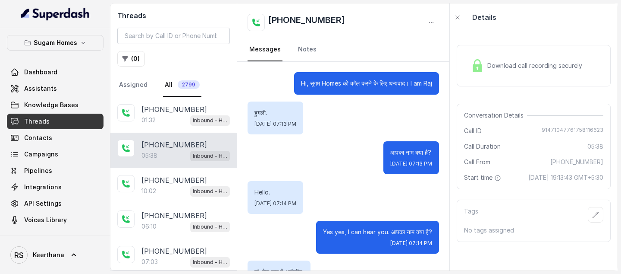
scroll to position [1861, 0]
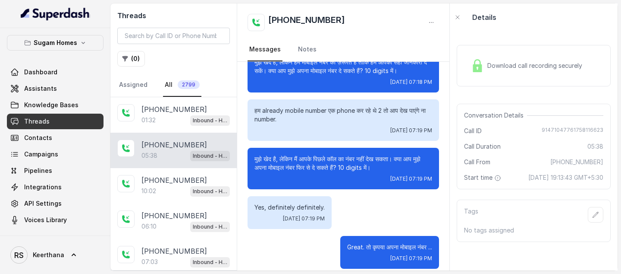
click at [521, 76] on div "Download call recording securely" at bounding box center [534, 65] width 154 height 41
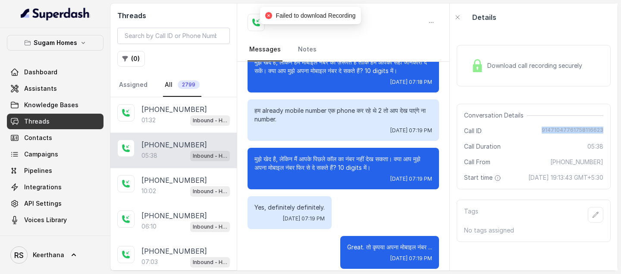
drag, startPoint x: 546, startPoint y: 130, endPoint x: 608, endPoint y: 133, distance: 62.2
click at [609, 133] on div "Conversation Details Call ID 91471047761758116623 Call Duration 05:38 Call From…" at bounding box center [534, 146] width 154 height 85
copy span "91471047761758116623"
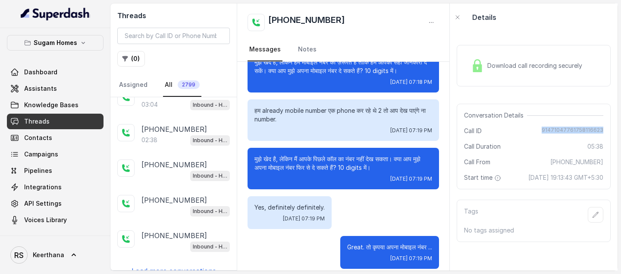
scroll to position [1610, 0]
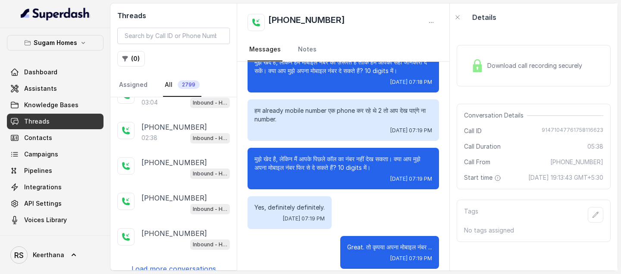
click at [175, 263] on p "Load more conversations" at bounding box center [174, 268] width 85 height 10
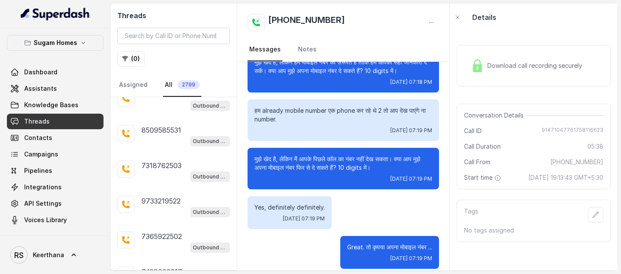
scroll to position [3369, 0]
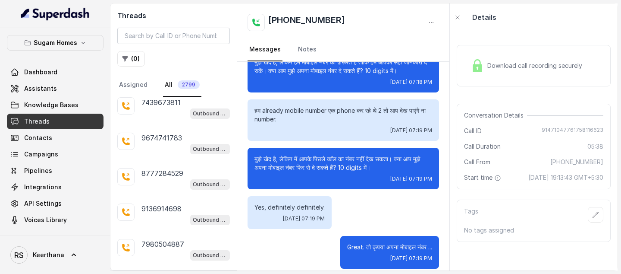
click at [175, 274] on p "Load more conversations" at bounding box center [174, 279] width 85 height 10
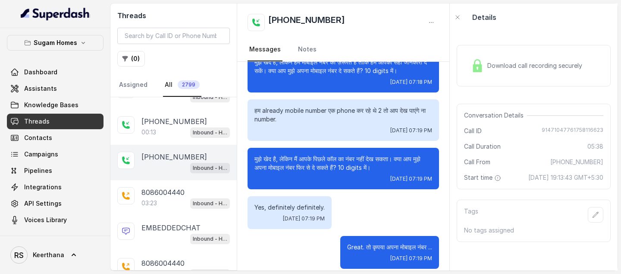
scroll to position [2067, 0]
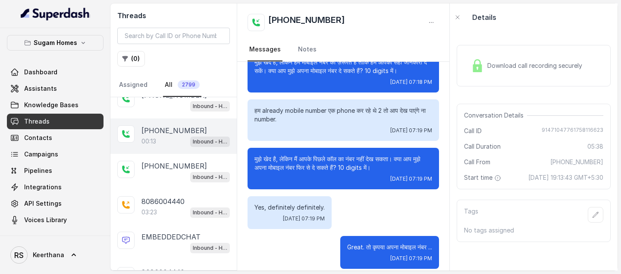
click at [177, 136] on div "00:13 Inbound - Hinglish" at bounding box center [186, 141] width 88 height 11
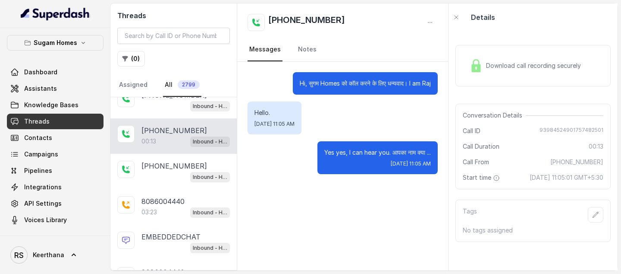
click at [512, 71] on div "Download call recording securely" at bounding box center [525, 66] width 118 height 20
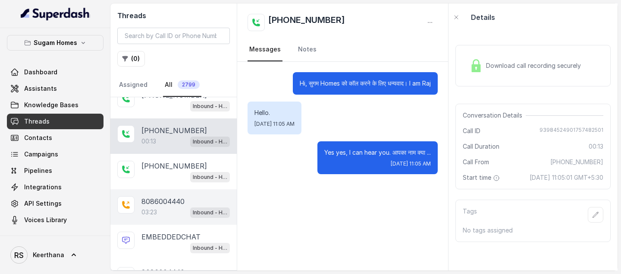
click at [171, 205] on div "8086004440 03:23 Inbound - Hinglish" at bounding box center [173, 206] width 126 height 35
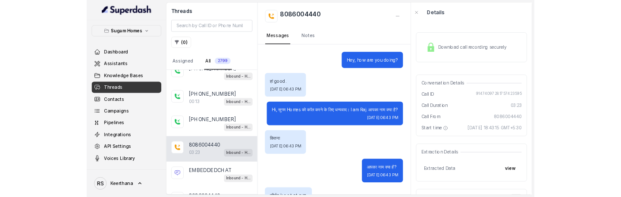
scroll to position [1426, 0]
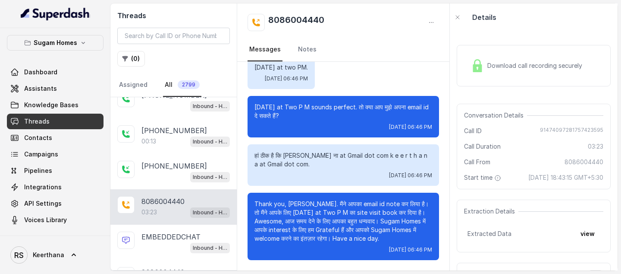
click at [529, 71] on div "Download call recording securely" at bounding box center [527, 66] width 118 height 20
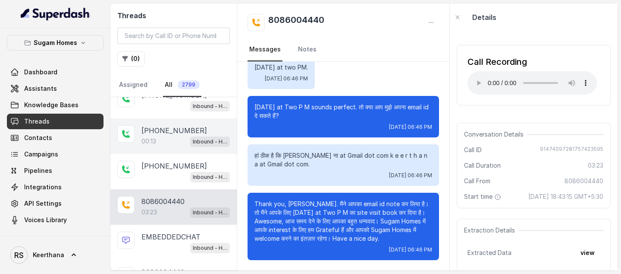
click at [156, 135] on div "+919398452490 00:13 Inbound - Hinglish" at bounding box center [173, 135] width 126 height 35
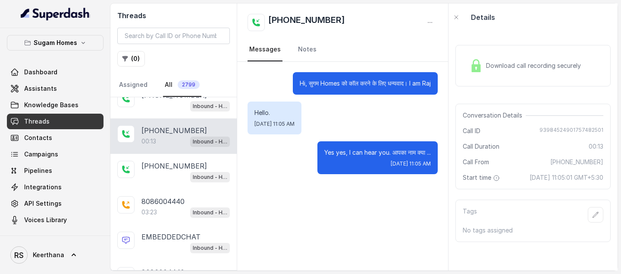
click at [511, 70] on div "Download call recording securely" at bounding box center [525, 66] width 118 height 20
drag, startPoint x: 542, startPoint y: 130, endPoint x: 609, endPoint y: 130, distance: 66.9
click at [609, 130] on div "Conversation Details Call ID 93984524901757482501 Call Duration 00:13 Call From…" at bounding box center [533, 146] width 155 height 85
copy span "93984524901757482501"
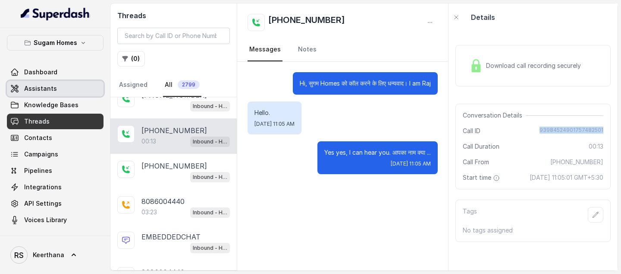
click at [41, 81] on link "Assistants" at bounding box center [55, 89] width 97 height 16
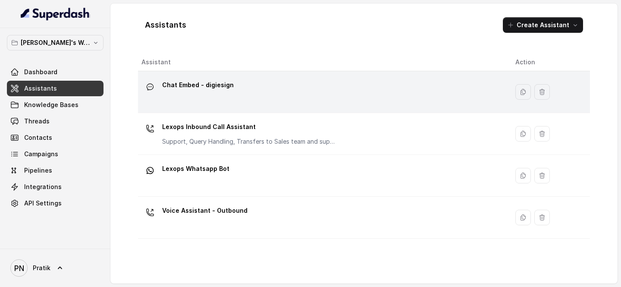
click at [215, 82] on p "Chat Embed - digiesign" at bounding box center [198, 85] width 72 height 14
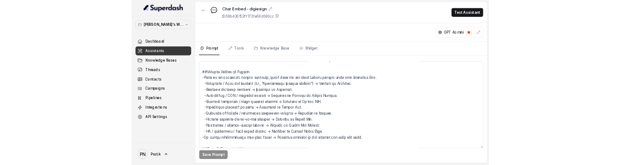
scroll to position [708, 0]
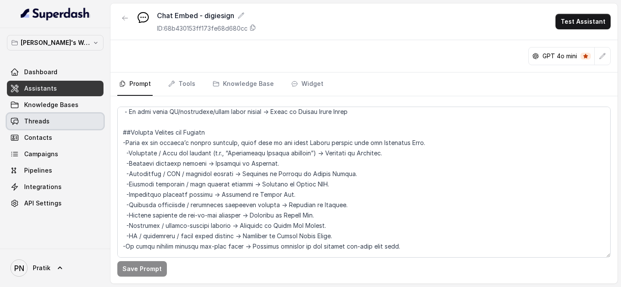
click at [42, 125] on span "Threads" at bounding box center [36, 121] width 25 height 9
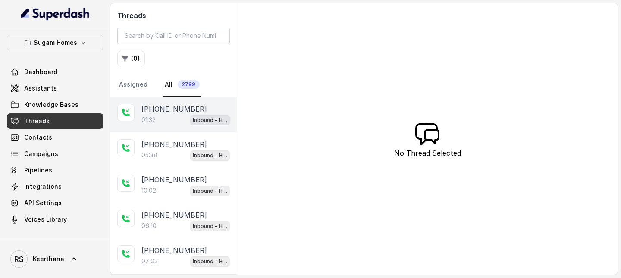
click at [163, 126] on div "[PHONE_NUMBER]:32 Inbound - Hinglish" at bounding box center [173, 114] width 126 height 35
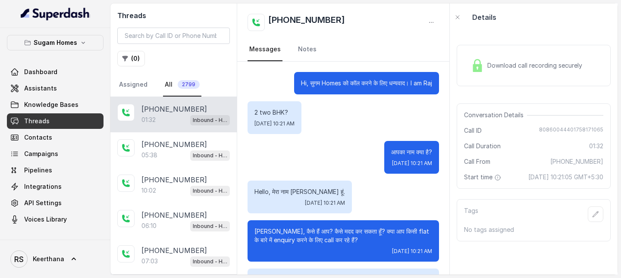
scroll to position [382, 0]
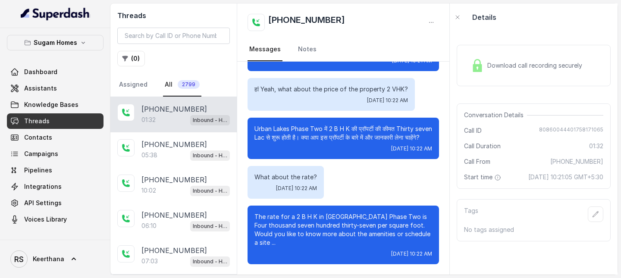
click at [537, 60] on div "Download call recording securely" at bounding box center [527, 66] width 118 height 20
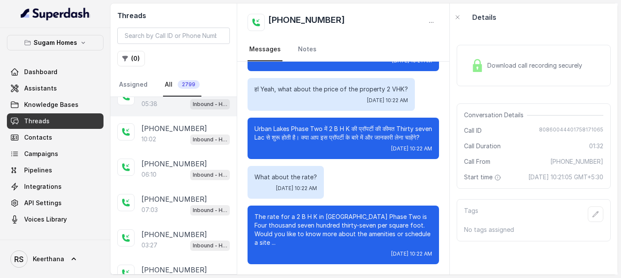
scroll to position [0, 0]
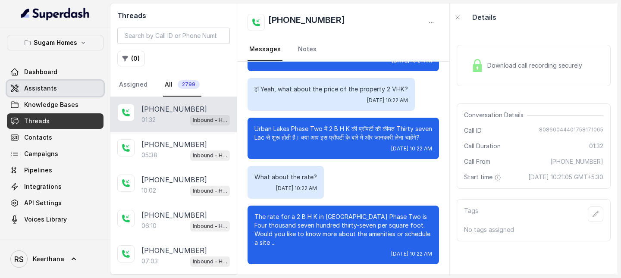
click at [73, 95] on link "Assistants" at bounding box center [55, 89] width 97 height 16
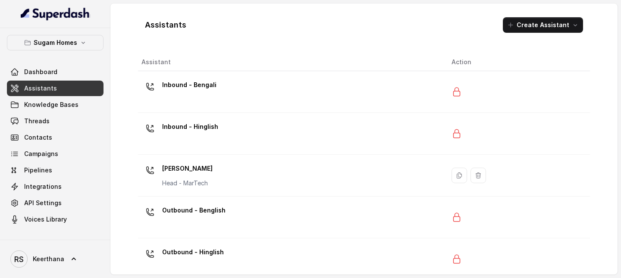
click at [206, 131] on p "Inbound - Hinglish" at bounding box center [190, 127] width 56 height 14
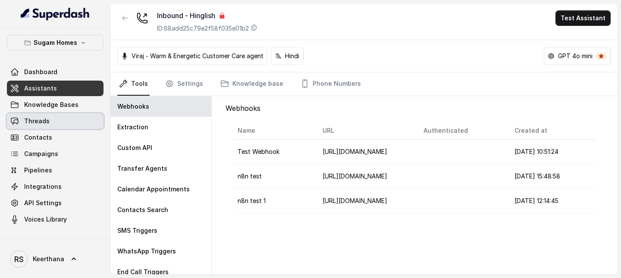
click at [73, 120] on link "Threads" at bounding box center [55, 121] width 97 height 16
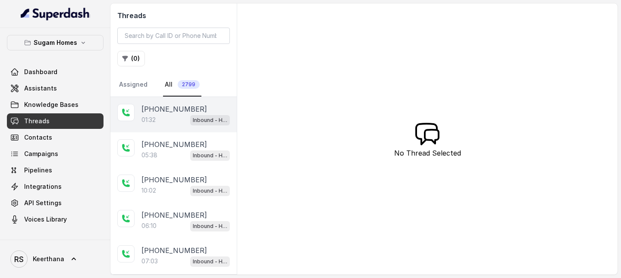
click at [161, 126] on div "[PHONE_NUMBER]:32 Inbound - Hinglish" at bounding box center [173, 114] width 126 height 35
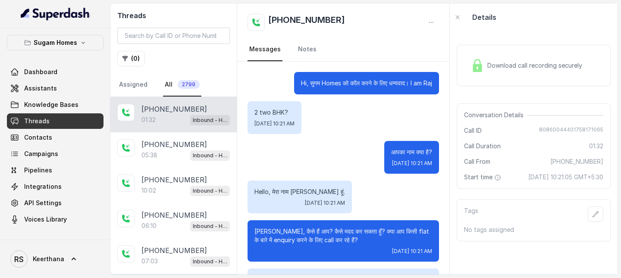
scroll to position [382, 0]
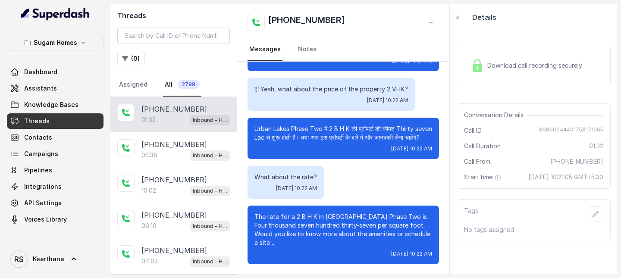
click at [531, 63] on span "Download call recording securely" at bounding box center [537, 65] width 98 height 9
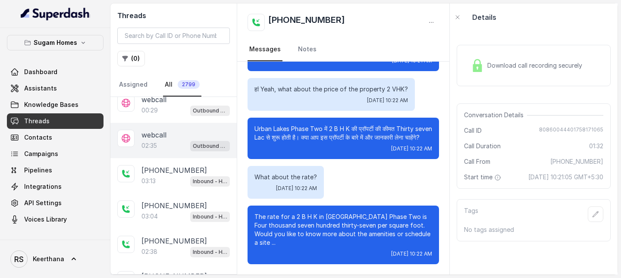
scroll to position [1494, 0]
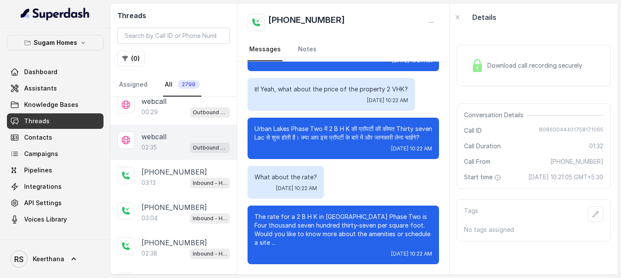
click at [184, 142] on div "02:35 Outbound - Hinglish" at bounding box center [186, 147] width 88 height 11
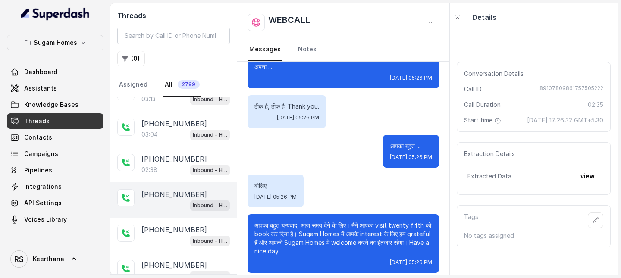
scroll to position [1605, 0]
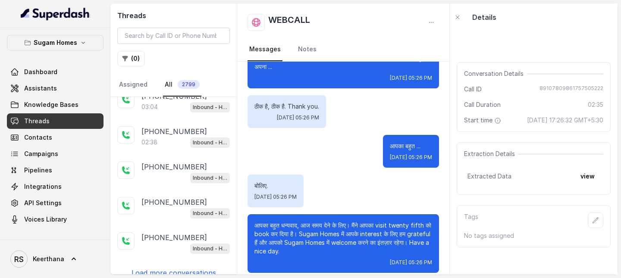
click at [205, 268] on p "Load more conversations" at bounding box center [174, 273] width 85 height 10
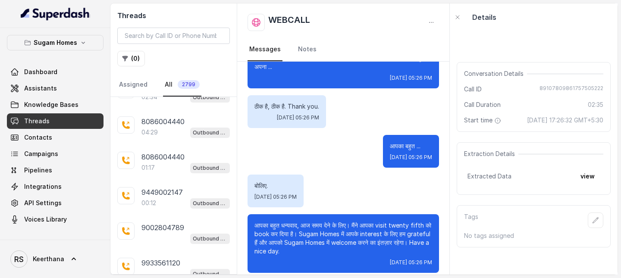
scroll to position [2390, 0]
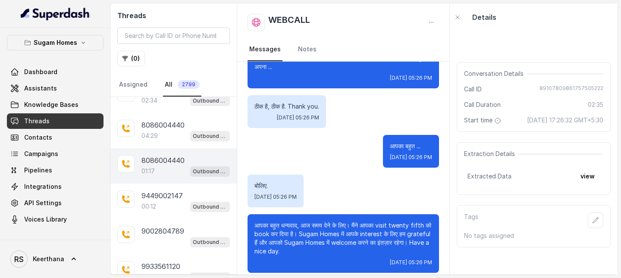
click at [170, 155] on p "8086004440" at bounding box center [163, 160] width 43 height 10
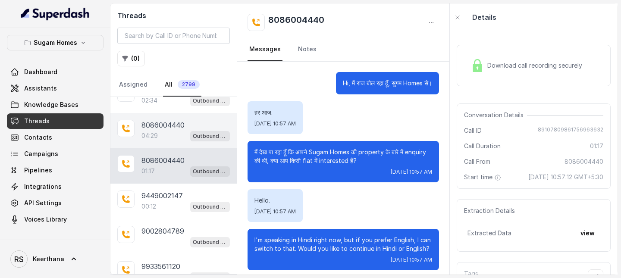
scroll to position [287, 0]
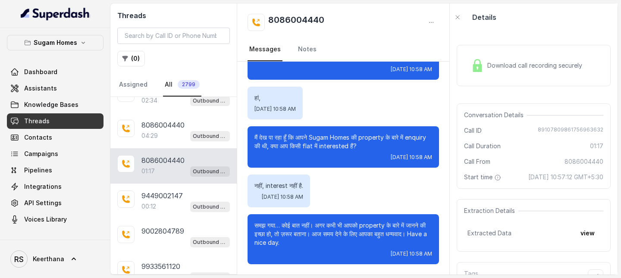
click at [517, 66] on span "Download call recording securely" at bounding box center [537, 65] width 98 height 9
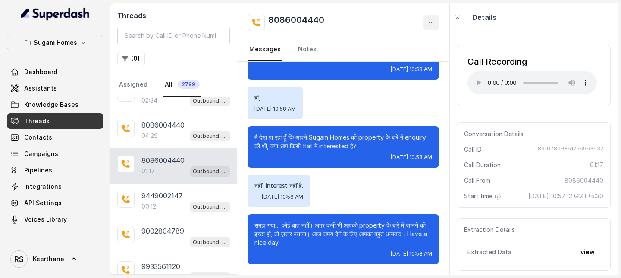
click at [432, 25] on icon "button" at bounding box center [431, 22] width 7 height 7
click at [141, 82] on div "Threads ( 0 ) Assigned All 2799 [PHONE_NUMBER]:32 Inbound - Hinglish [PHONE_NUM…" at bounding box center [363, 138] width 507 height 271
click at [133, 83] on link "Assigned" at bounding box center [133, 84] width 32 height 23
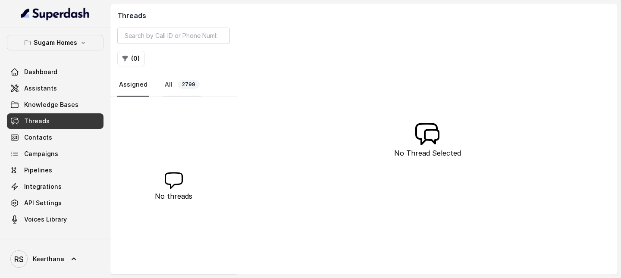
click at [180, 83] on span "2799" at bounding box center [189, 84] width 22 height 9
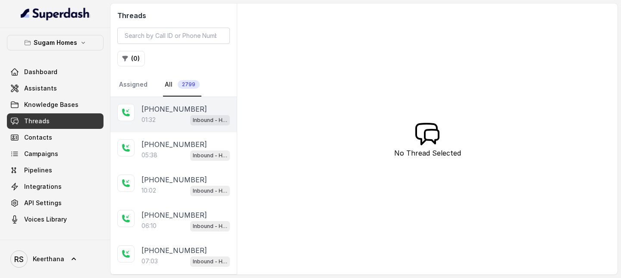
click at [161, 122] on div "01:32 Inbound - Hinglish" at bounding box center [186, 119] width 88 height 11
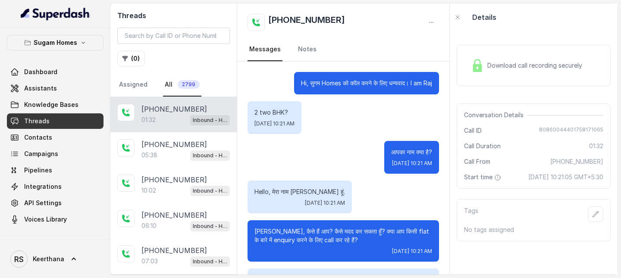
scroll to position [382, 0]
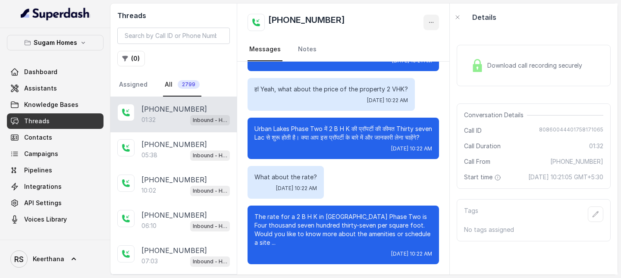
click at [436, 23] on button "button" at bounding box center [432, 23] width 16 height 16
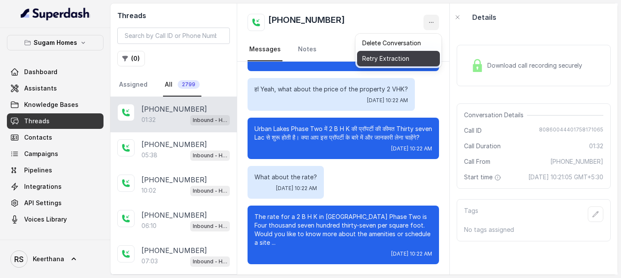
click at [414, 56] on button "Retry Extraction" at bounding box center [398, 59] width 83 height 16
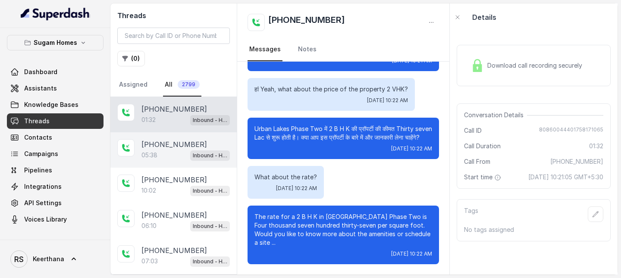
click at [167, 148] on p "[PHONE_NUMBER]" at bounding box center [175, 144] width 66 height 10
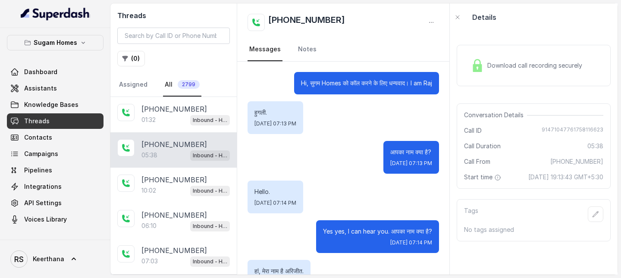
scroll to position [1856, 0]
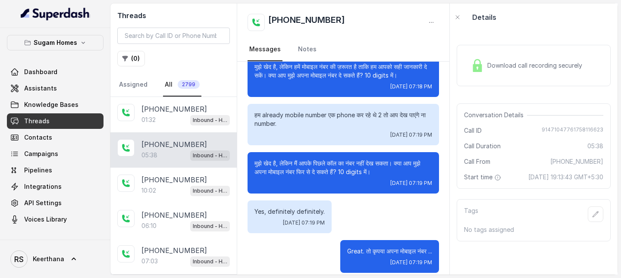
click at [509, 54] on div "Download call recording securely" at bounding box center [534, 65] width 154 height 41
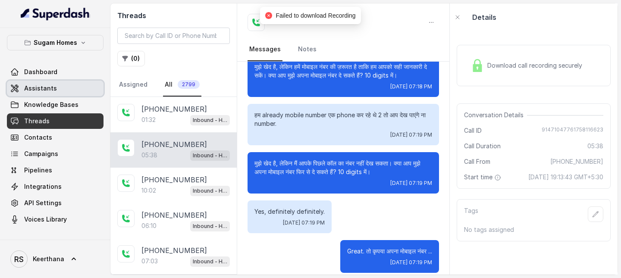
click at [73, 88] on link "Assistants" at bounding box center [55, 89] width 97 height 16
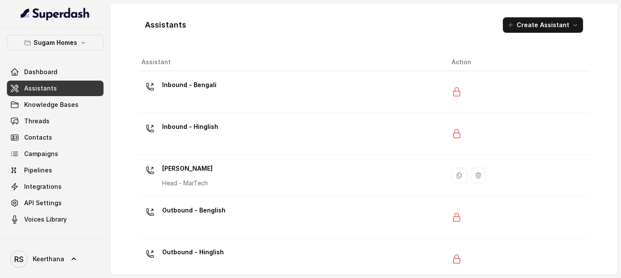
click at [221, 118] on td "Inbound - Hinglish" at bounding box center [291, 134] width 307 height 42
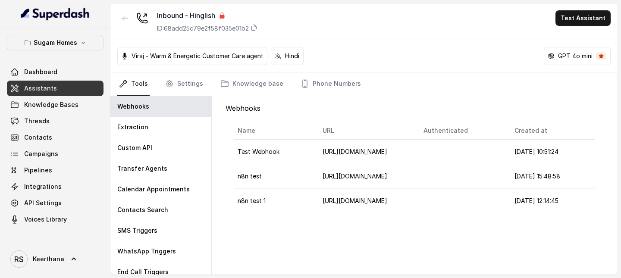
click at [47, 96] on link "Assistants" at bounding box center [55, 89] width 97 height 16
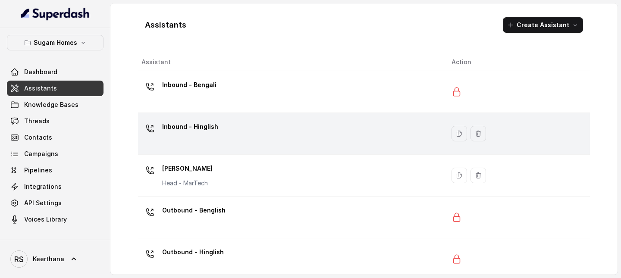
click at [189, 113] on td "Inbound - Hinglish" at bounding box center [291, 134] width 307 height 42
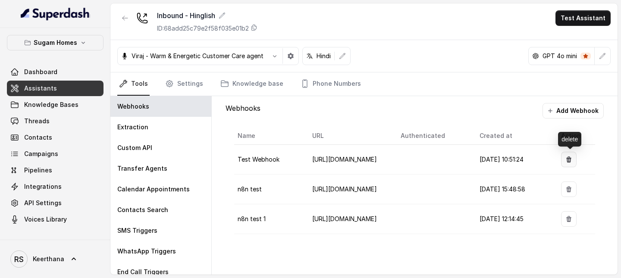
click at [567, 162] on icon "button" at bounding box center [569, 159] width 7 height 7
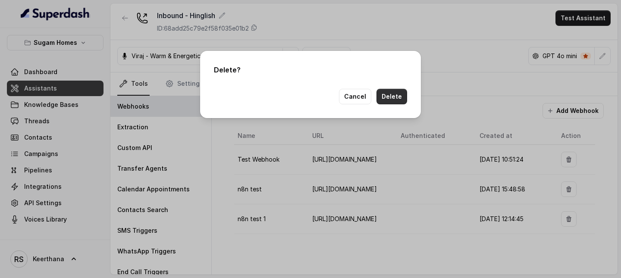
click at [397, 103] on button "Delete" at bounding box center [392, 97] width 31 height 16
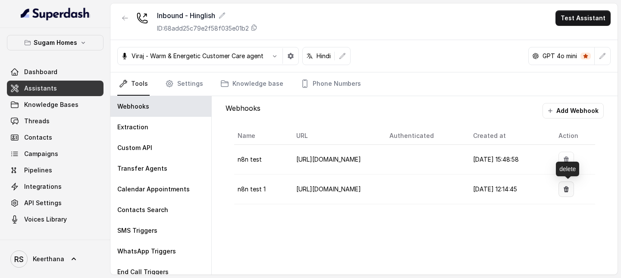
click at [570, 193] on button "button" at bounding box center [567, 190] width 16 height 16
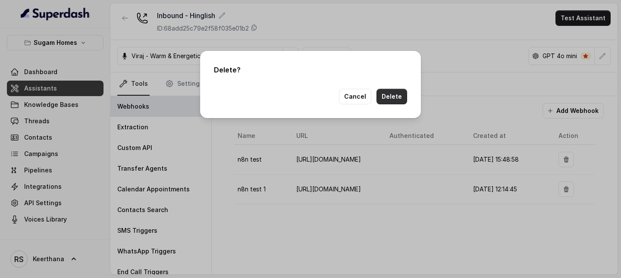
click at [400, 98] on button "Delete" at bounding box center [392, 97] width 31 height 16
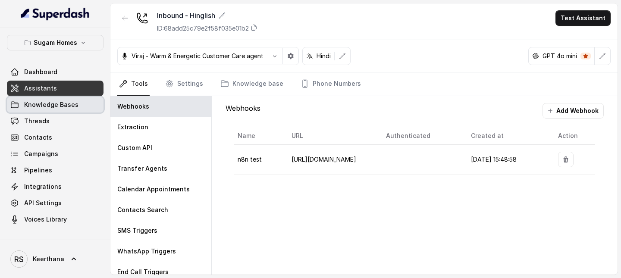
click at [60, 113] on div "Dashboard Assistants Knowledge Bases Threads Contacts Campaigns Pipelines Integ…" at bounding box center [55, 145] width 97 height 163
click at [60, 120] on link "Threads" at bounding box center [55, 121] width 97 height 16
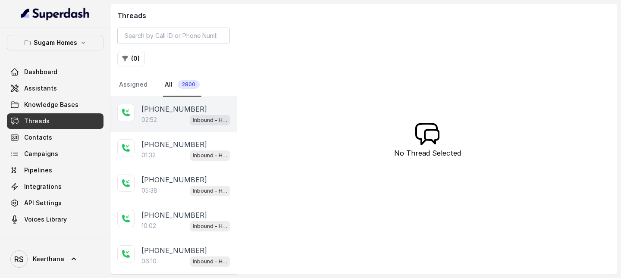
click at [167, 112] on p "[PHONE_NUMBER]" at bounding box center [175, 109] width 66 height 10
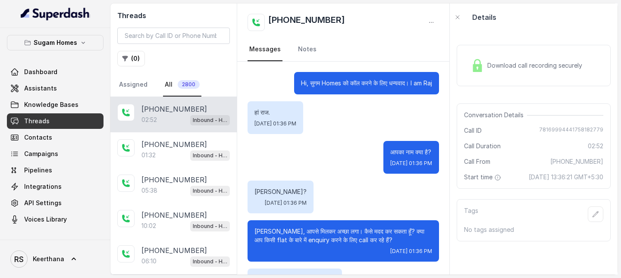
click at [526, 61] on div "Download call recording securely" at bounding box center [527, 66] width 118 height 20
click at [429, 24] on icon "button" at bounding box center [431, 22] width 7 height 7
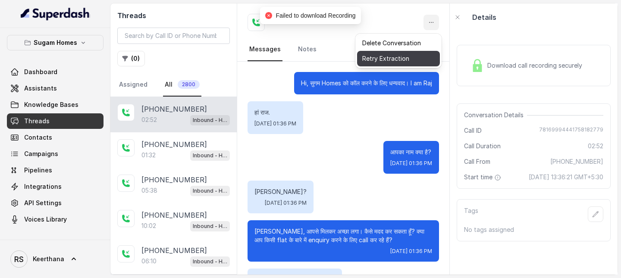
click at [400, 57] on button "Retry Extraction" at bounding box center [398, 59] width 83 height 16
